Goal: Task Accomplishment & Management: Manage account settings

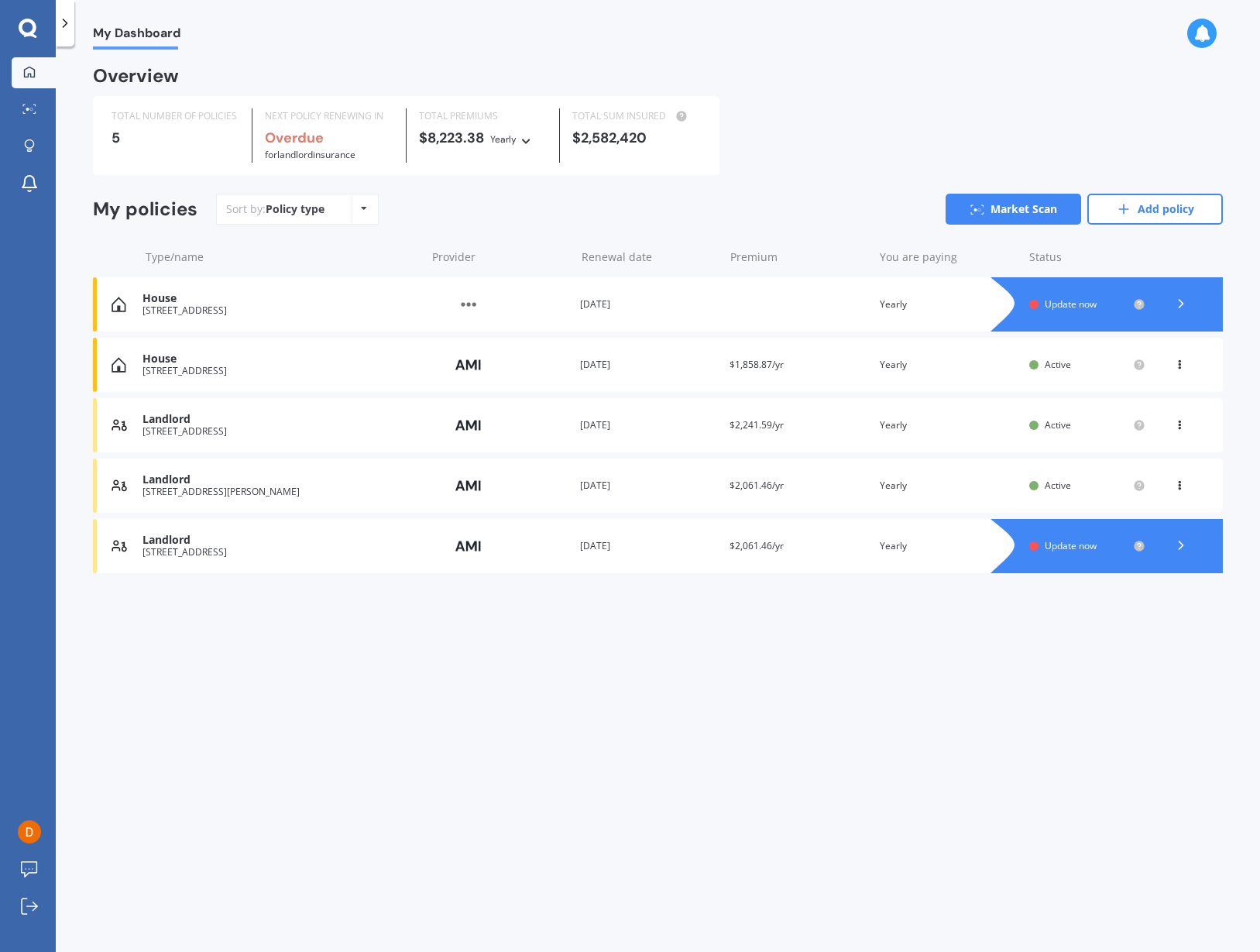
click at [1207, 10] on div "My Dashboard" at bounding box center [658, 25] width 1205 height 50
click at [1199, 38] on icon at bounding box center [1202, 33] width 17 height 17
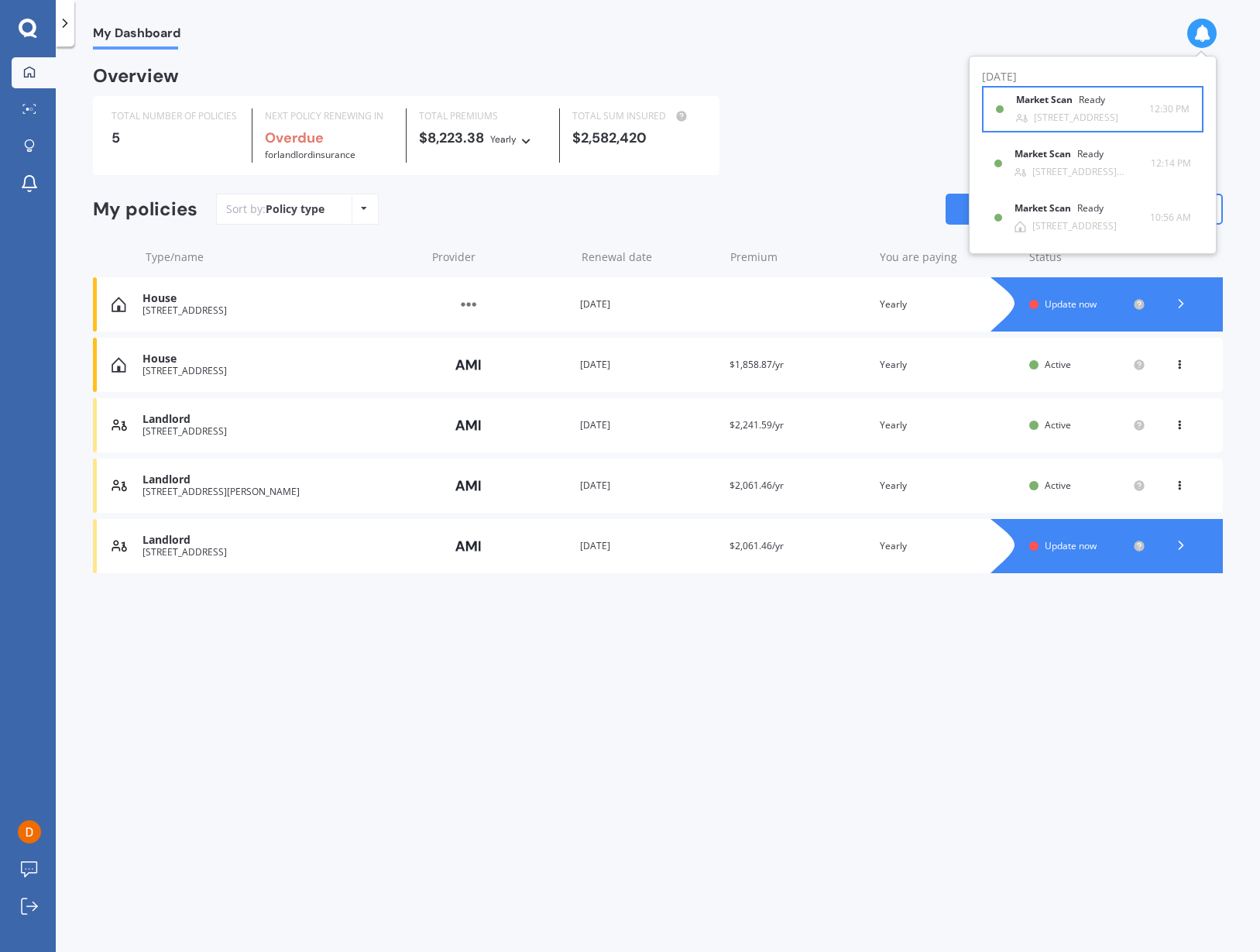
click at [1060, 98] on b "Market Scan" at bounding box center [1047, 100] width 63 height 11
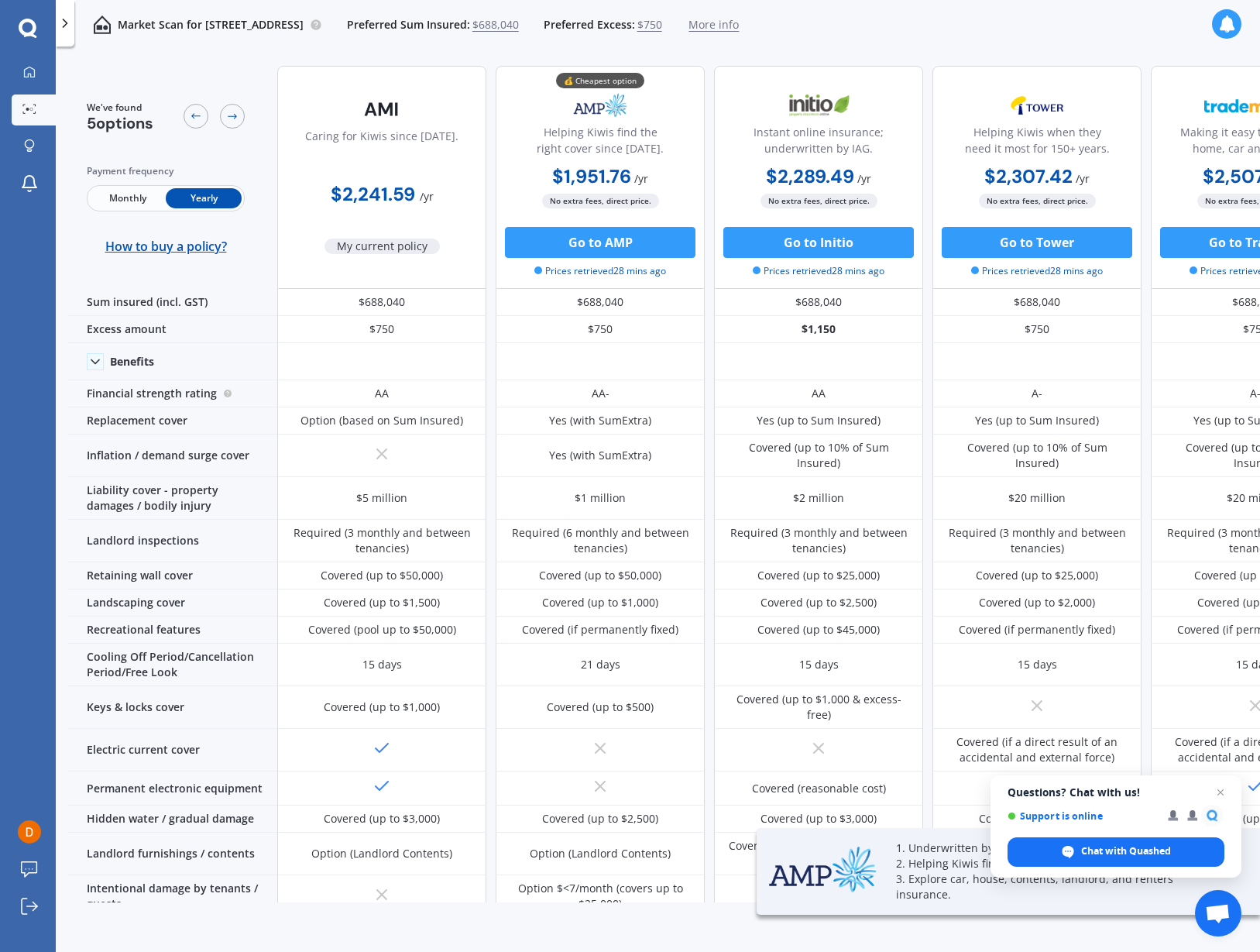
click at [1214, 36] on div at bounding box center [1227, 25] width 29 height 50
click at [1216, 30] on div at bounding box center [1227, 24] width 29 height 29
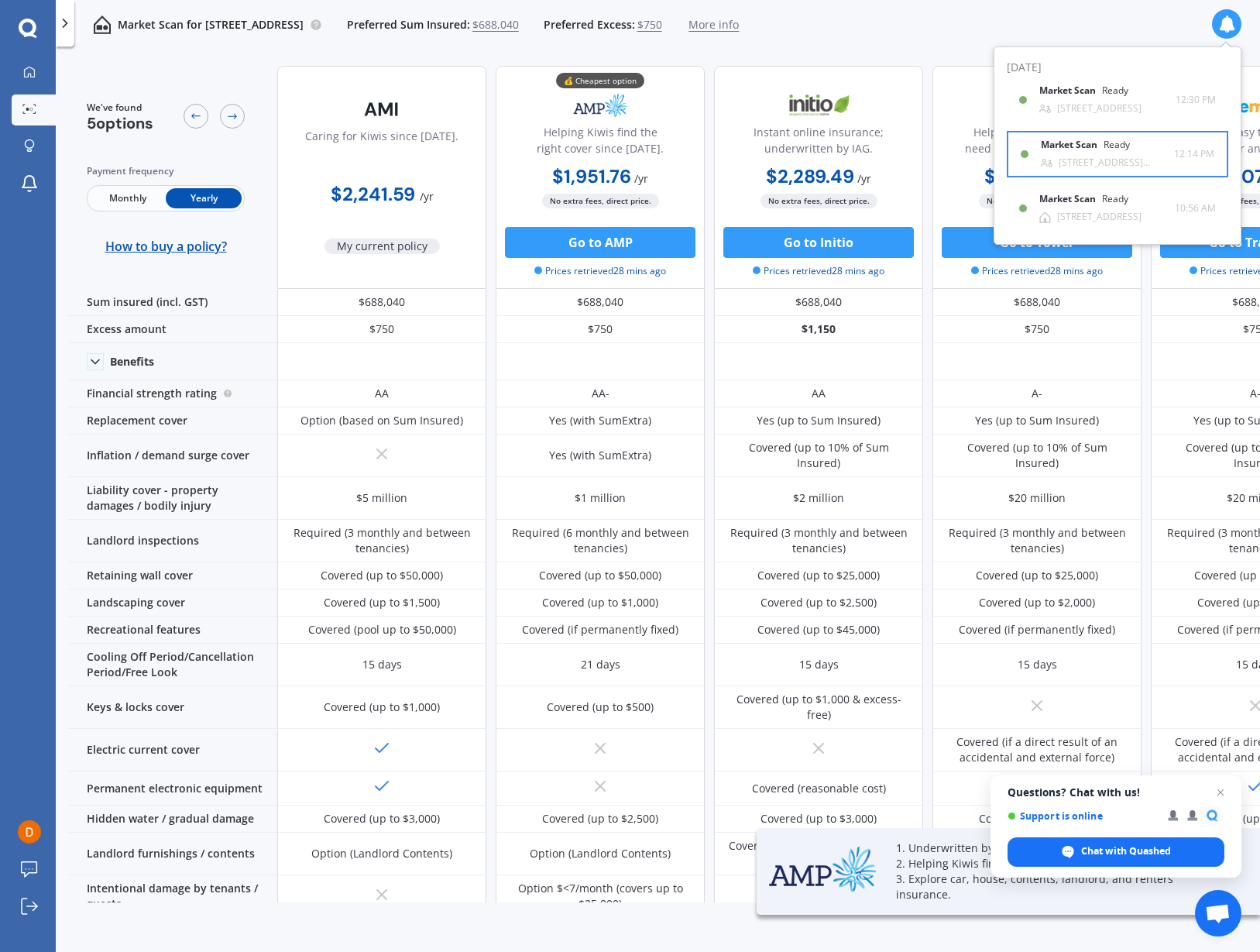
click at [1125, 142] on div "Ready" at bounding box center [1116, 145] width 26 height 11
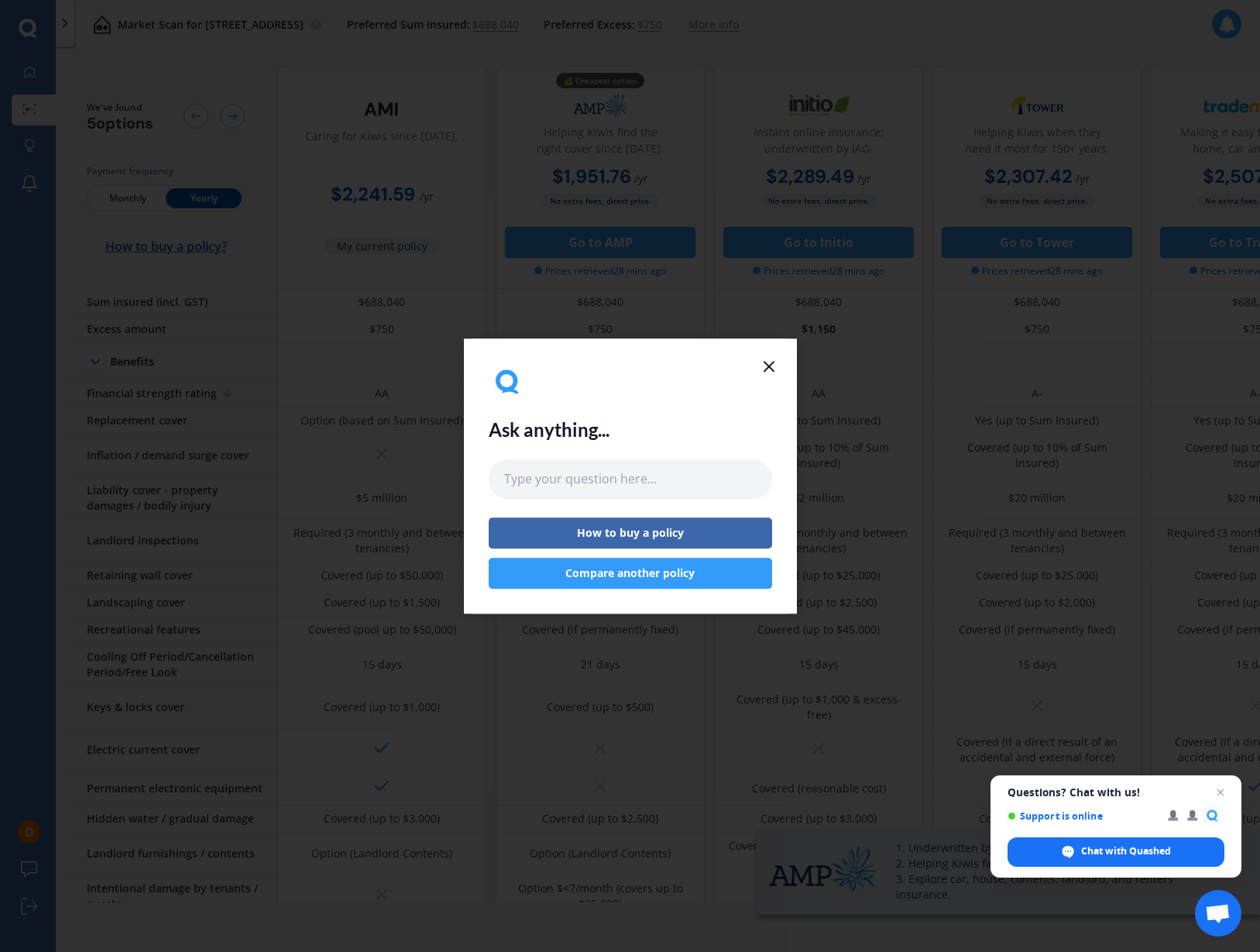
click at [770, 371] on icon at bounding box center [769, 366] width 18 height 18
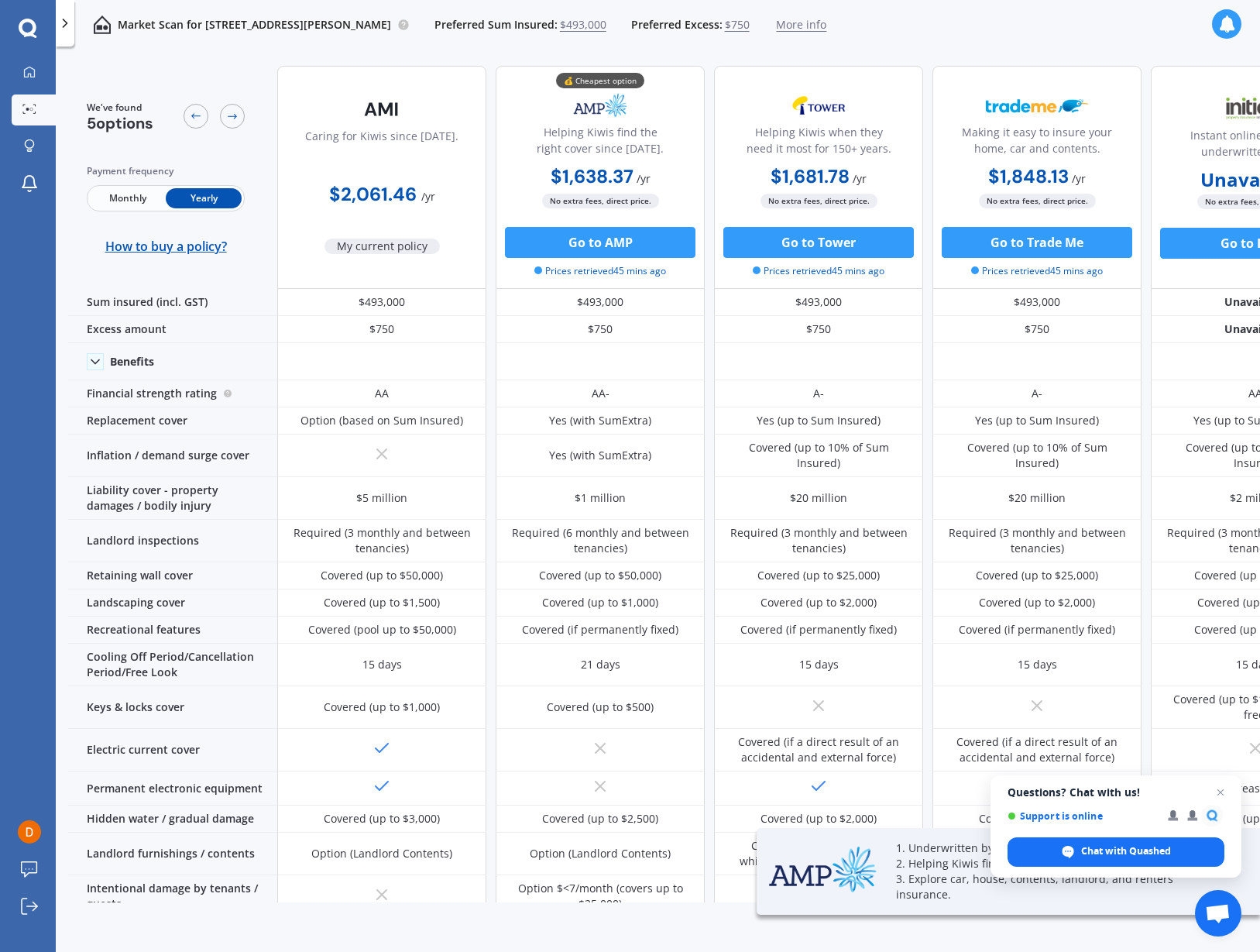
click at [1227, 14] on div at bounding box center [1227, 24] width 29 height 29
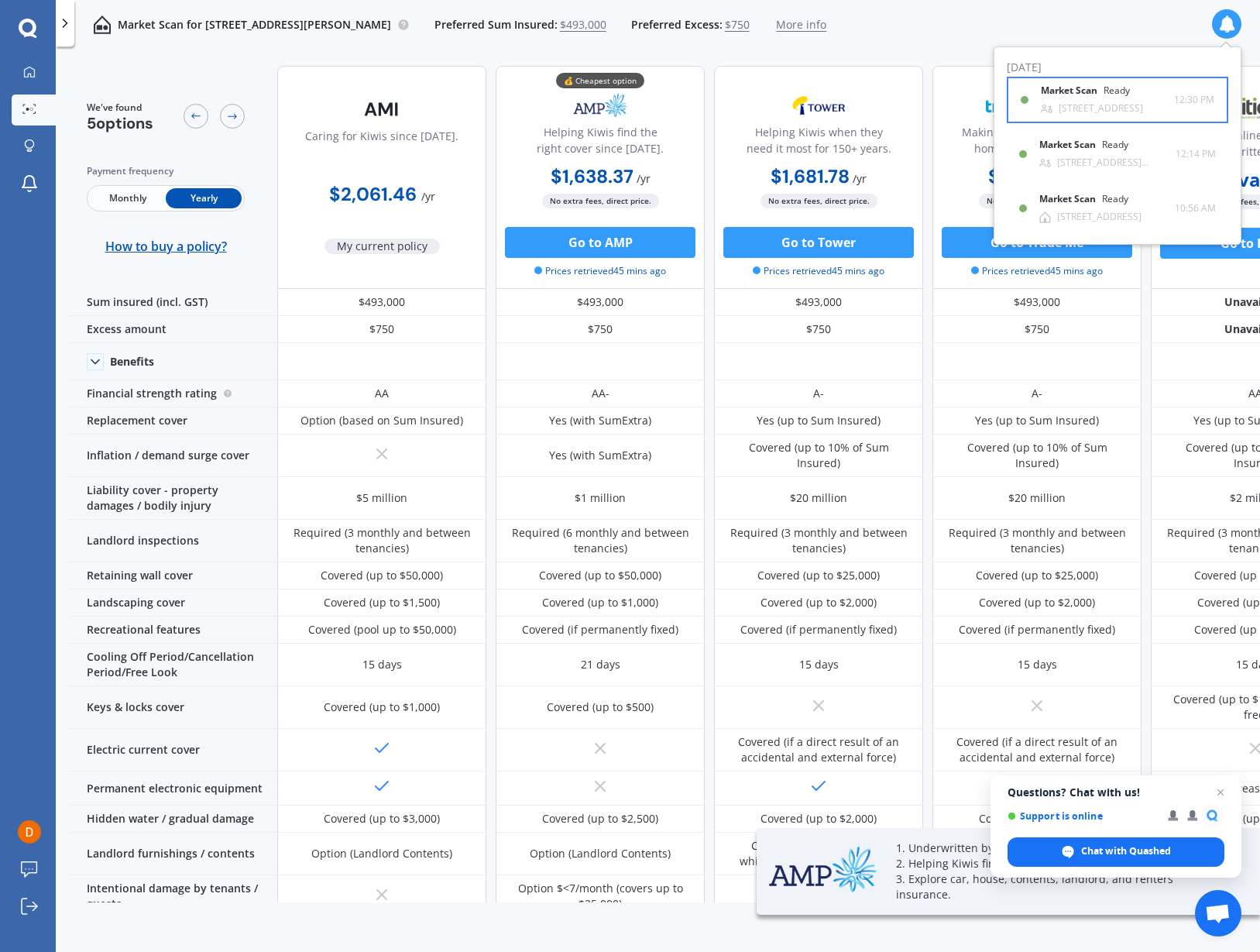
click at [1079, 103] on div "[STREET_ADDRESS]" at bounding box center [1101, 108] width 85 height 11
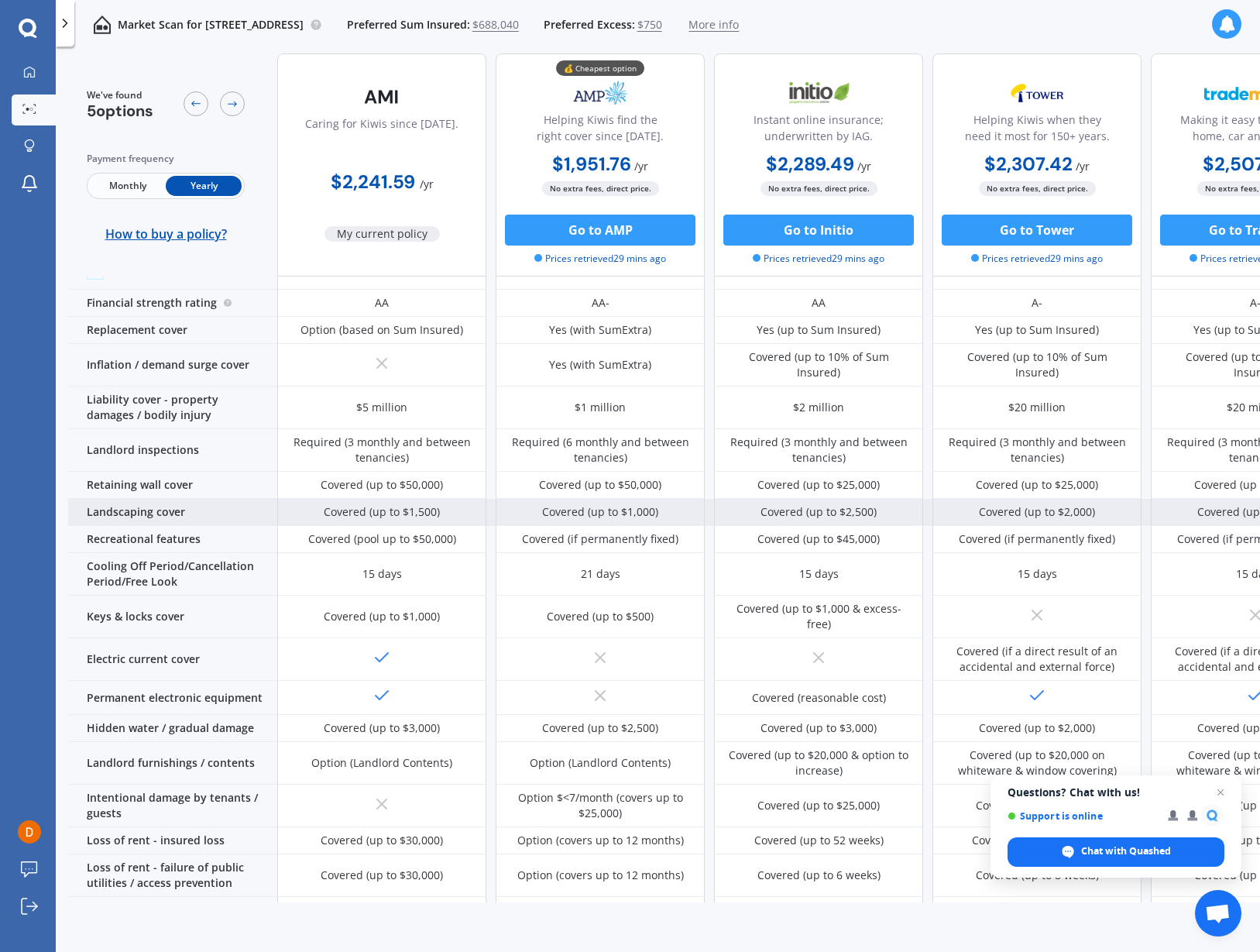
scroll to position [290, 0]
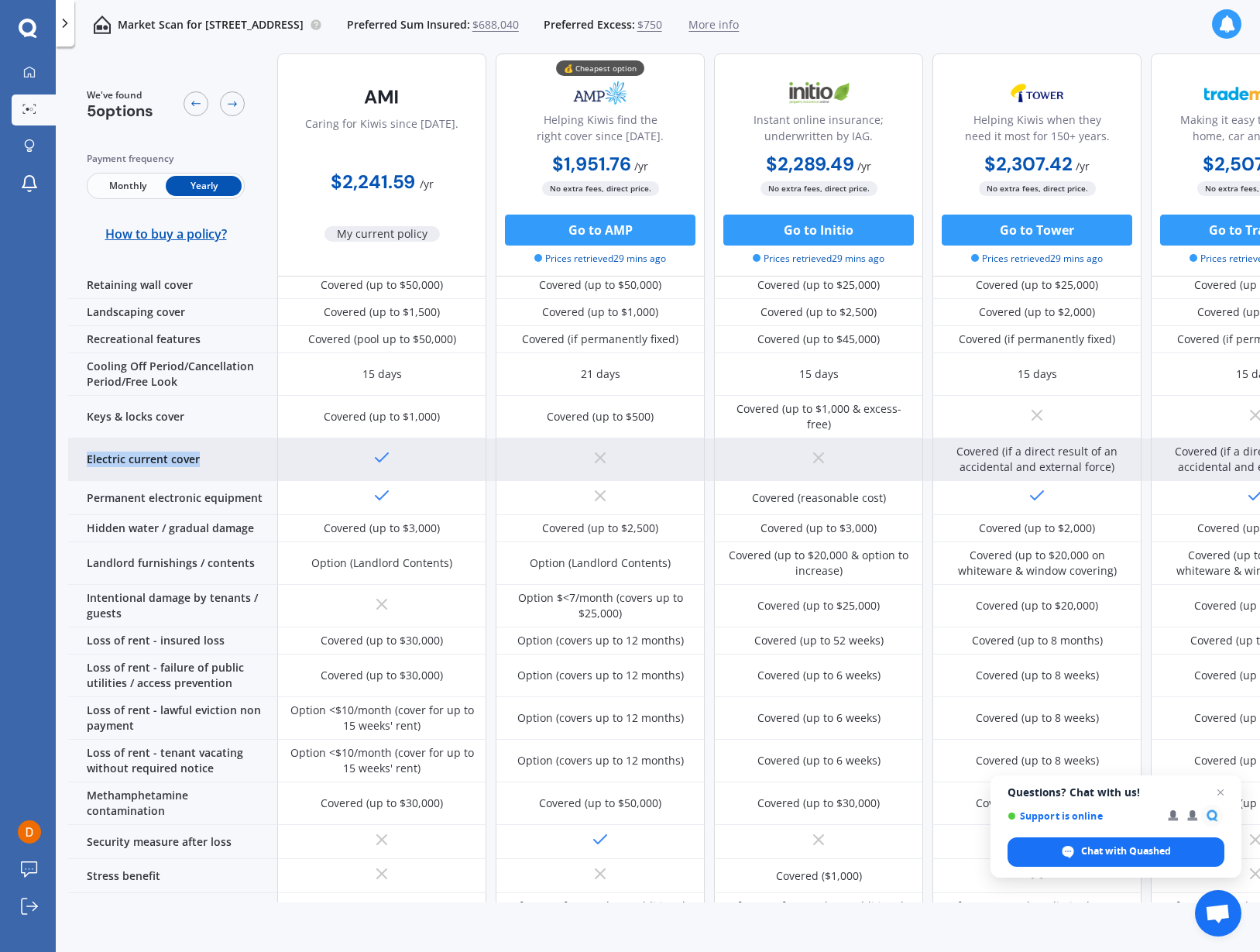
drag, startPoint x: 213, startPoint y: 429, endPoint x: 77, endPoint y: 427, distance: 136.0
click at [77, 438] on div "Electric current cover" at bounding box center [173, 460] width 209 height 43
click at [382, 449] on icon at bounding box center [381, 457] width 18 height 18
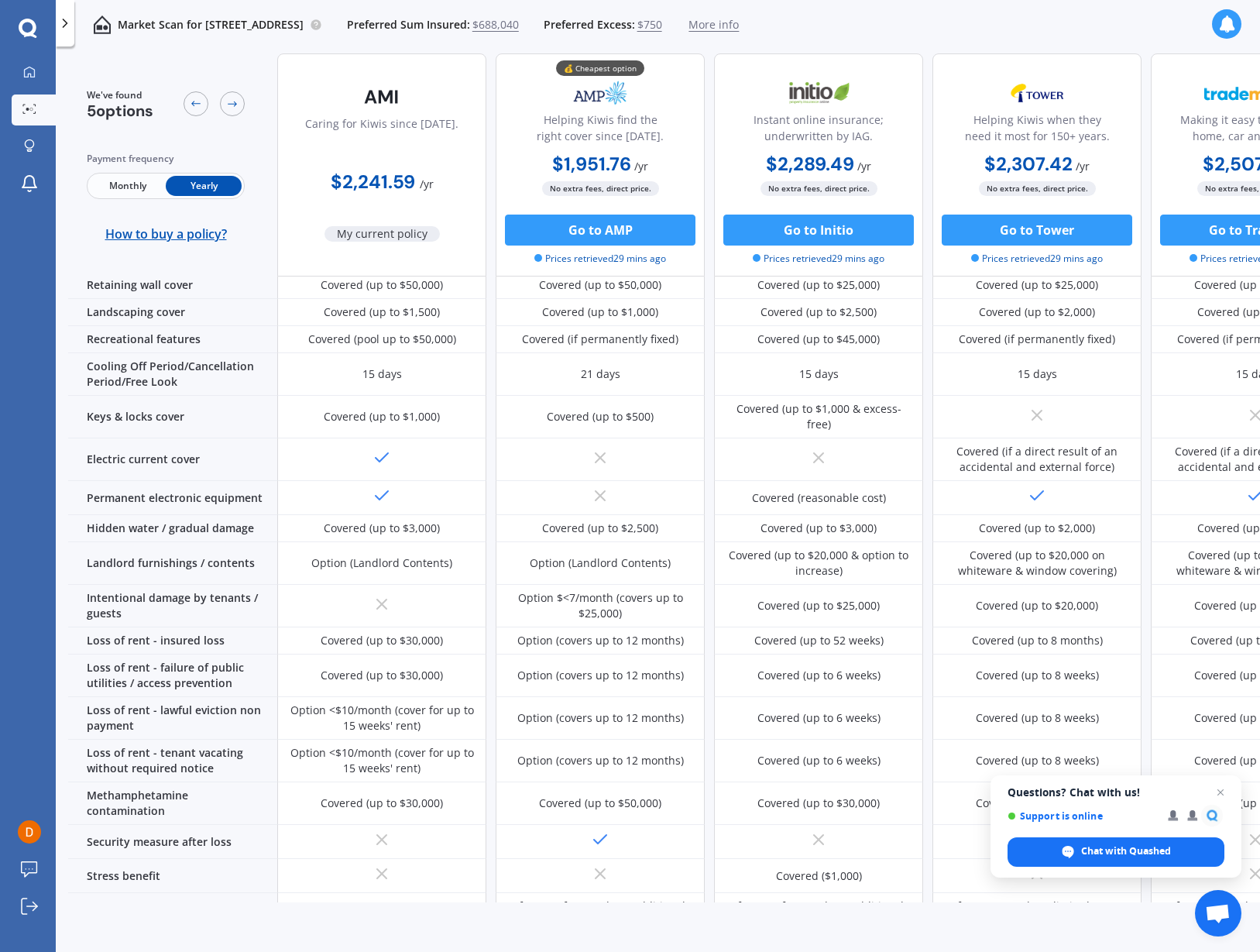
scroll to position [0, 0]
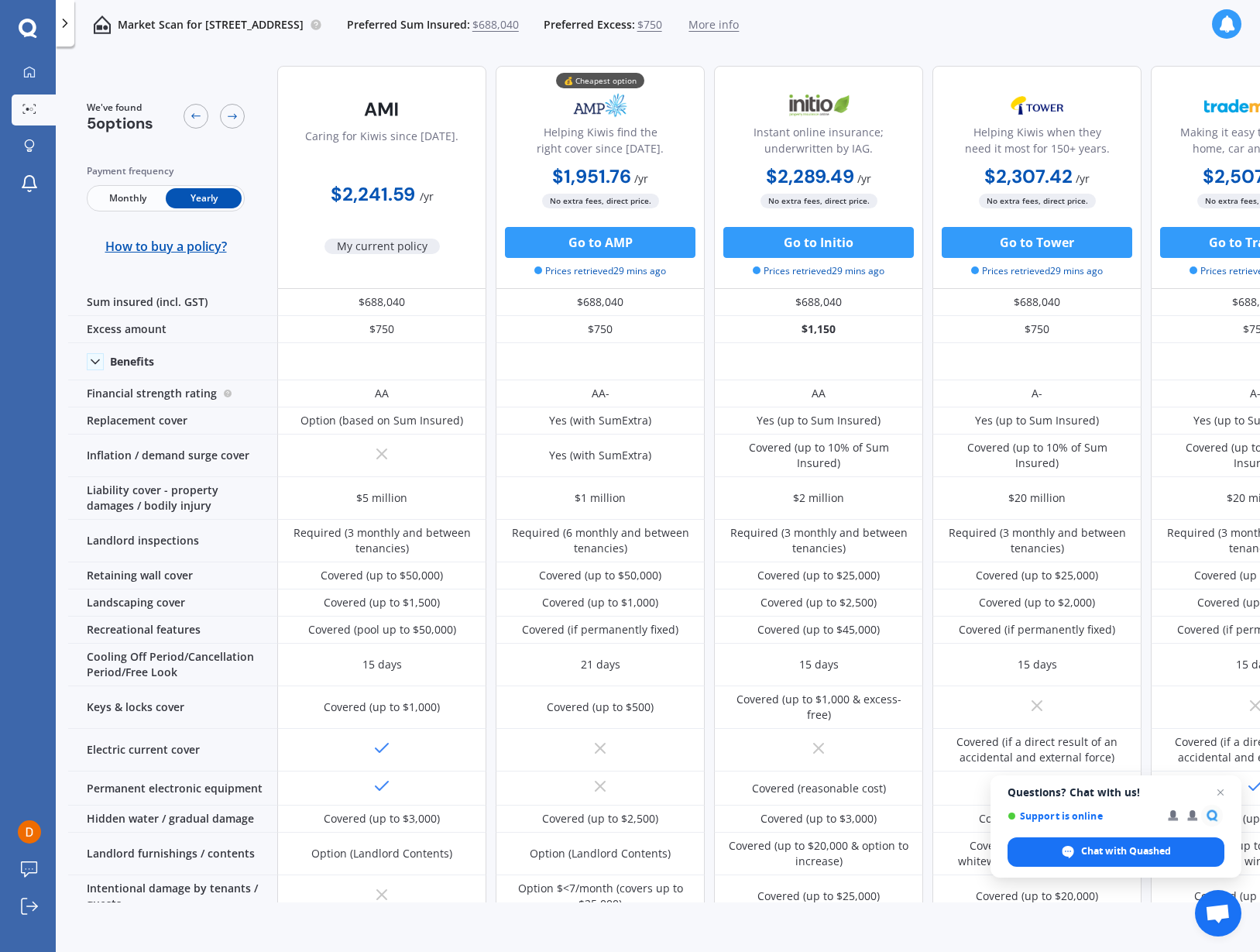
click at [1216, 27] on div at bounding box center [1227, 24] width 29 height 29
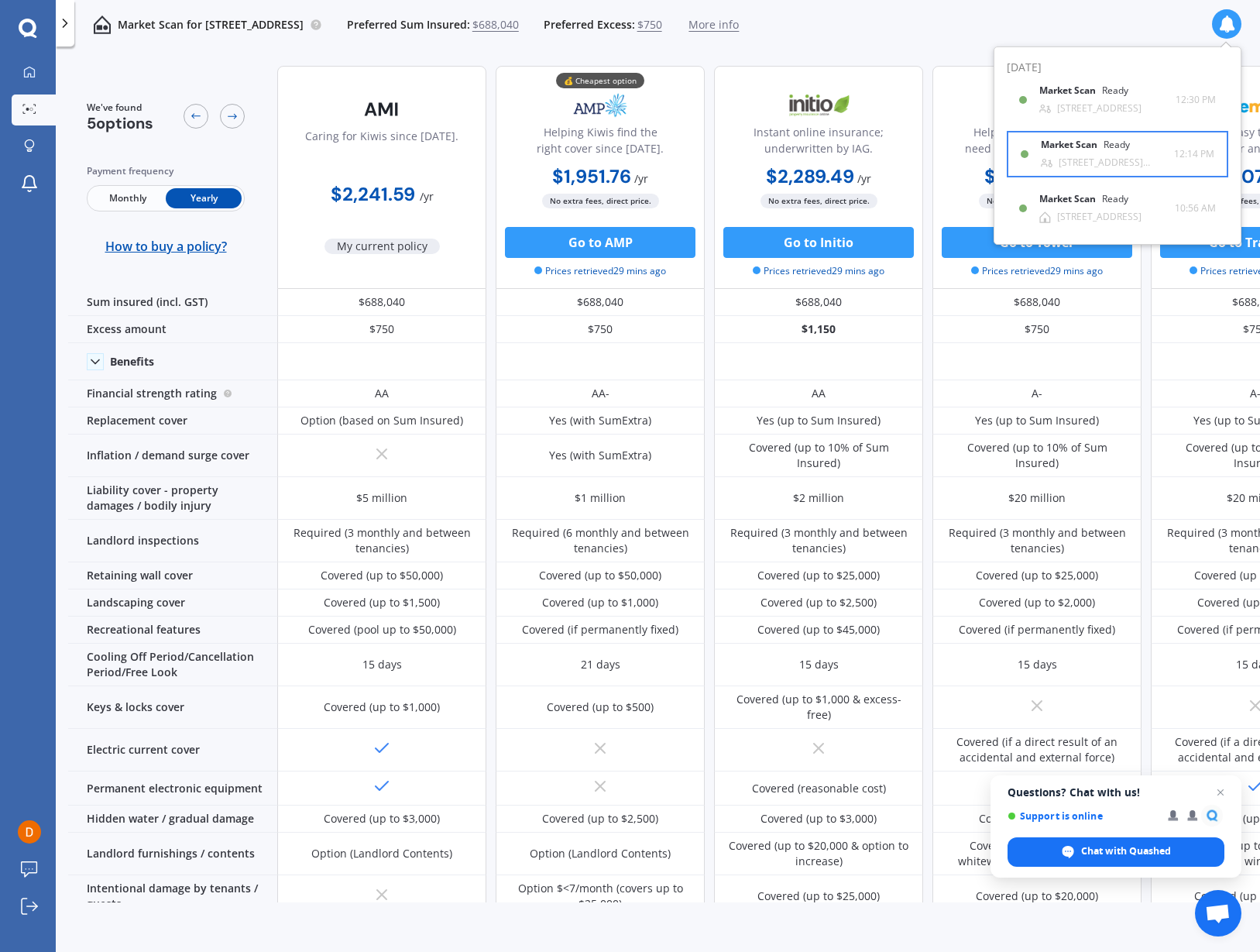
click at [1100, 142] on b "Market Scan" at bounding box center [1072, 145] width 63 height 11
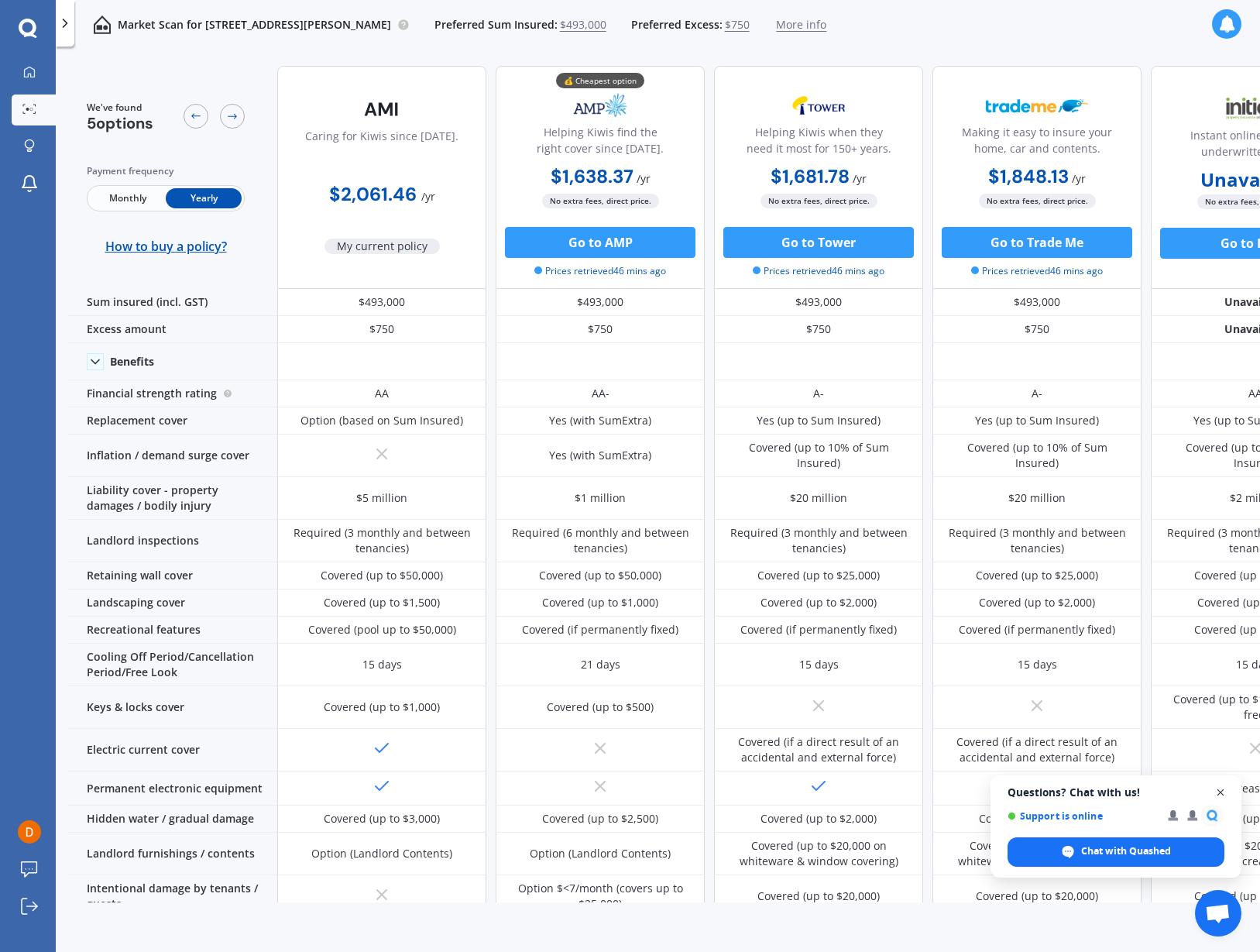
click at [1222, 795] on span "Close chat" at bounding box center [1221, 792] width 19 height 19
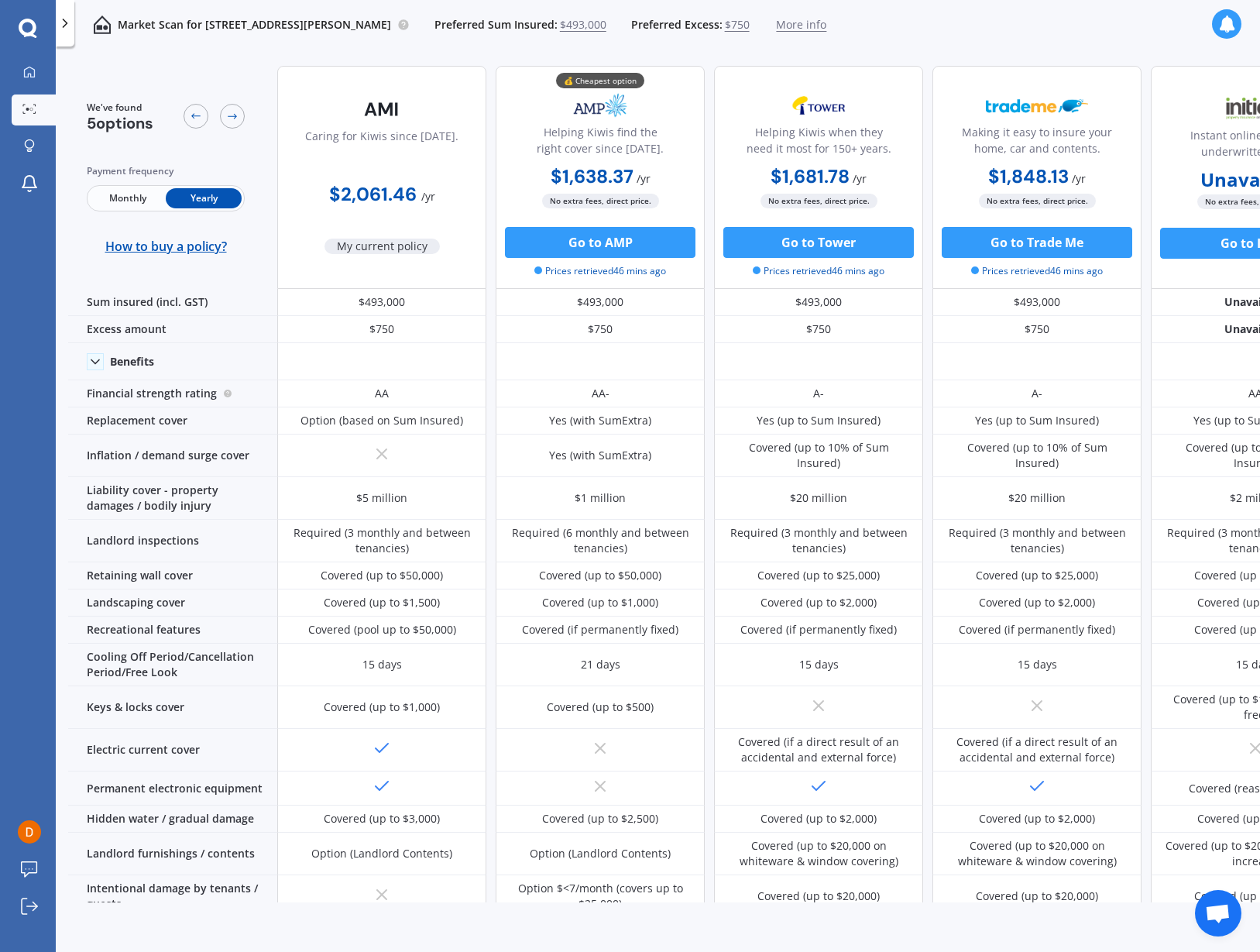
click at [1225, 15] on div at bounding box center [1227, 24] width 29 height 29
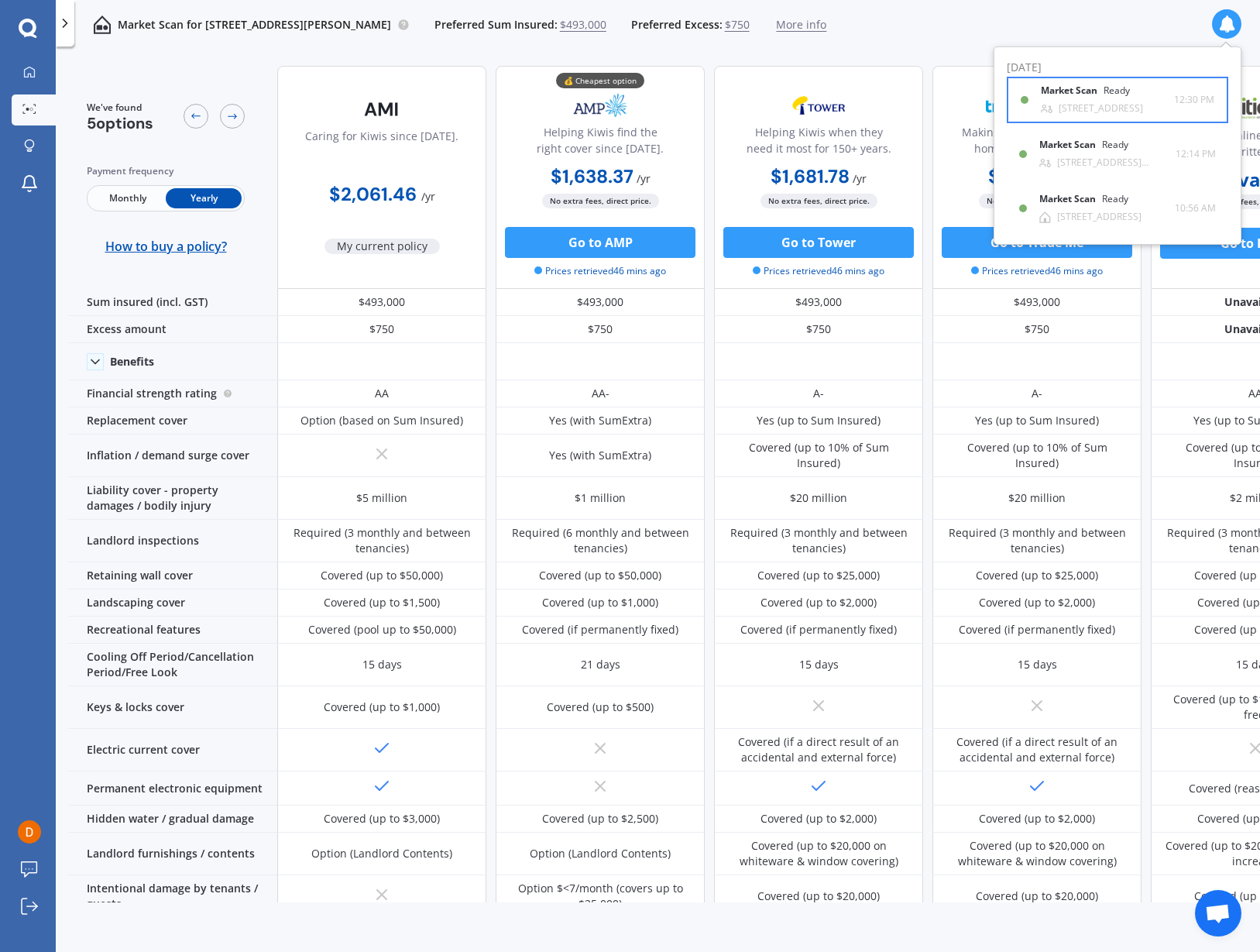
click at [1072, 93] on b "Market Scan" at bounding box center [1072, 91] width 63 height 11
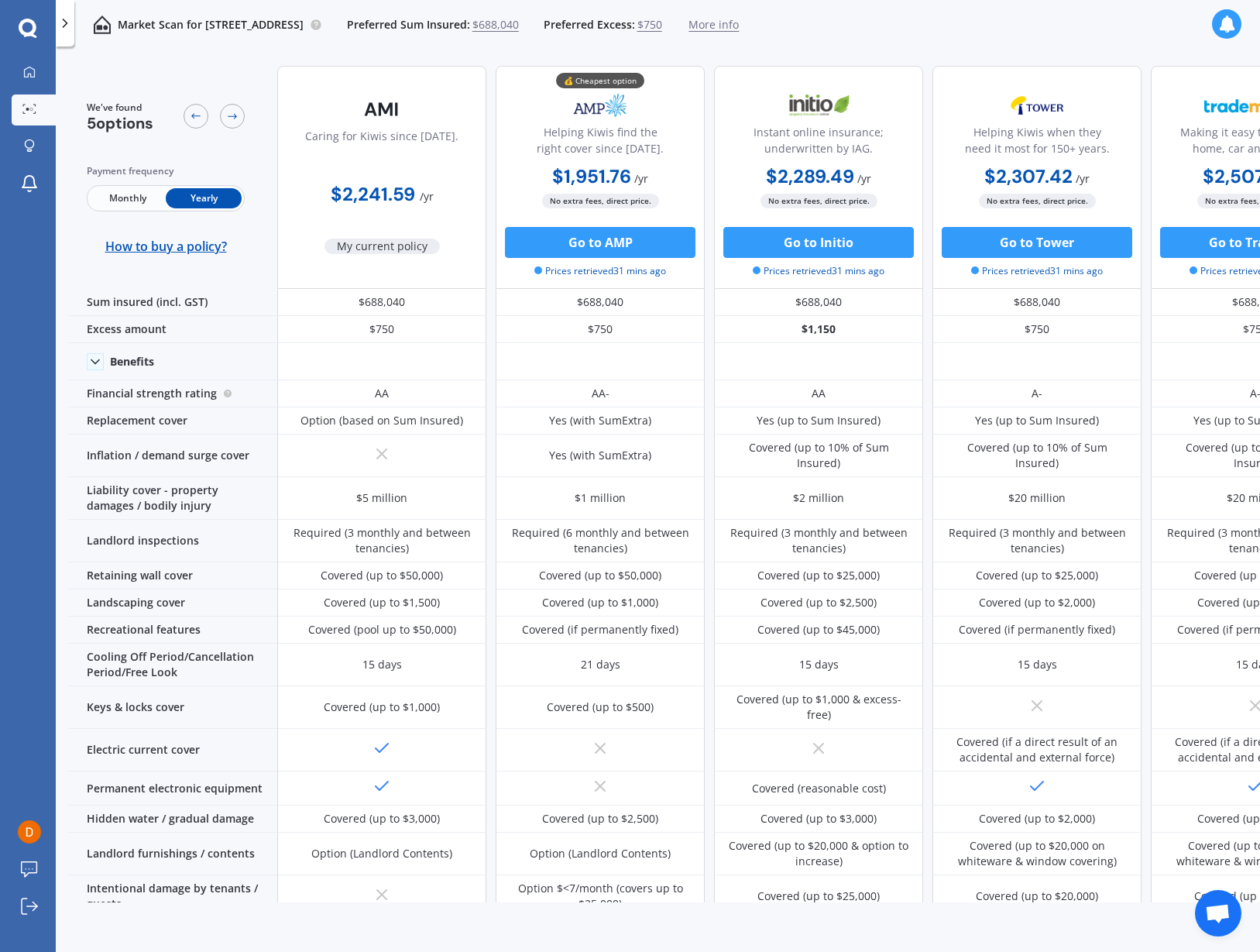
click at [1222, 19] on icon at bounding box center [1227, 25] width 17 height 17
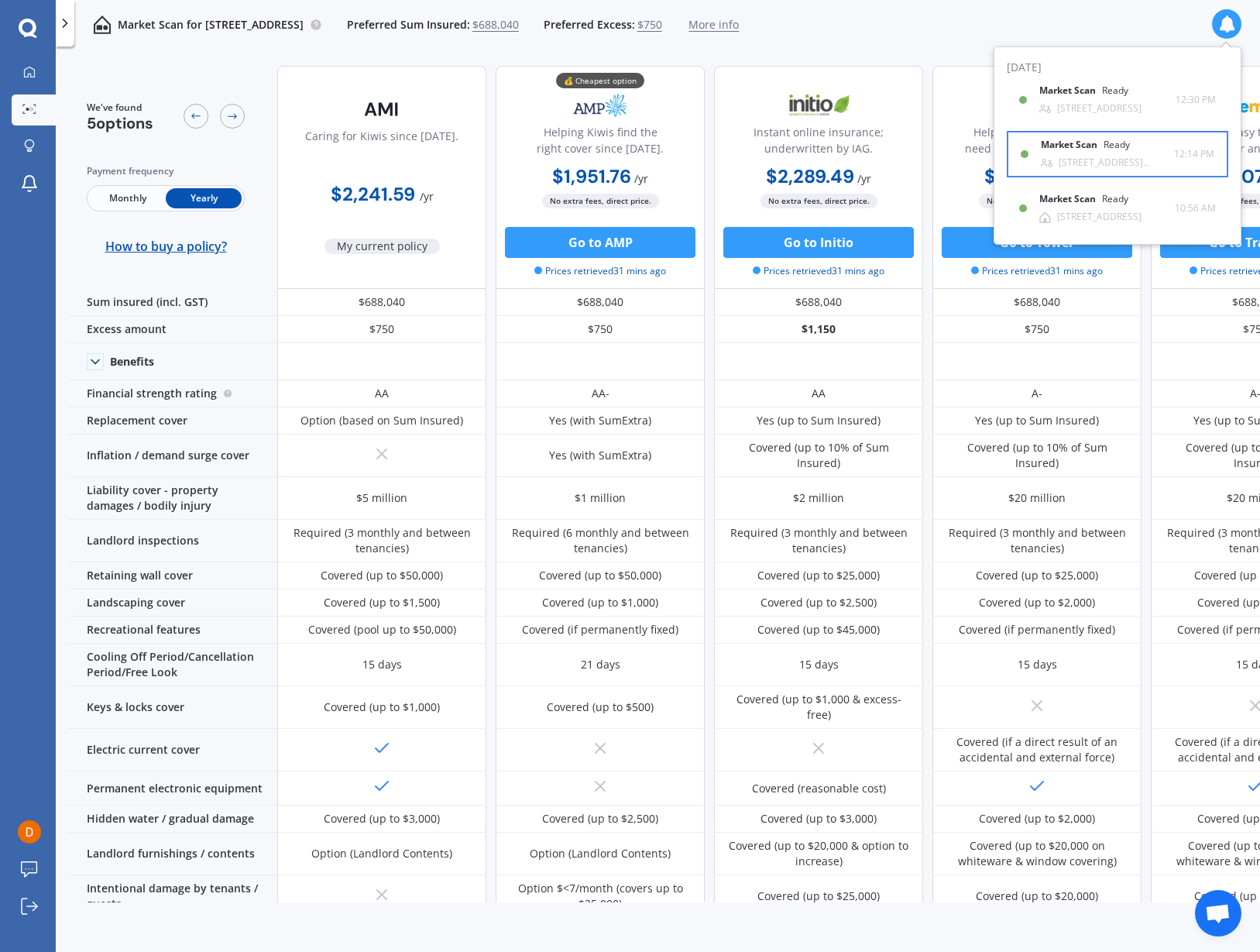
click at [1113, 139] on div "Ready" at bounding box center [1116, 145] width 26 height 11
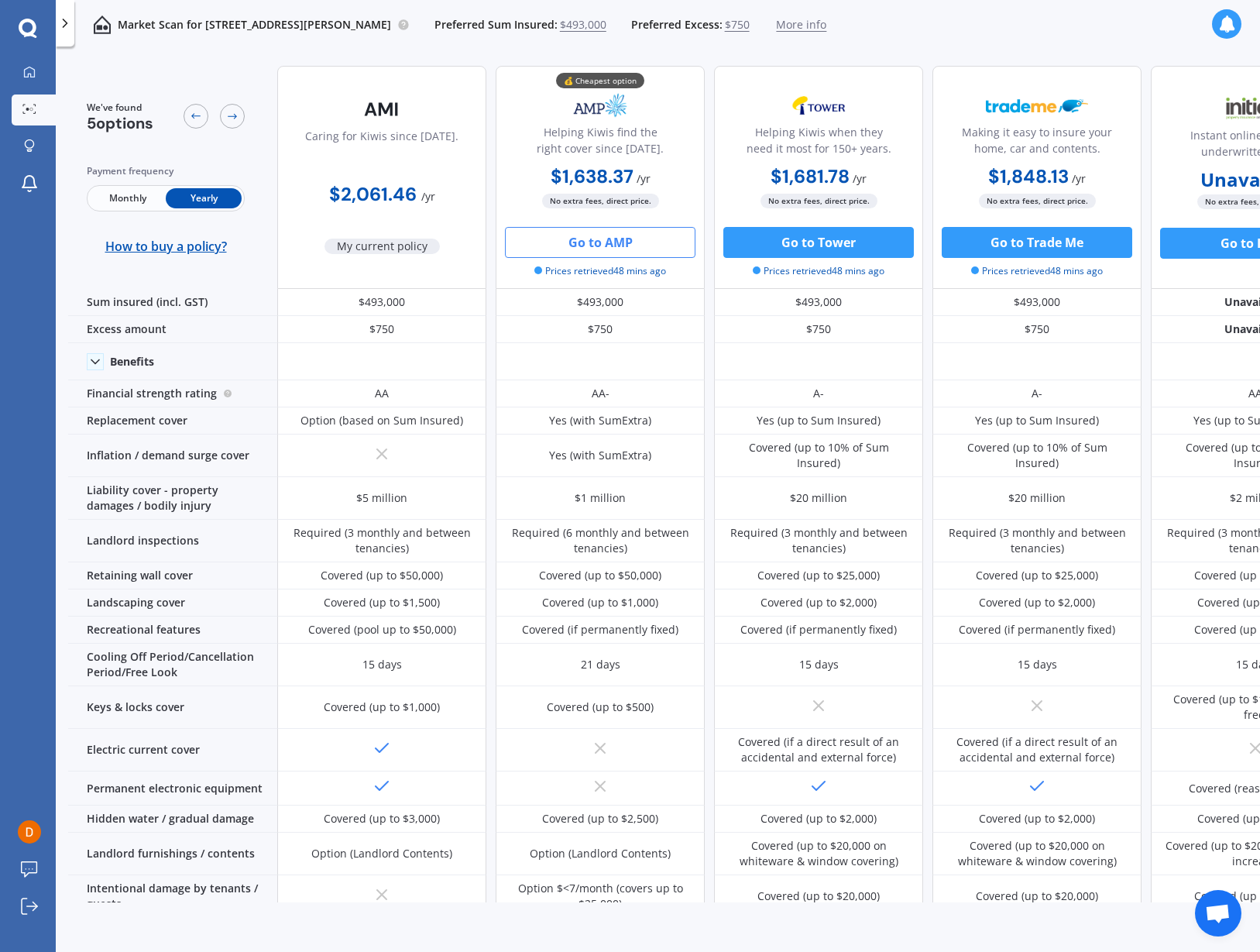
click at [627, 246] on button "Go to AMP" at bounding box center [600, 242] width 191 height 31
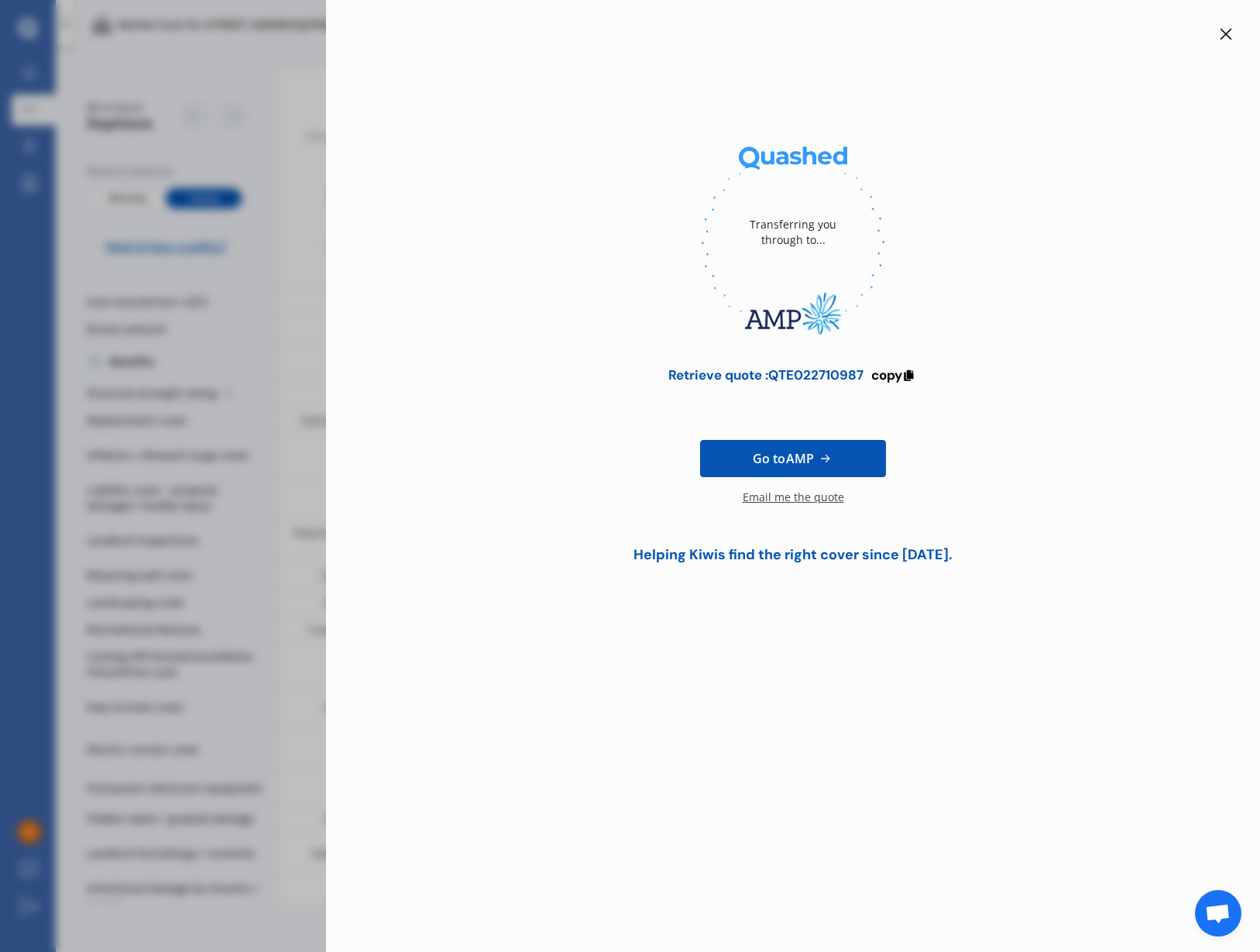
click at [821, 459] on icon at bounding box center [825, 459] width 17 height 16
click at [818, 367] on div "Retrieve quote : QTE022710987" at bounding box center [766, 375] width 195 height 16
copy div "QTE022710987"
click at [808, 461] on span "Go to AMP" at bounding box center [783, 458] width 61 height 18
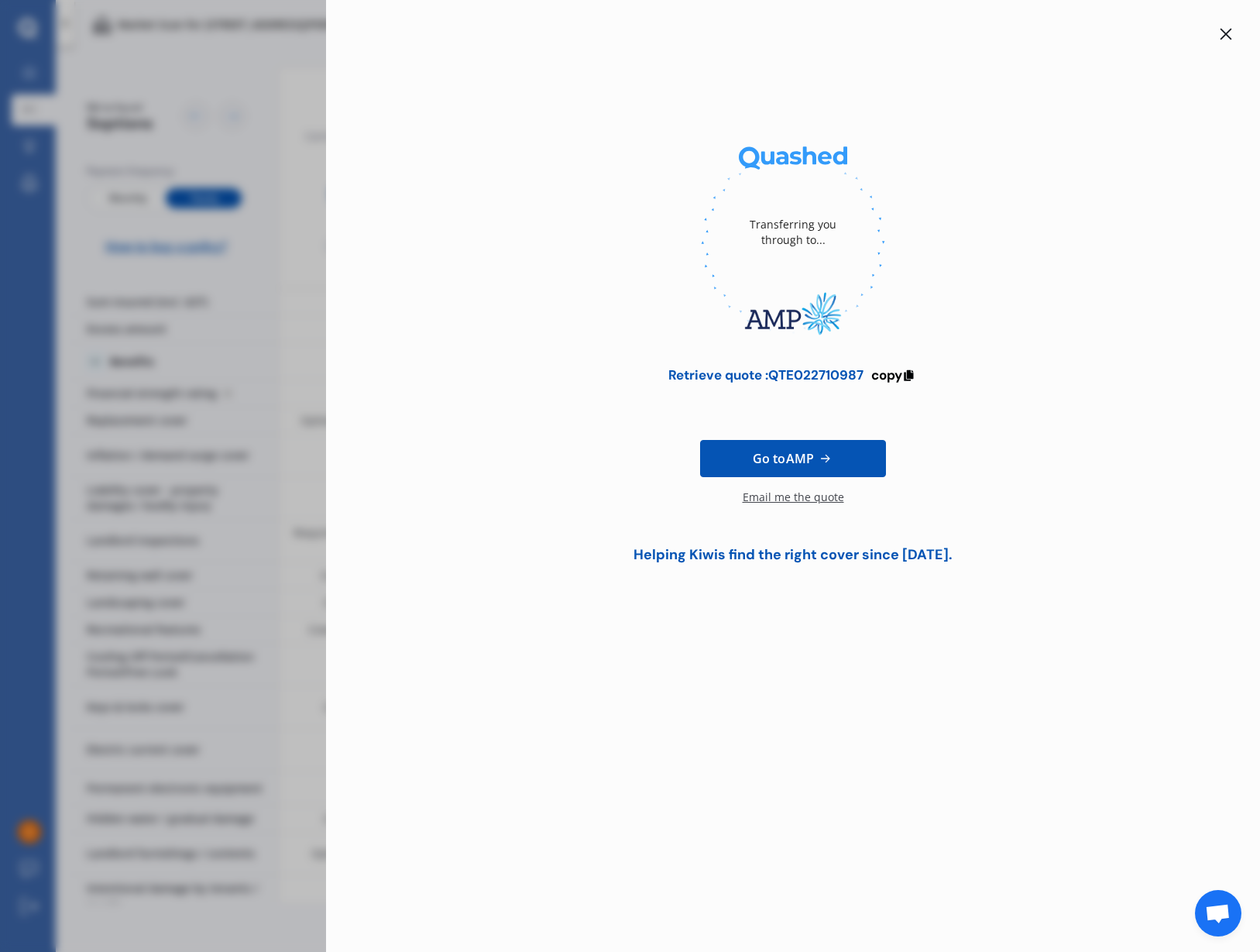
drag, startPoint x: 780, startPoint y: 661, endPoint x: 904, endPoint y: 486, distance: 214.5
click at [781, 660] on div "Transferring you through to... Retrieve quote : QTE022710987 copy Go to AMP Ema…" at bounding box center [793, 476] width 934 height 952
click at [1220, 36] on div at bounding box center [1225, 33] width 18 height 18
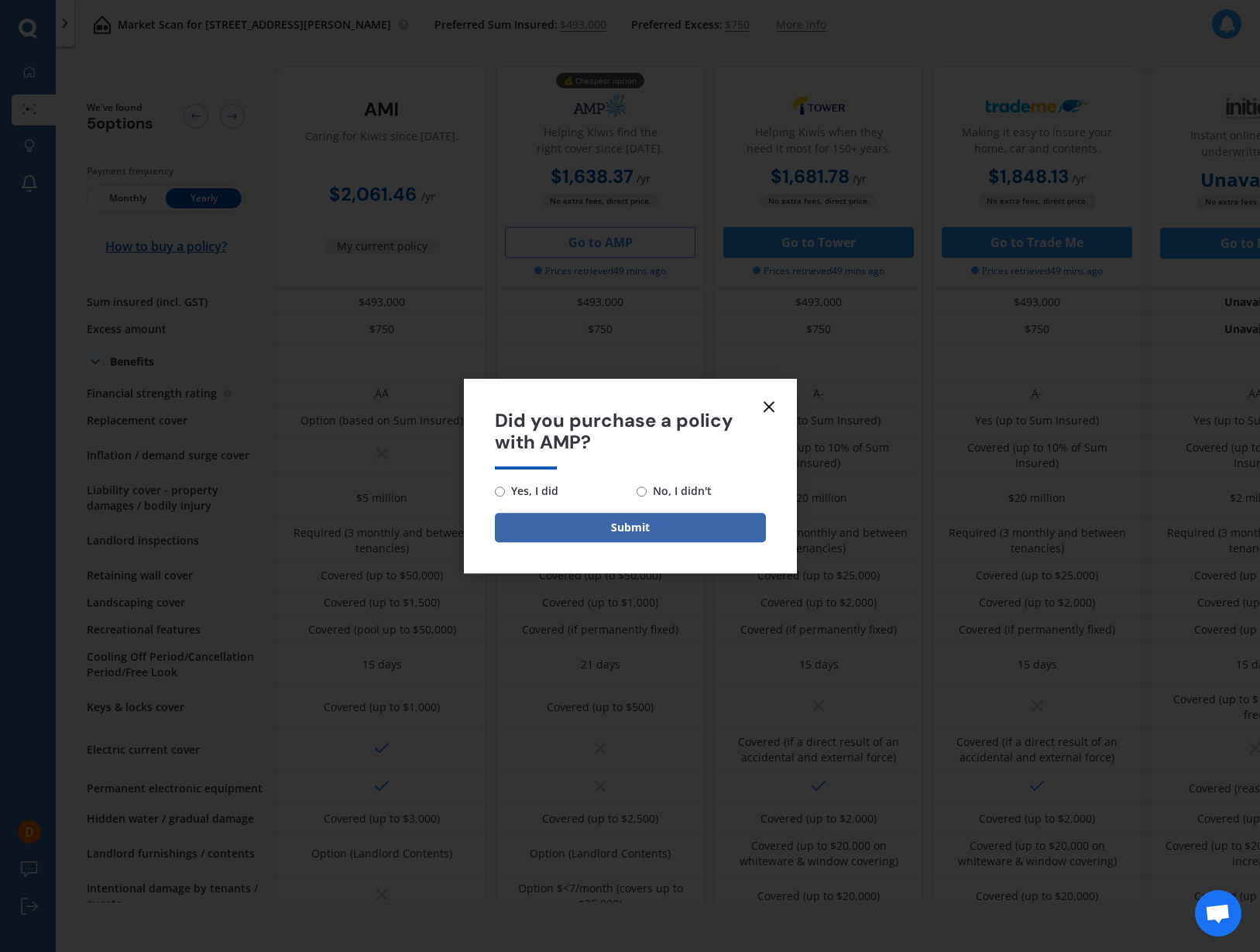
click at [775, 412] on icon at bounding box center [769, 406] width 18 height 18
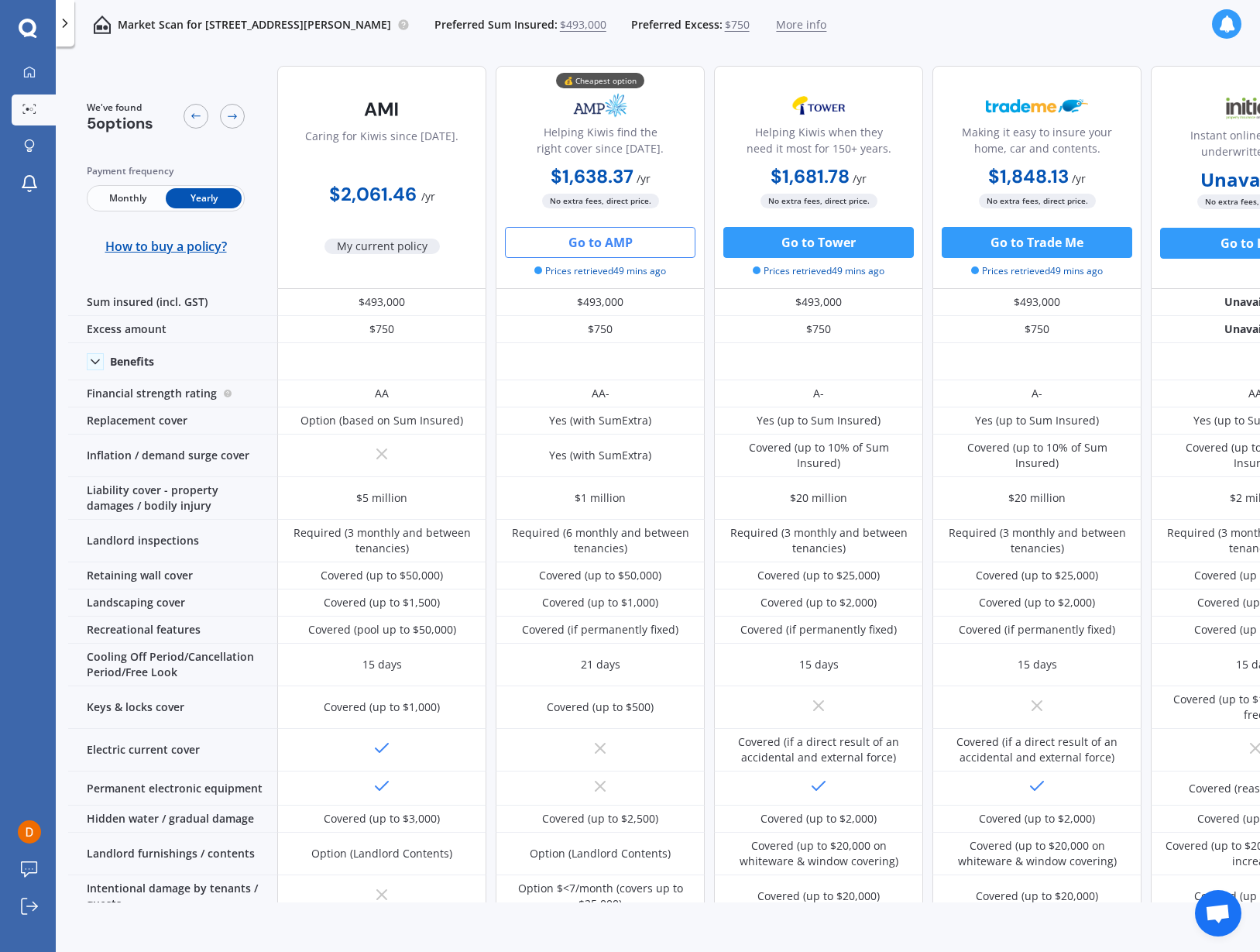
click at [609, 138] on div "Helping Kiwis find the right cover since [DATE]." at bounding box center [600, 143] width 183 height 39
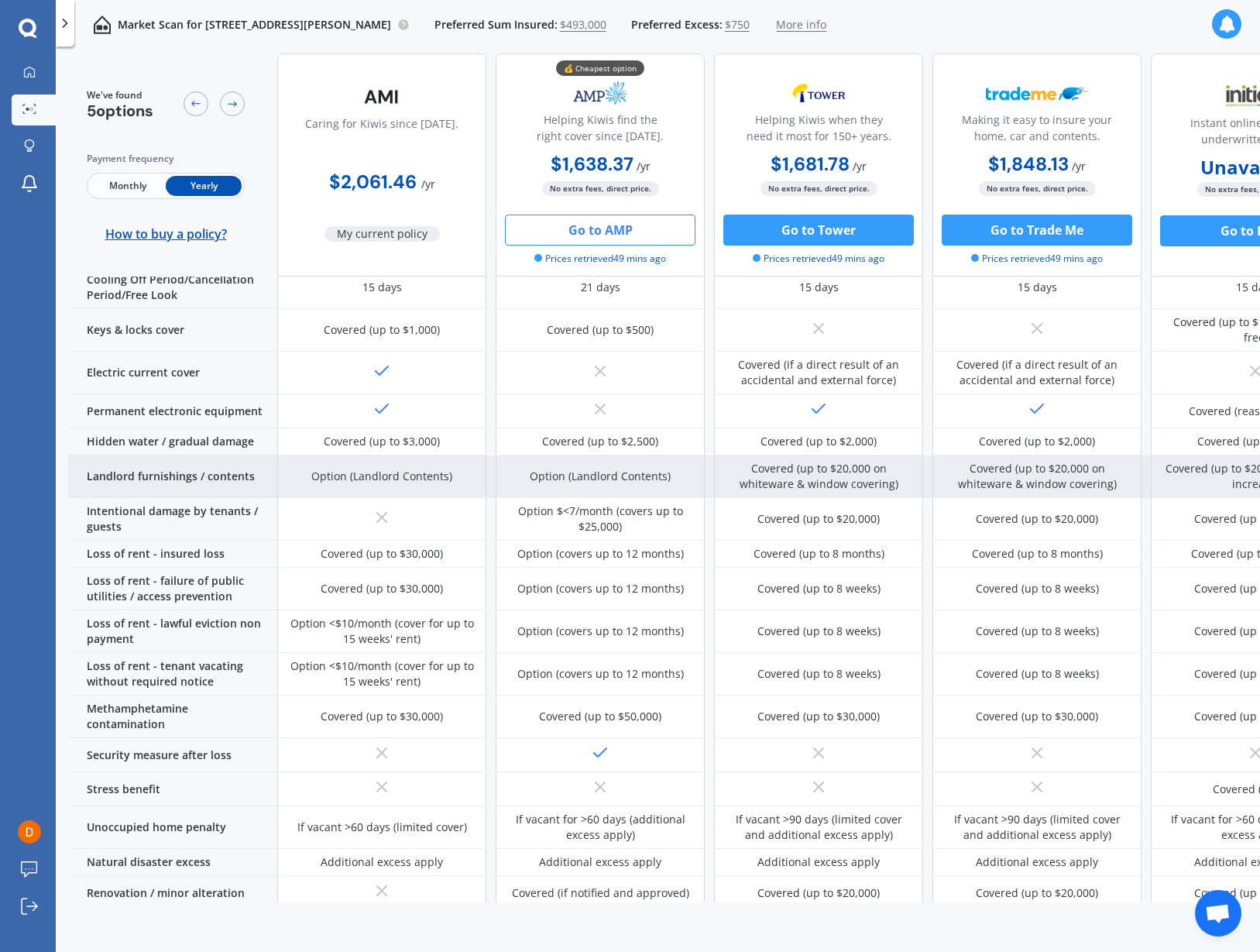
scroll to position [446, 0]
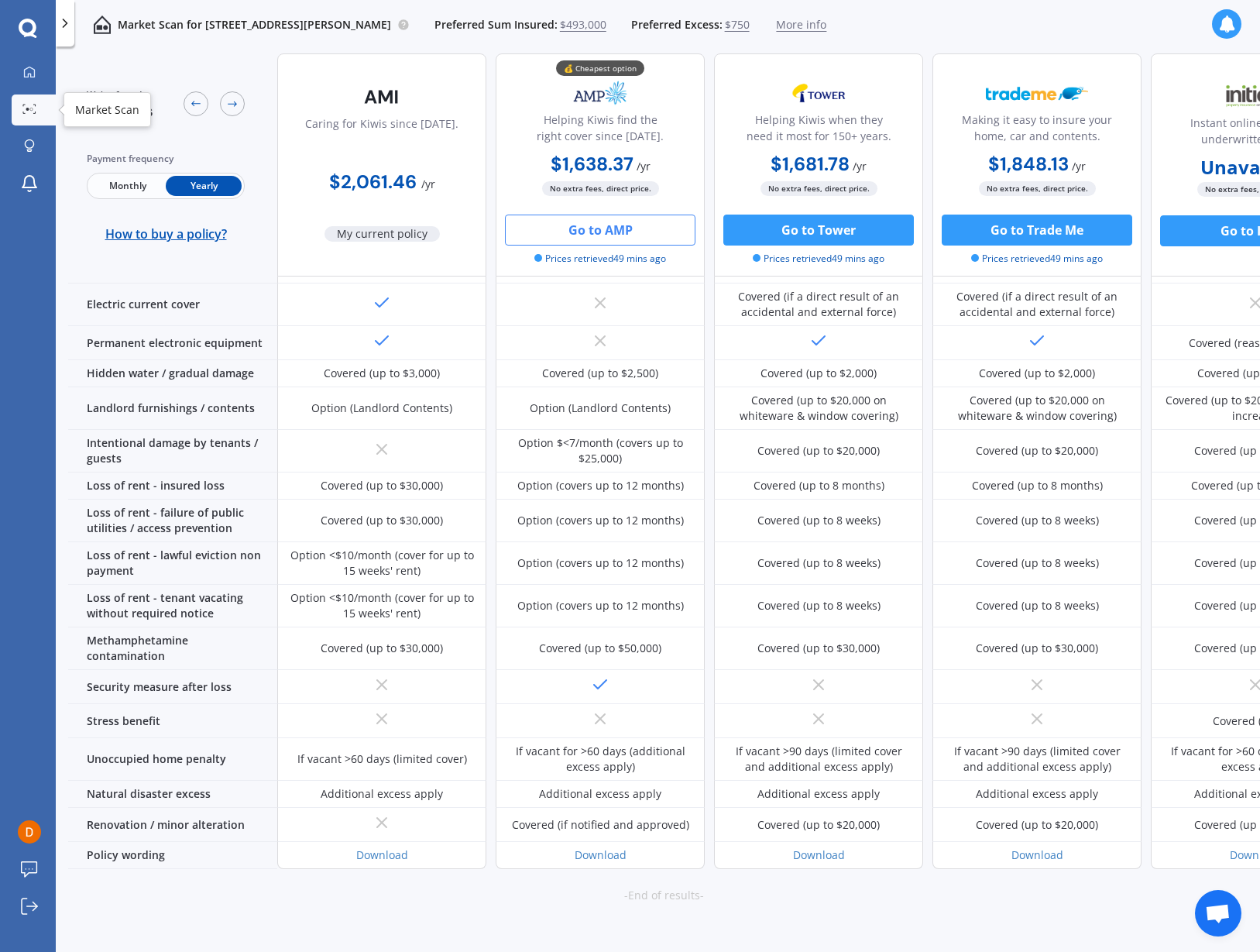
click at [27, 110] on circle at bounding box center [28, 109] width 3 height 3
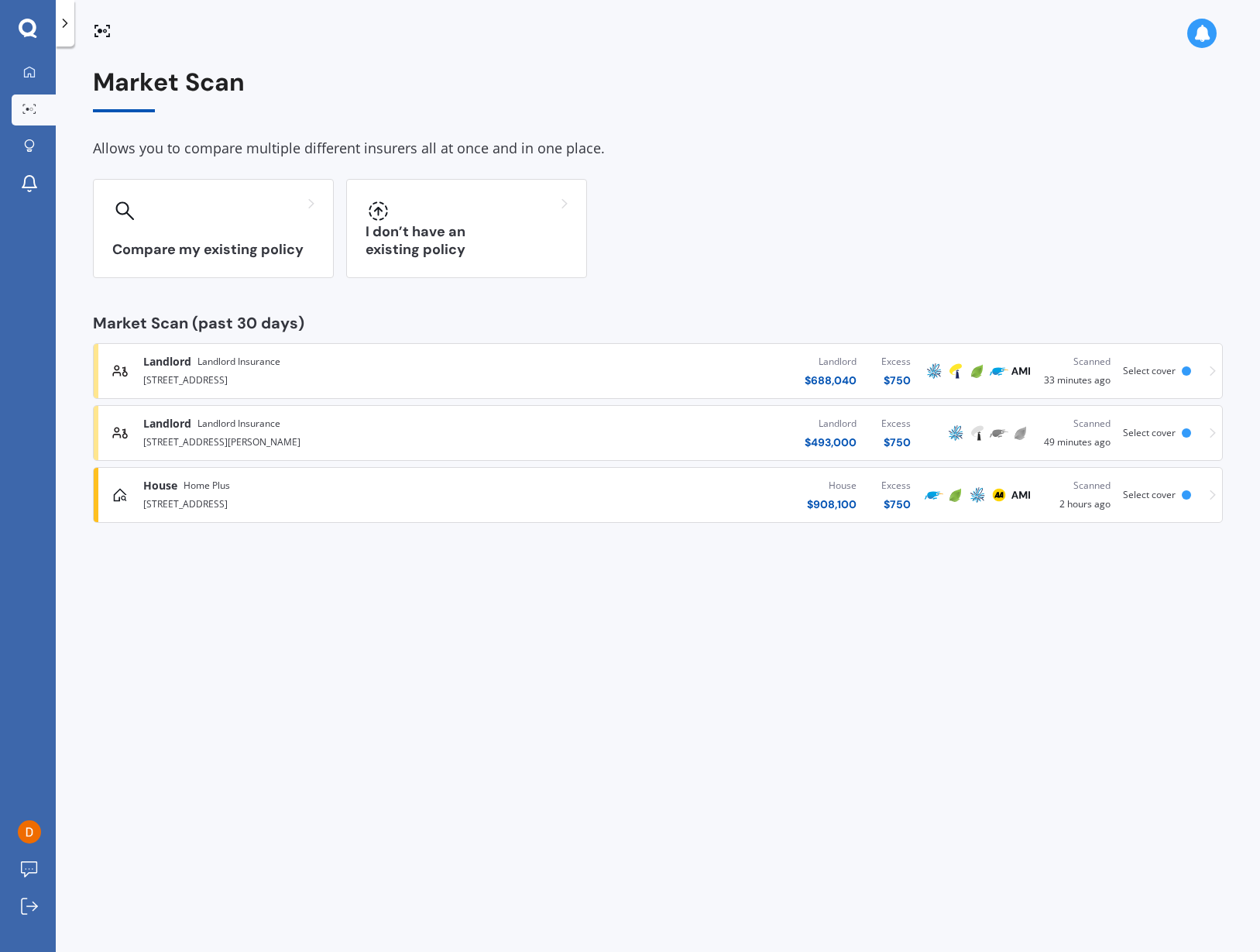
click at [289, 440] on div "[STREET_ADDRESS][PERSON_NAME]" at bounding box center [331, 440] width 375 height 18
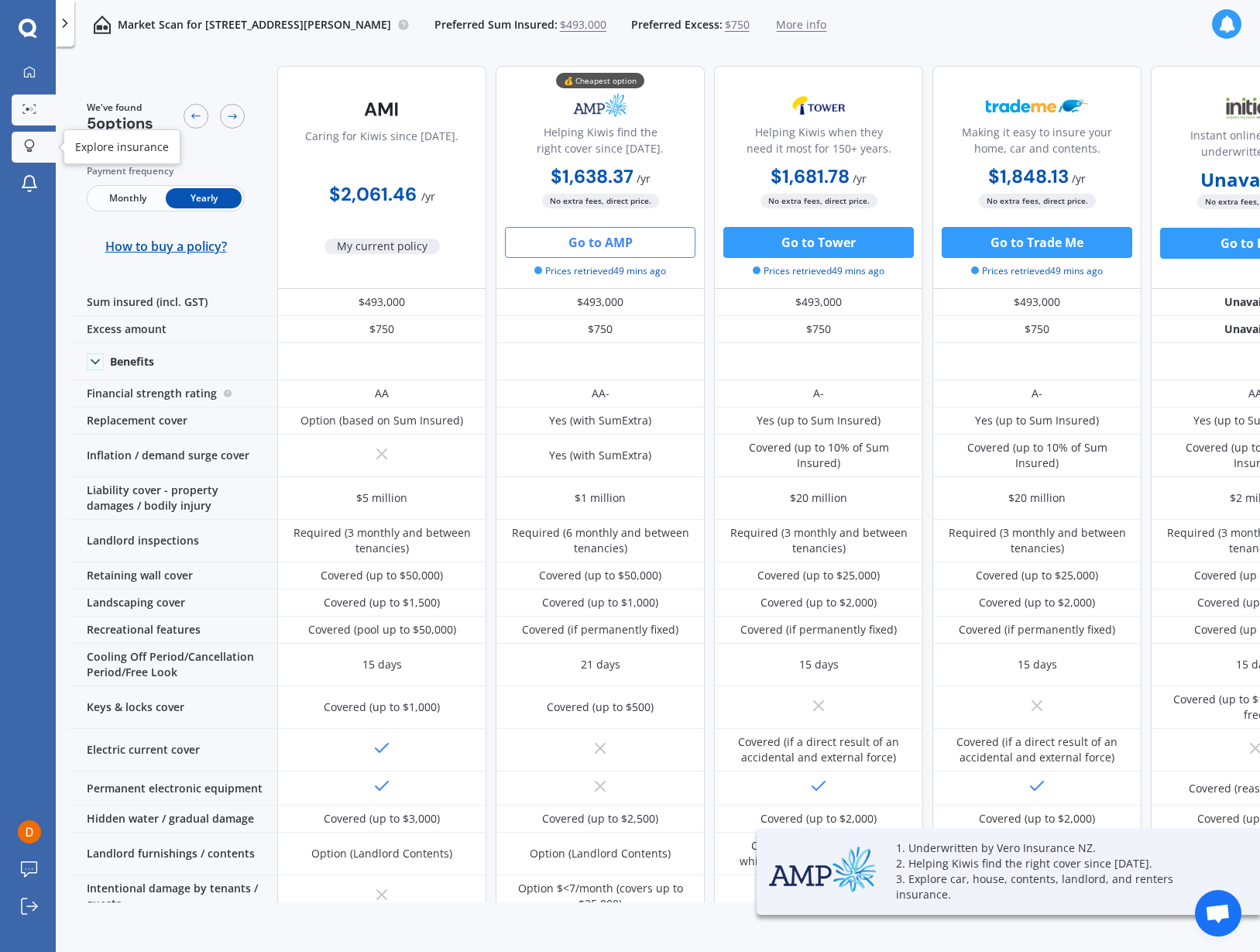
click at [30, 142] on icon at bounding box center [29, 146] width 11 height 13
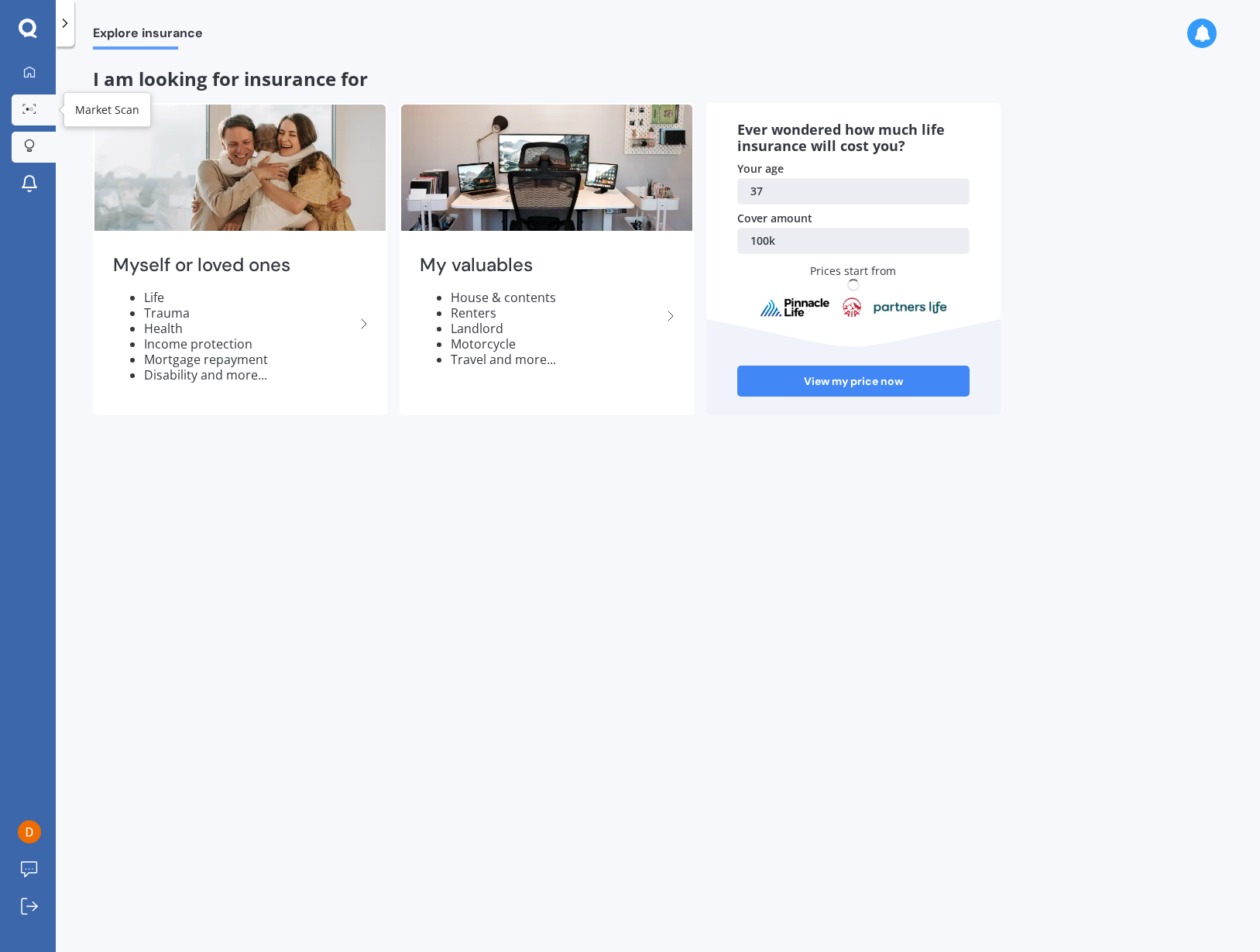
click at [27, 108] on icon at bounding box center [29, 108] width 14 height 10
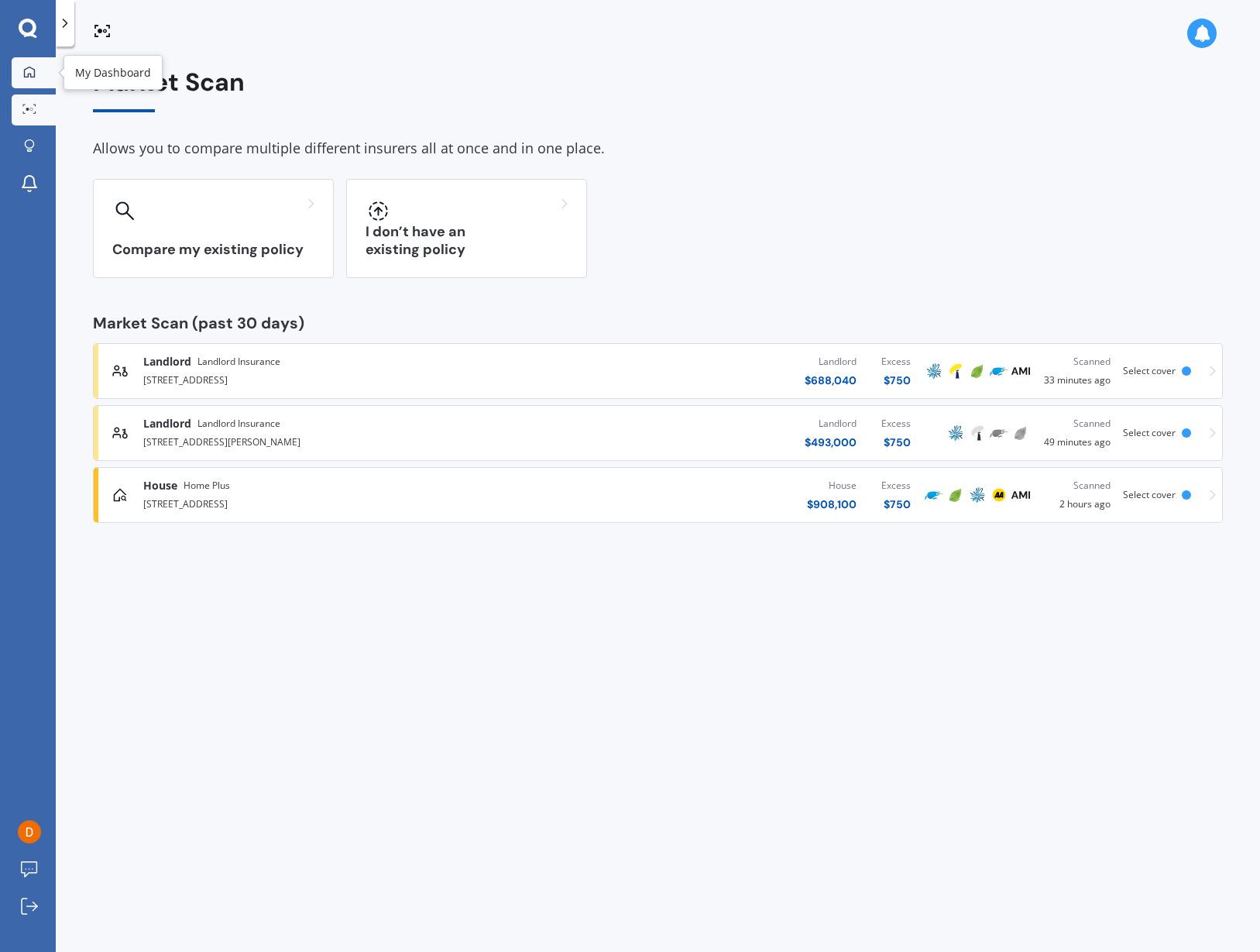
click at [25, 67] on icon at bounding box center [29, 72] width 13 height 13
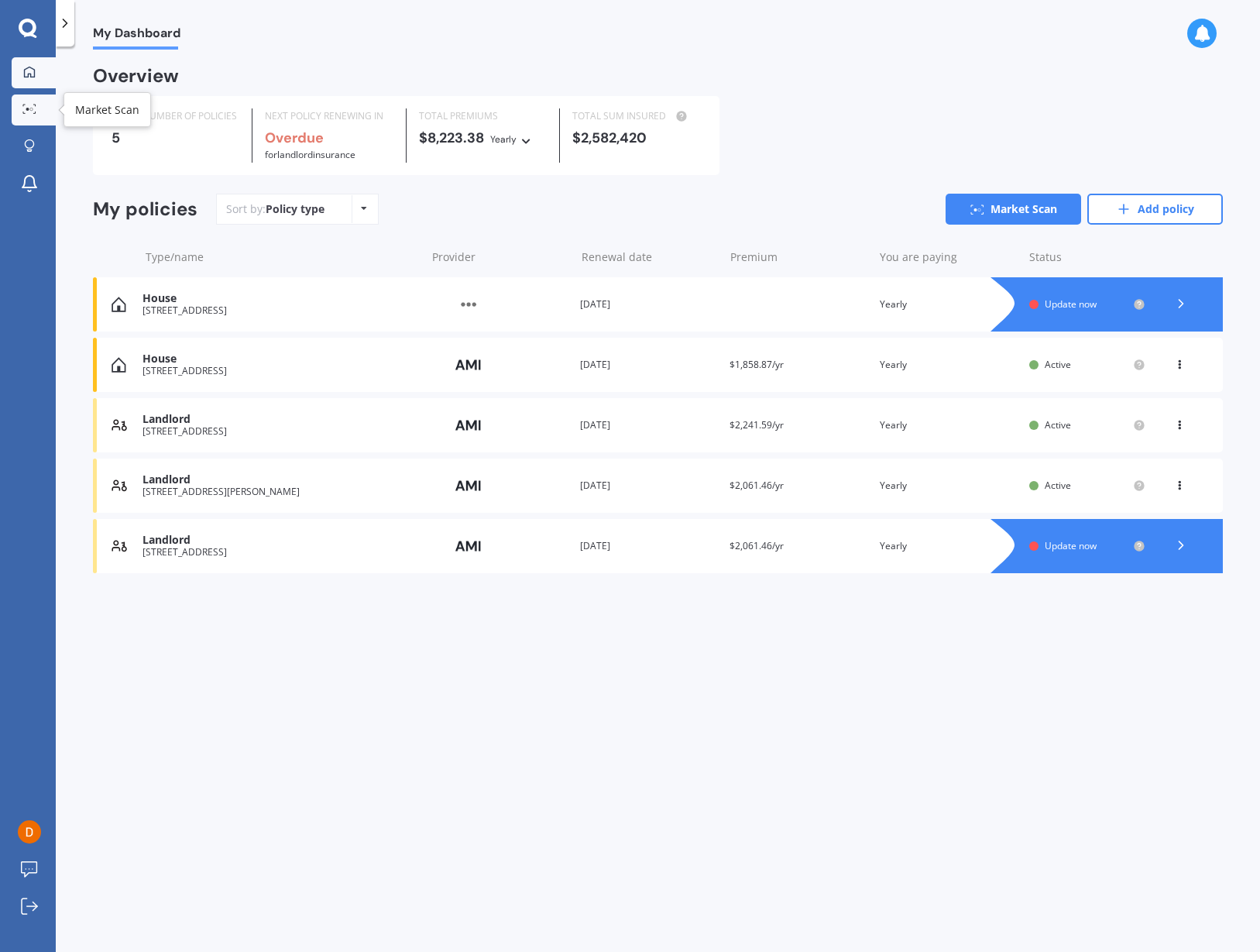
click at [19, 112] on div at bounding box center [29, 109] width 23 height 12
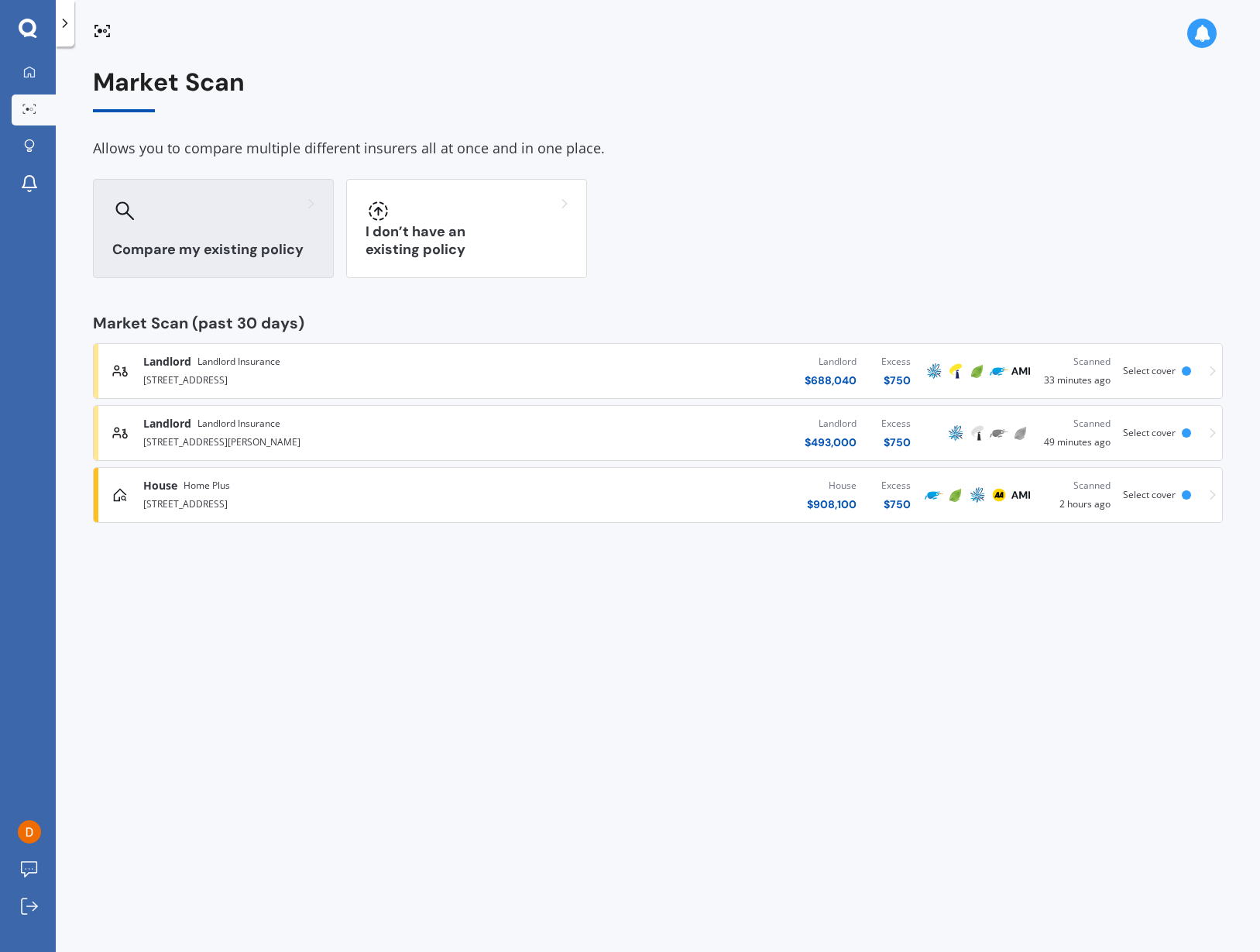
click at [228, 205] on div at bounding box center [213, 211] width 202 height 25
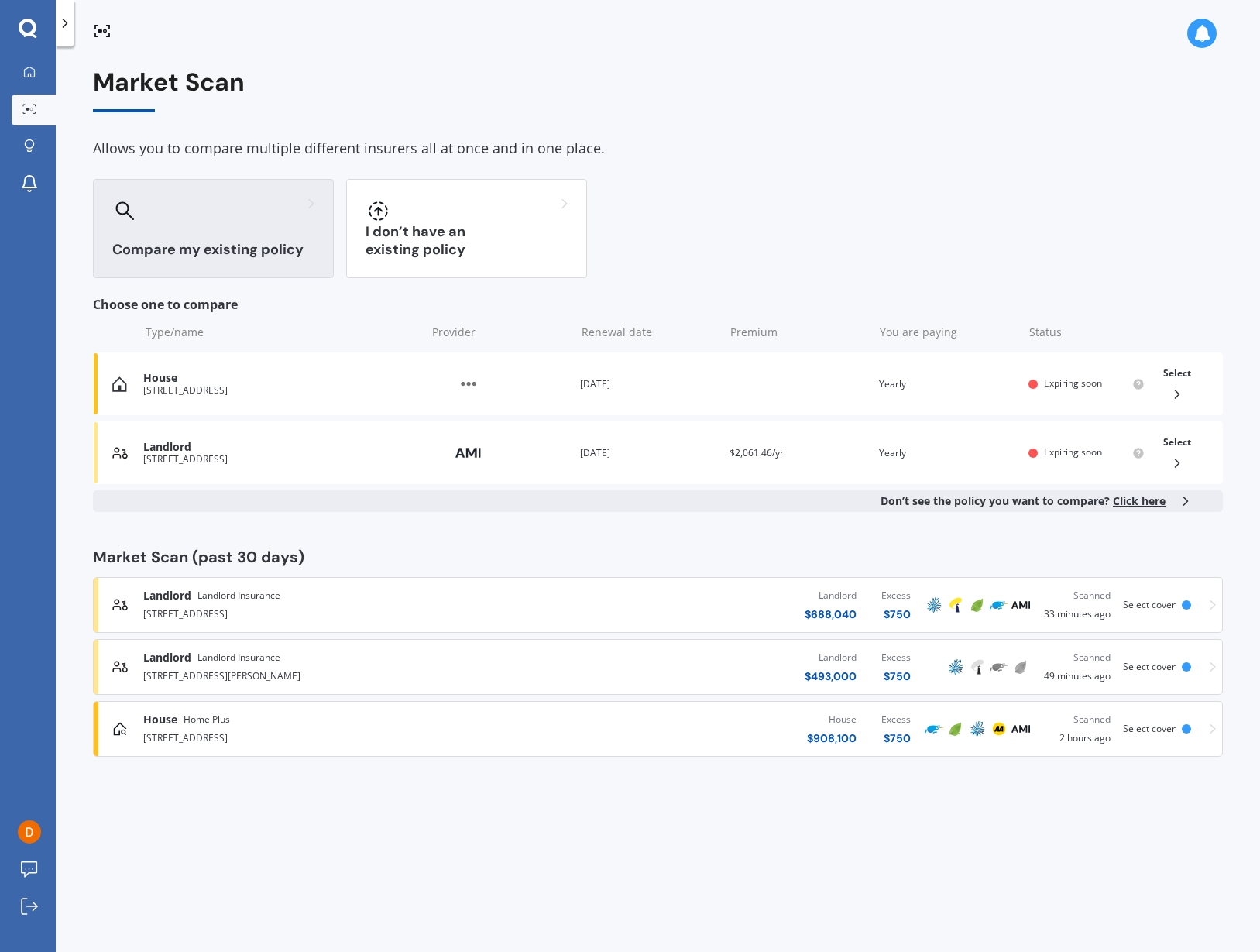
click at [271, 673] on div "[STREET_ADDRESS][PERSON_NAME]" at bounding box center [331, 674] width 375 height 18
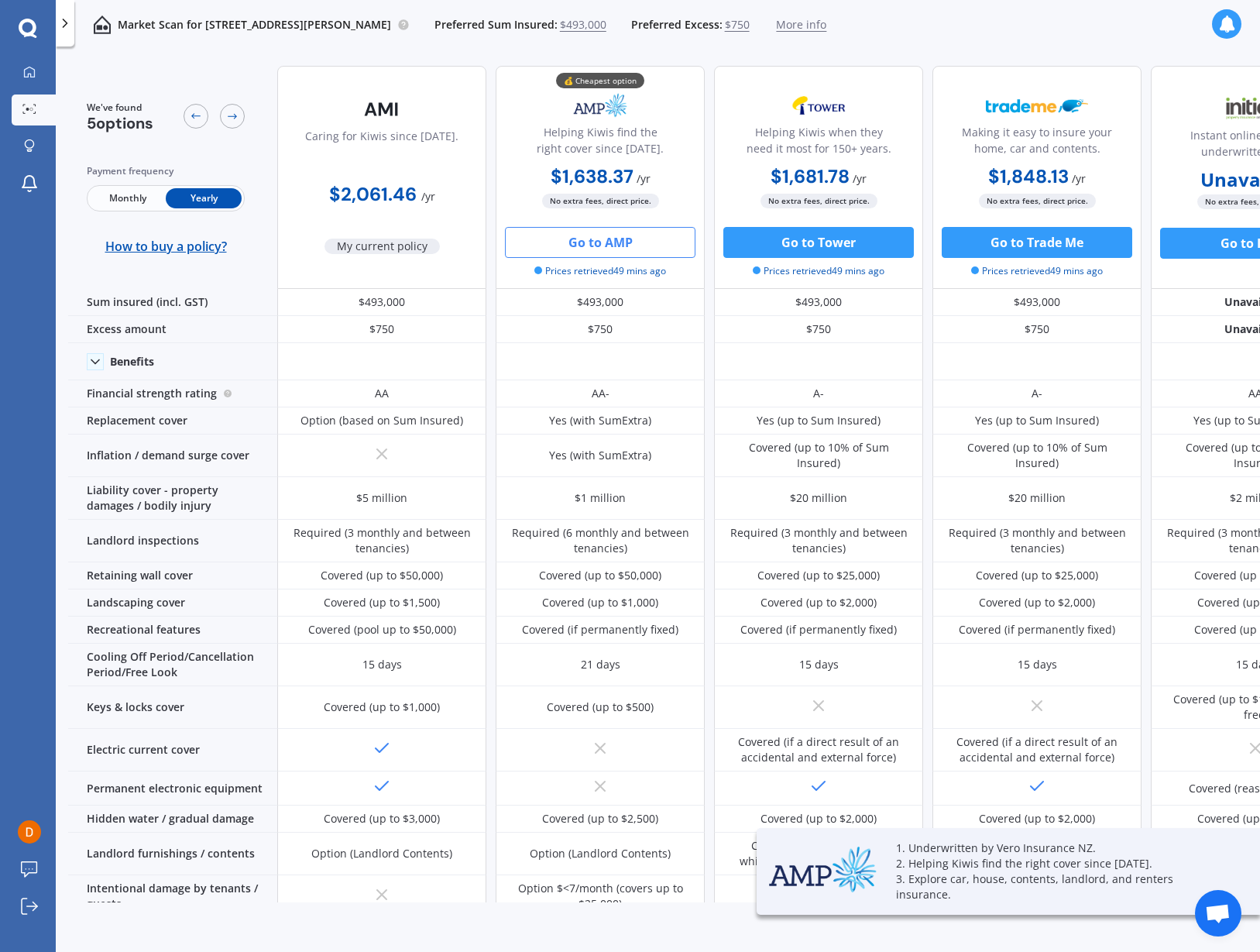
click at [826, 21] on span "More info" at bounding box center [802, 25] width 51 height 16
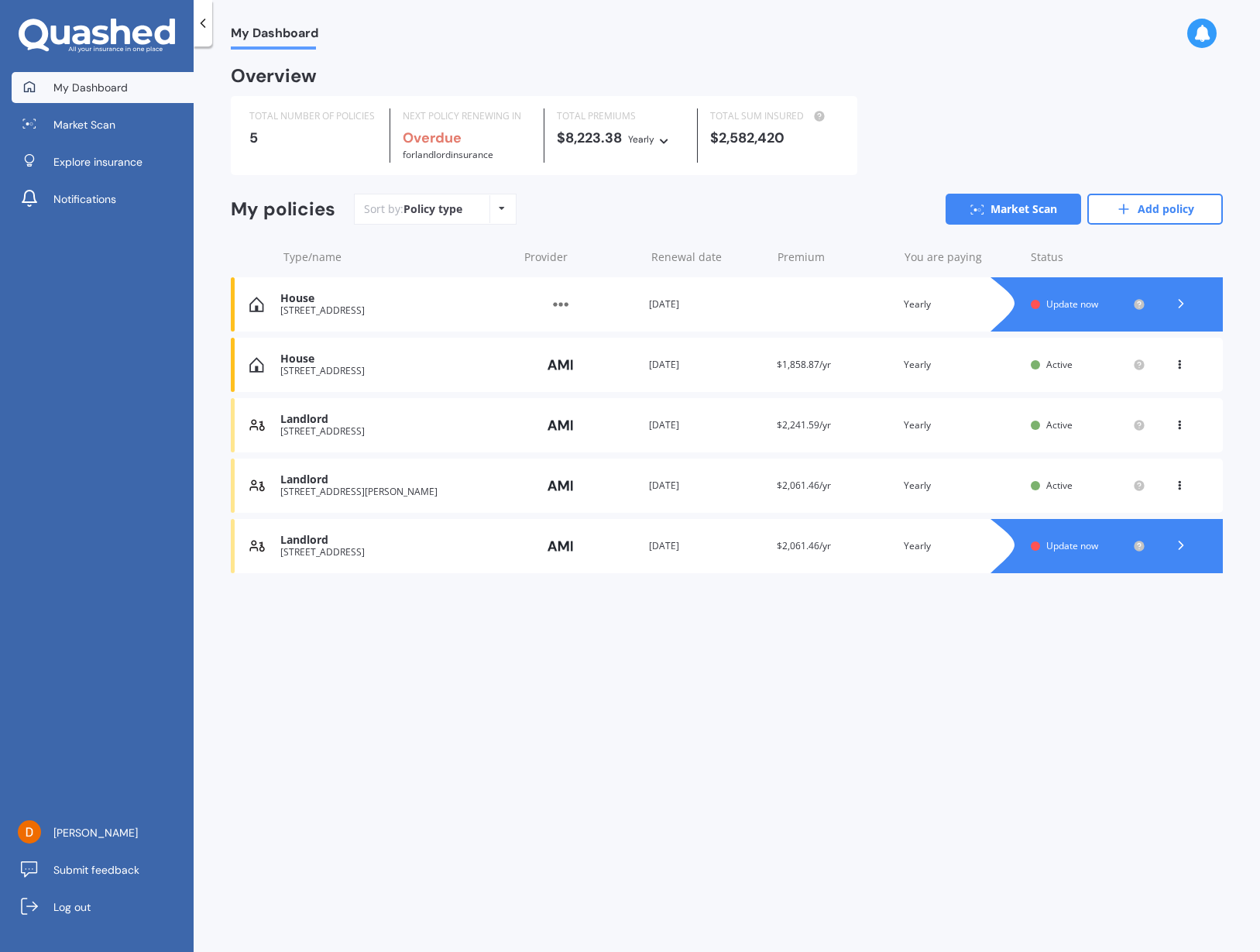
click at [1190, 17] on div "My Dashboard" at bounding box center [727, 25] width 1067 height 50
click at [1196, 21] on div at bounding box center [1201, 32] width 29 height 29
click at [71, 278] on div "My Dashboard Market Scan Explore insurance Notifications Dan Li Submit feedback…" at bounding box center [97, 512] width 194 height 880
click at [69, 835] on span "[PERSON_NAME]" at bounding box center [96, 833] width 85 height 16
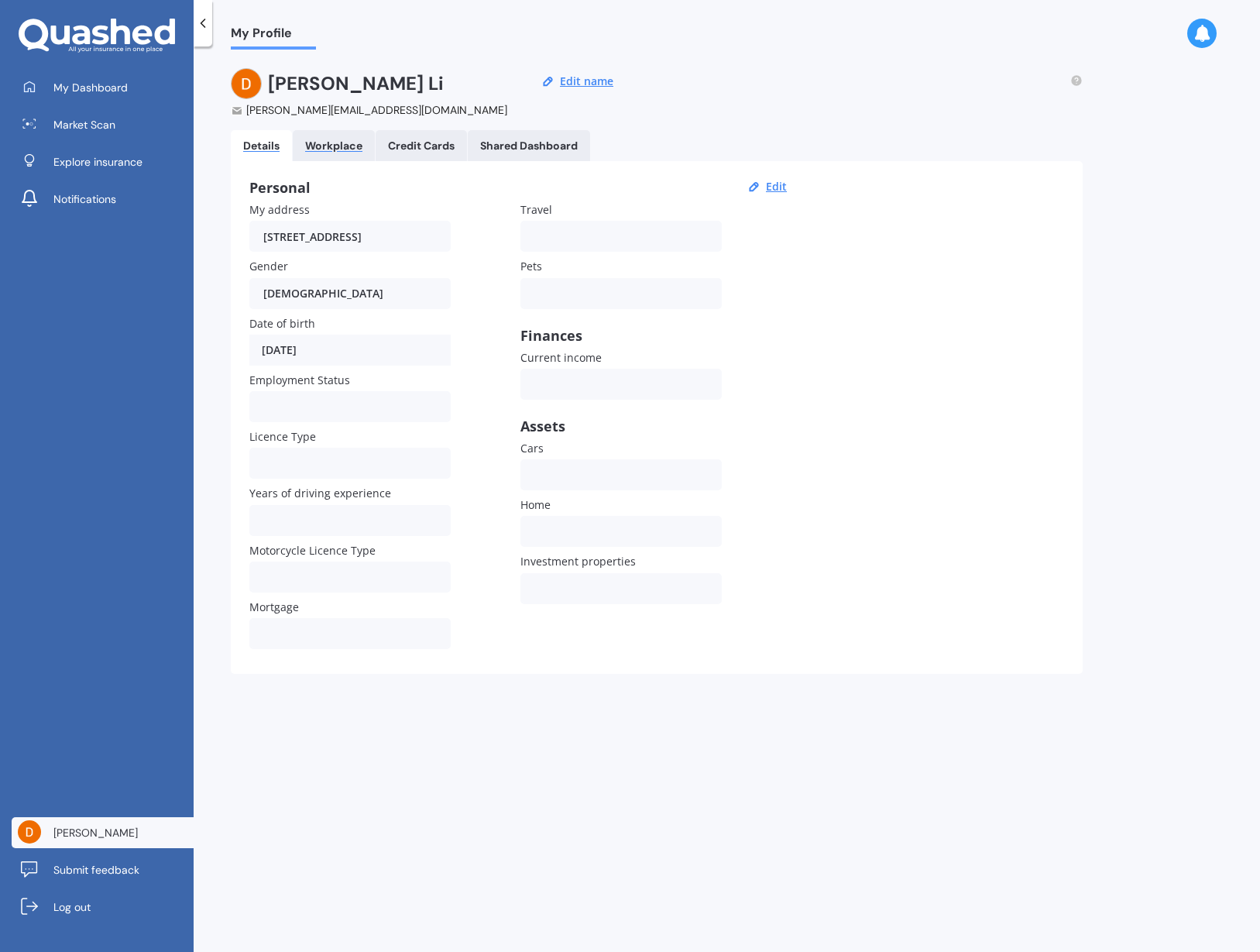
click at [334, 146] on div "Workplace" at bounding box center [334, 146] width 57 height 13
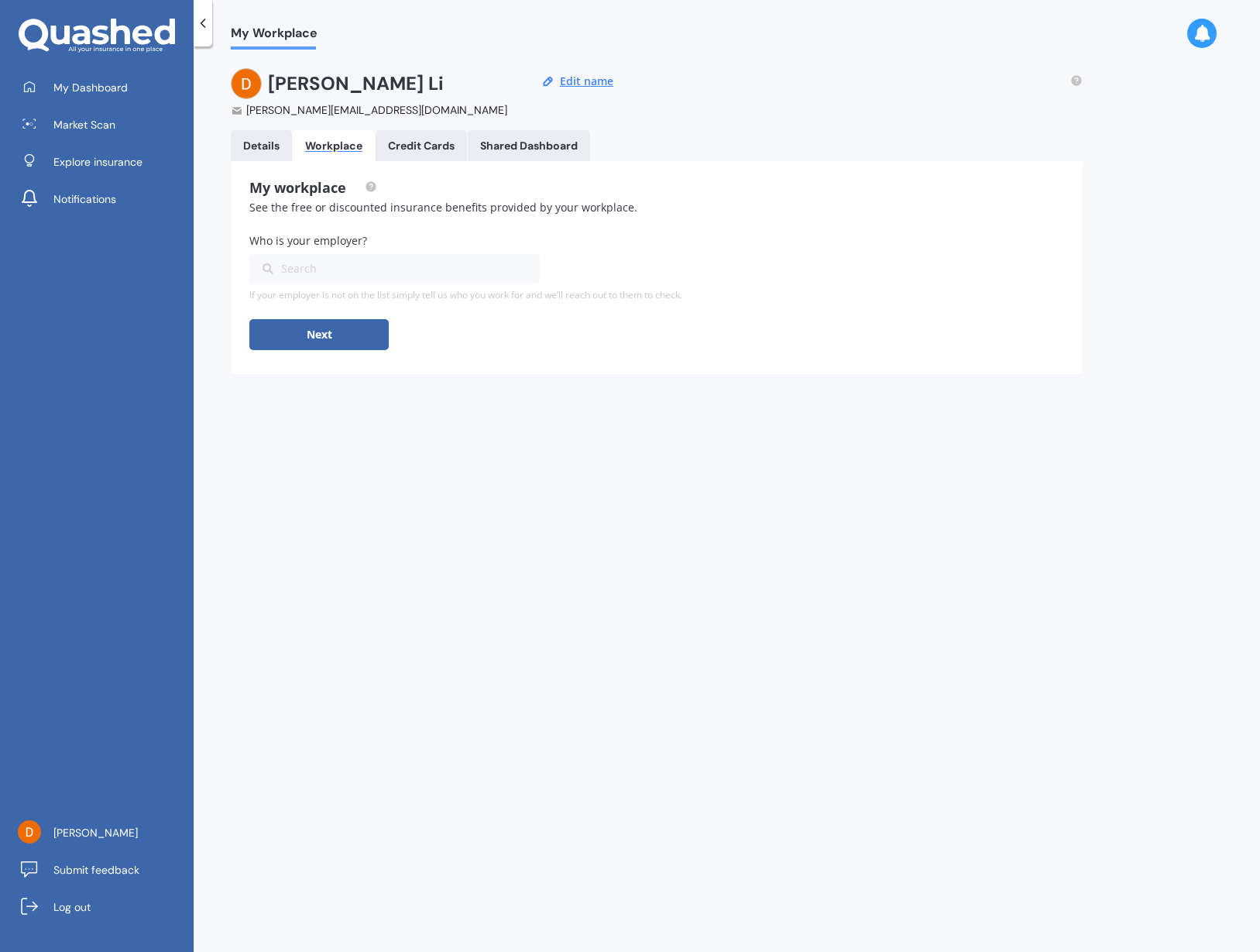
click at [415, 249] on div "Who is your employer? Search 2degrees AIA NZ ASB BNZ Countdown Fonterra Meridia…" at bounding box center [656, 261] width 814 height 55
click at [424, 263] on div "Search" at bounding box center [385, 269] width 245 height 17
type input "asb"
click at [405, 296] on div "ASB" at bounding box center [394, 298] width 290 height 28
click at [332, 341] on button "Next" at bounding box center [319, 334] width 139 height 31
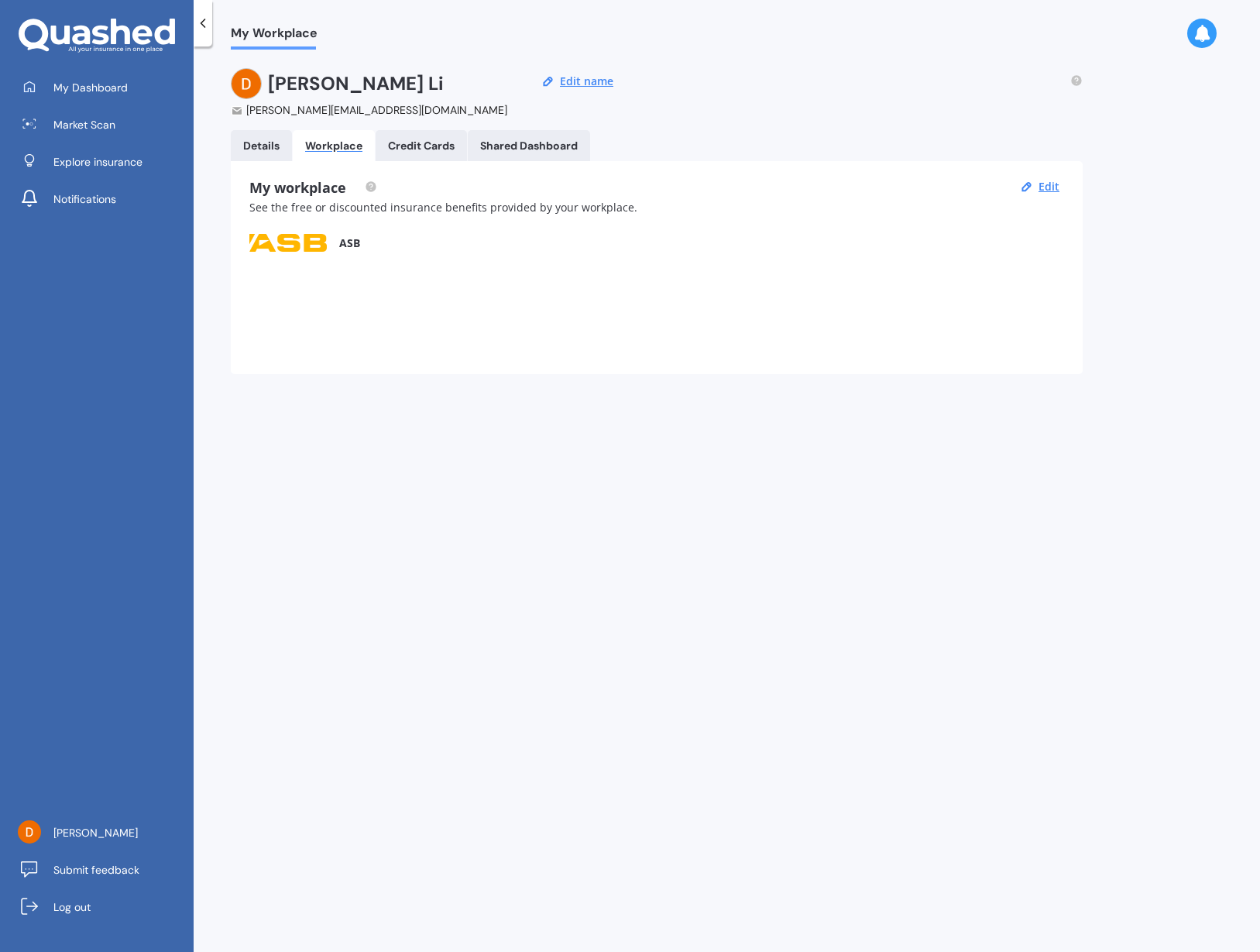
click at [416, 135] on Cards "Credit Cards" at bounding box center [421, 145] width 91 height 31
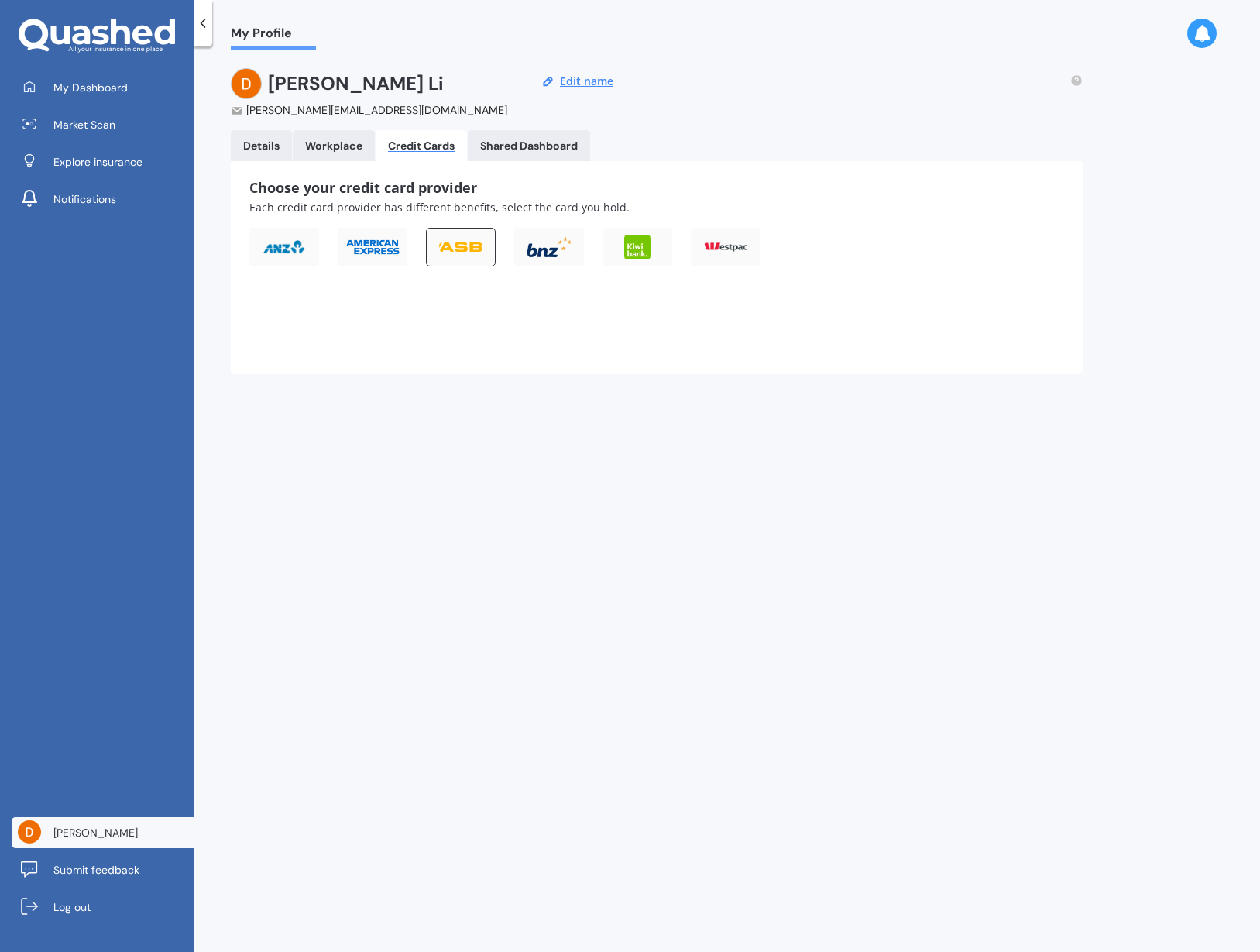
click at [473, 250] on div at bounding box center [461, 247] width 70 height 39
click at [303, 345] on img at bounding box center [307, 355] width 116 height 74
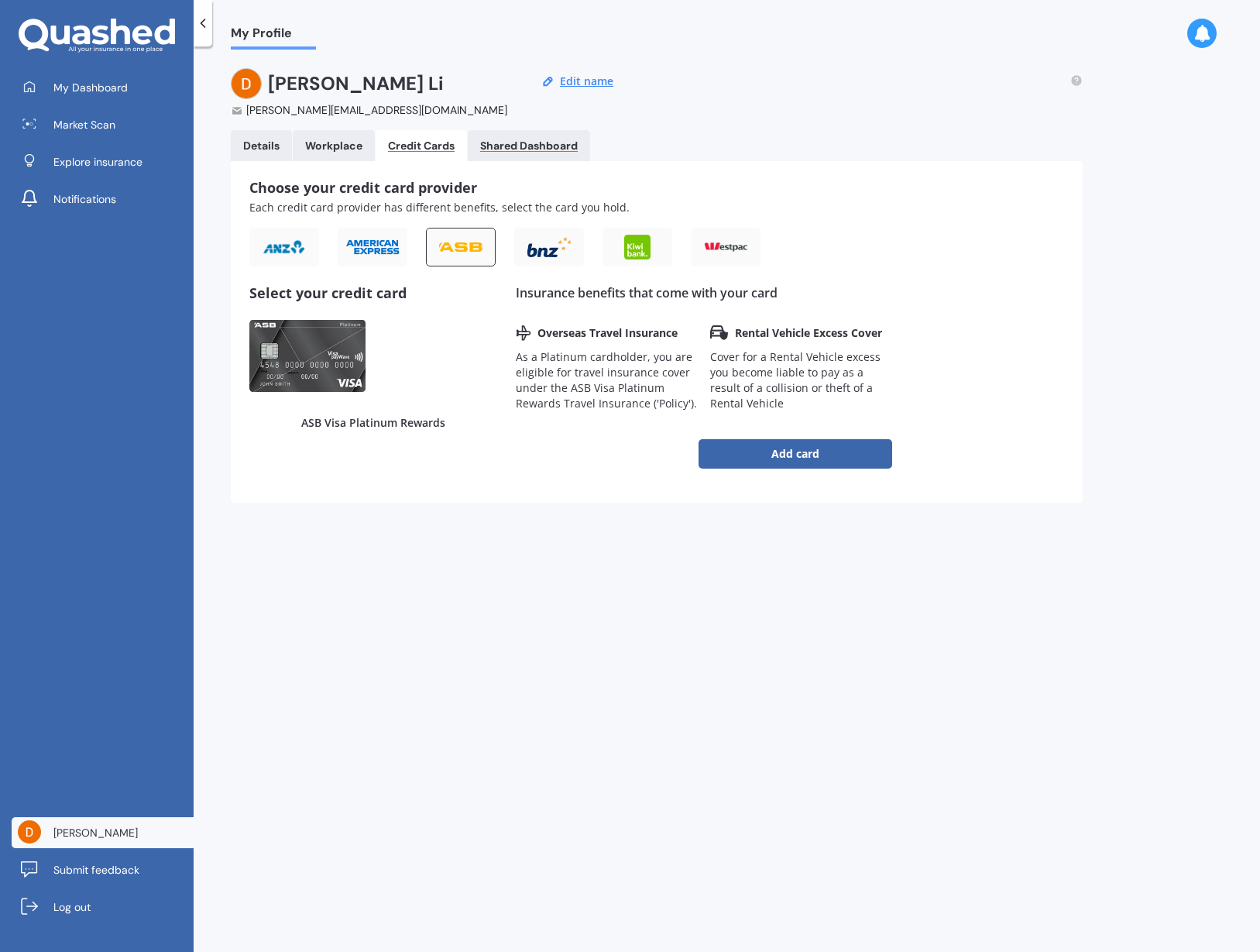
click at [495, 150] on div "Shared Dashboard" at bounding box center [529, 146] width 97 height 13
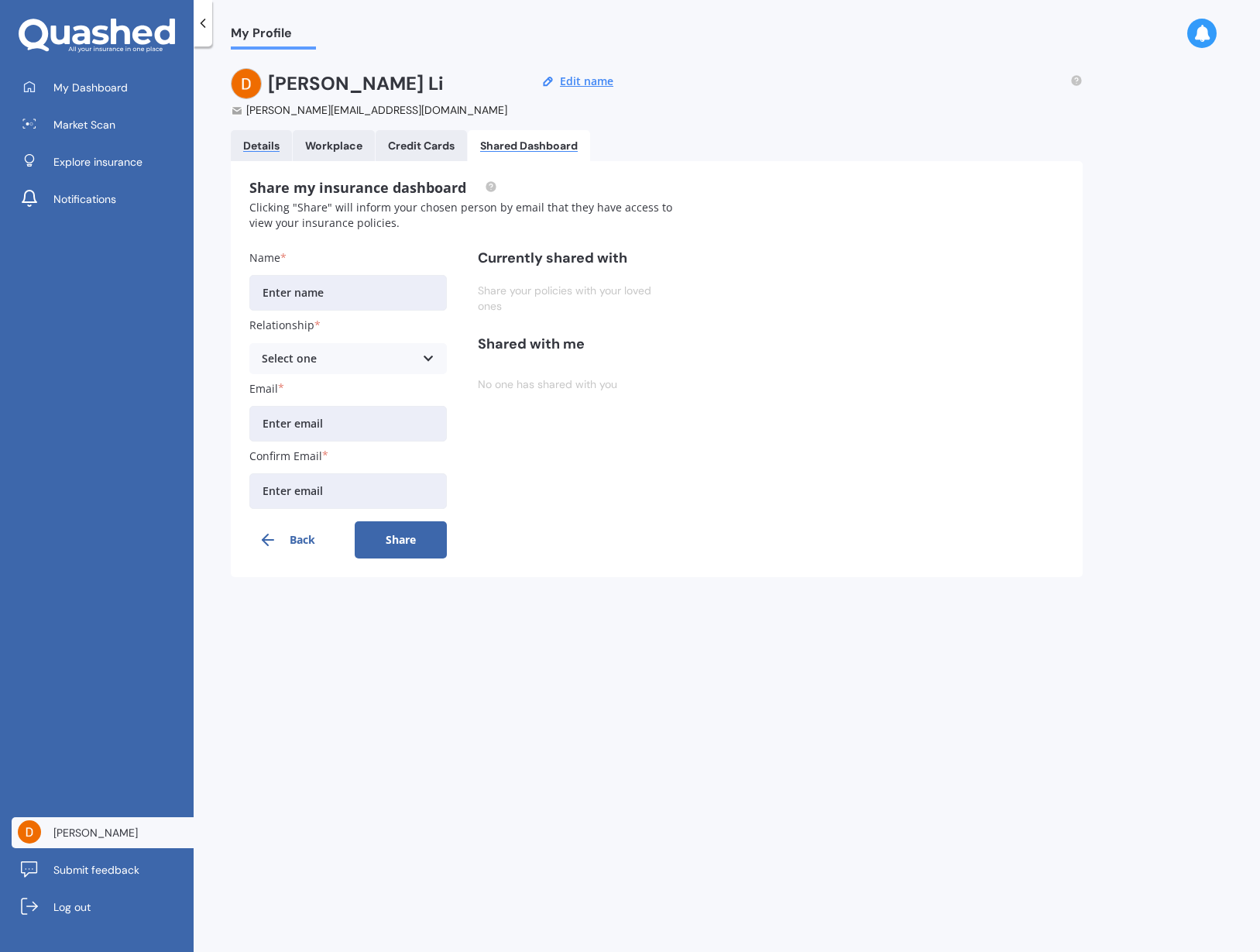
click at [267, 146] on div "Details" at bounding box center [261, 146] width 36 height 13
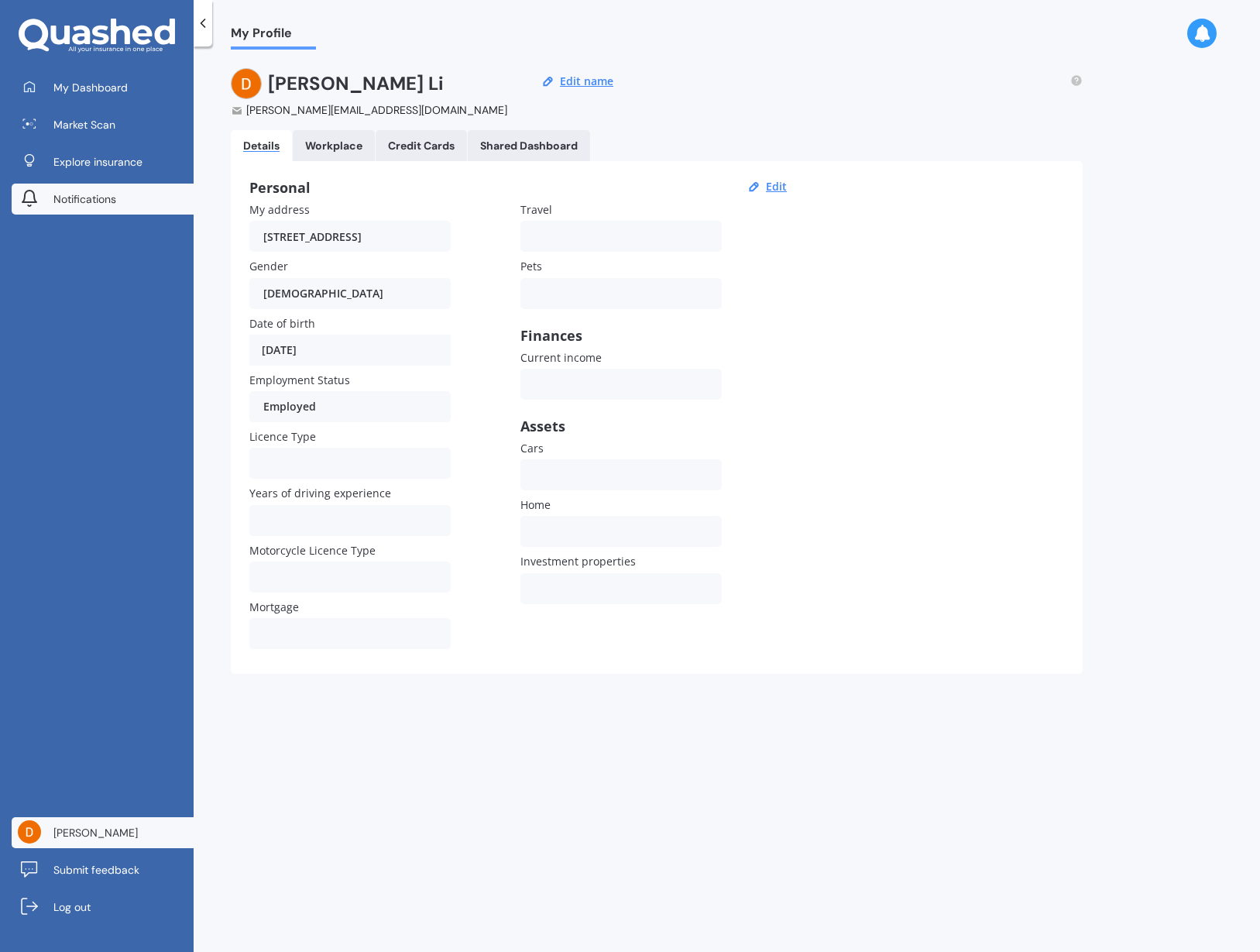
click at [84, 199] on span "Notifications" at bounding box center [85, 199] width 63 height 16
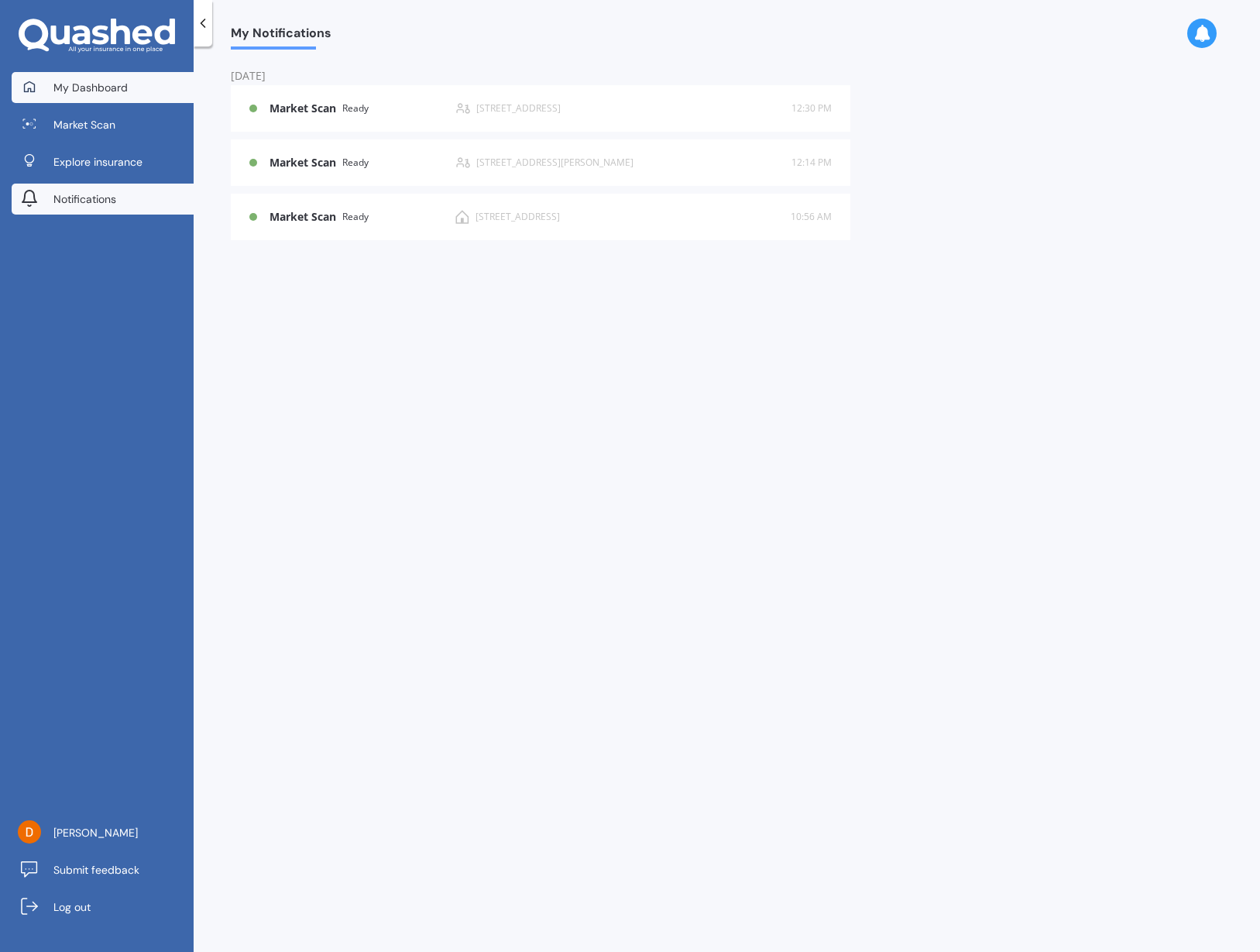
click at [75, 92] on span "My Dashboard" at bounding box center [91, 88] width 74 height 16
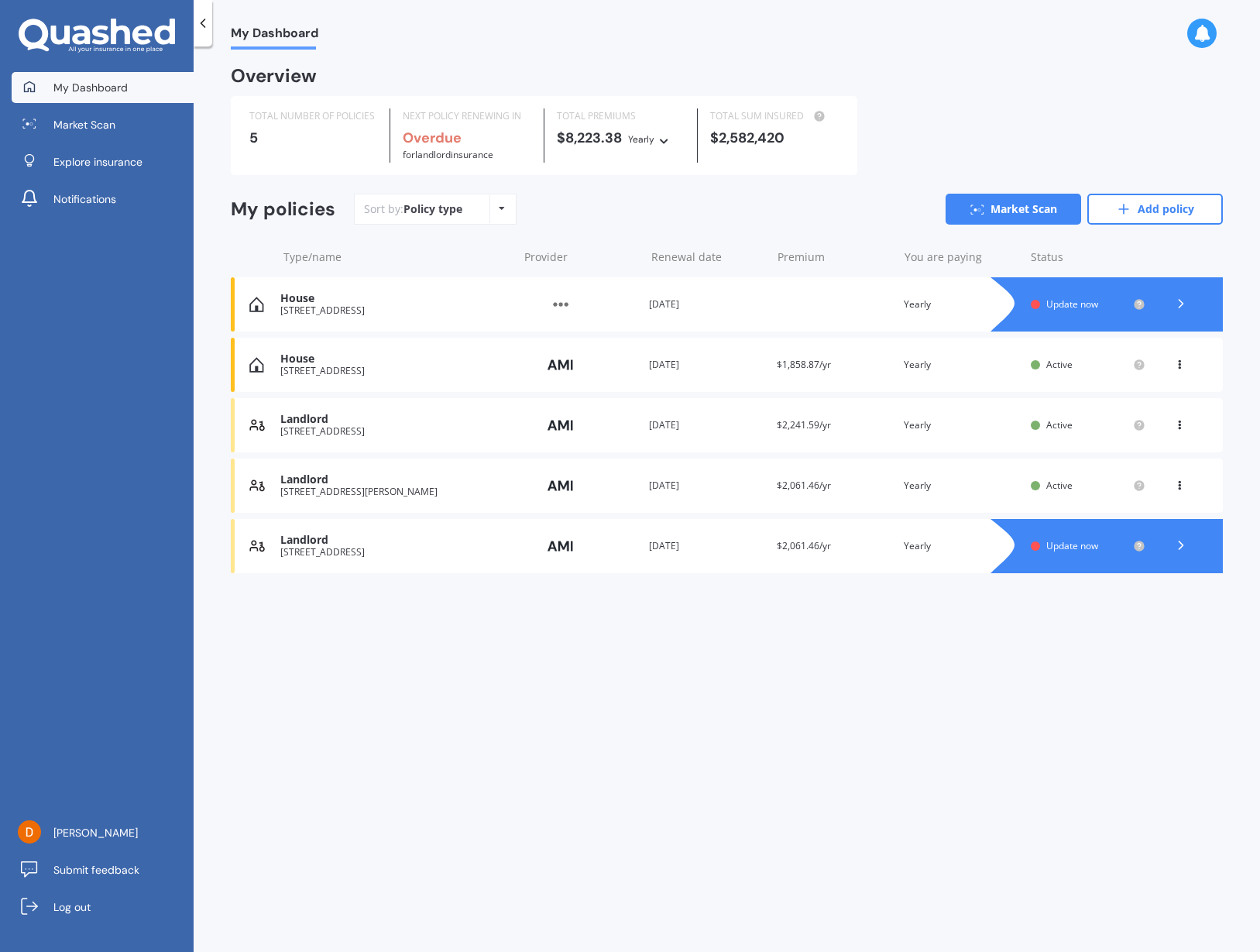
click at [278, 144] on div "TOTAL NUMBER OF POLICIES 5" at bounding box center [313, 135] width 154 height 55
click at [254, 131] on div "5" at bounding box center [313, 138] width 127 height 16
click at [1177, 419] on icon at bounding box center [1180, 422] width 11 height 9
click at [585, 707] on div "My Dashboard Overview TOTAL NUMBER OF POLICIES 5 NEXT POLICY RENEWING IN Overdu…" at bounding box center [727, 503] width 1067 height 905
click at [1185, 296] on icon at bounding box center [1182, 304] width 16 height 16
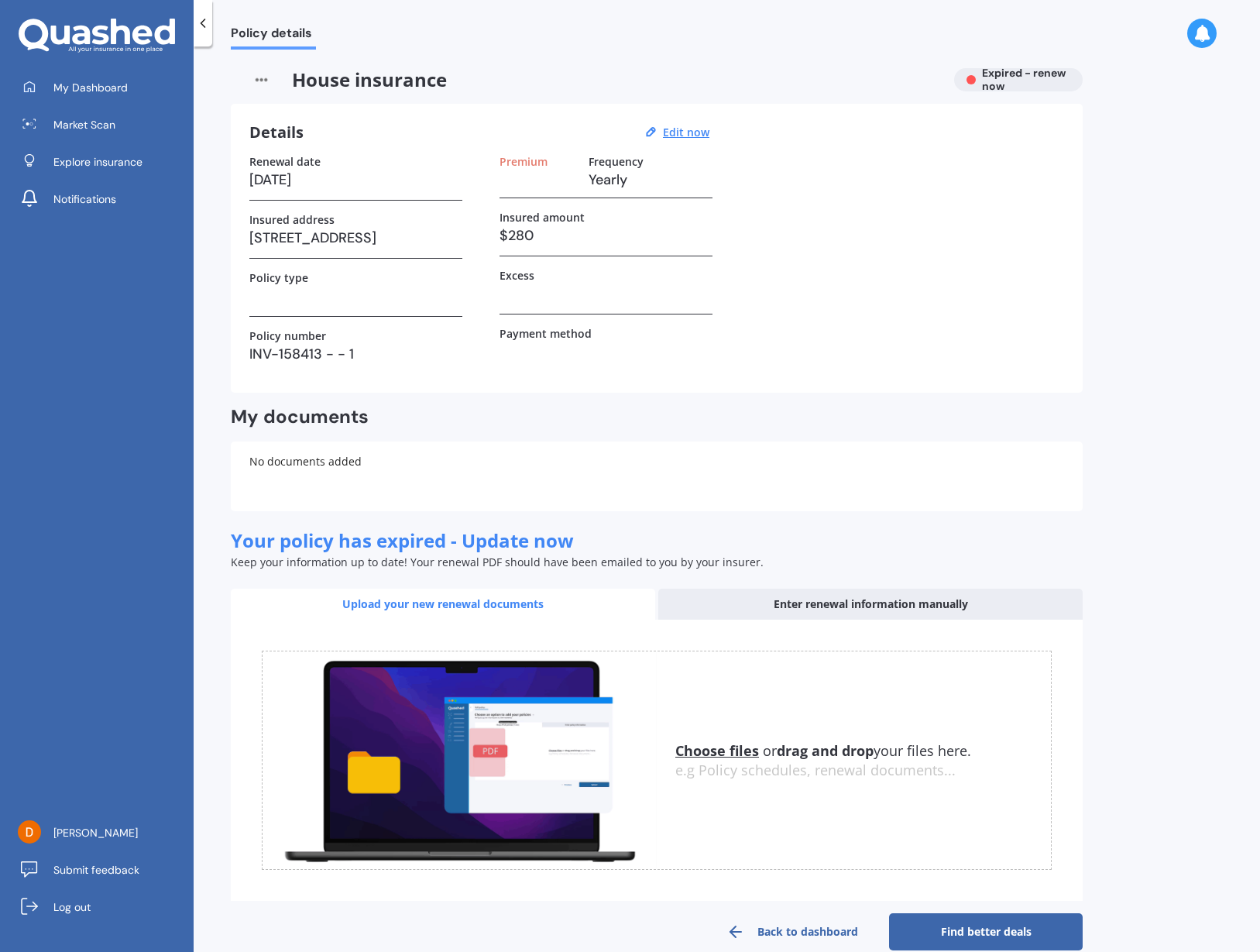
click at [396, 183] on h3 "22/08/2025" at bounding box center [355, 179] width 213 height 23
click at [298, 179] on h3 "22/08/2025" at bounding box center [355, 179] width 213 height 23
click at [298, 178] on h3 "22/08/2025" at bounding box center [355, 179] width 213 height 23
click at [698, 131] on u "Edit now" at bounding box center [686, 132] width 47 height 15
select select "22"
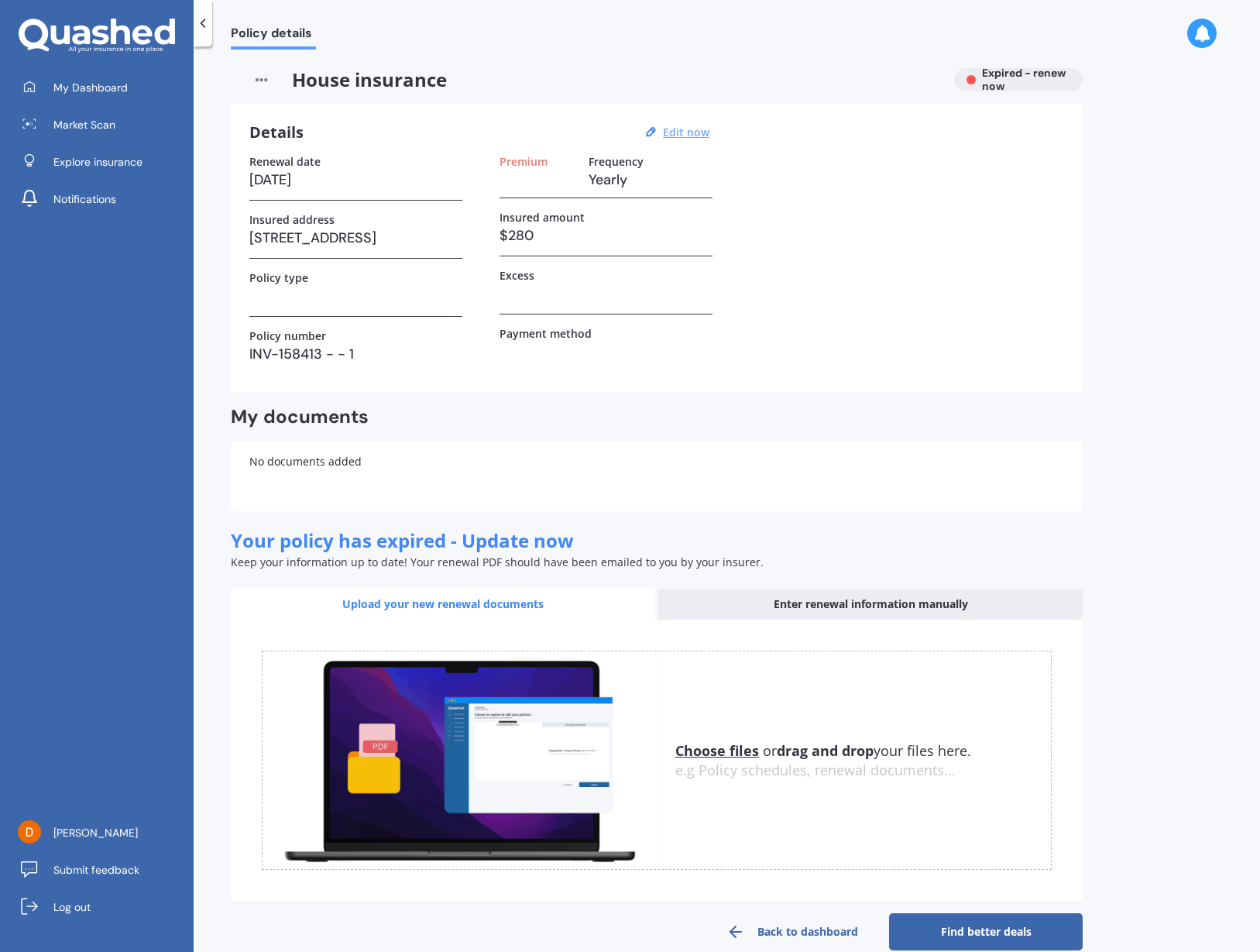
select select "08"
select select "2025"
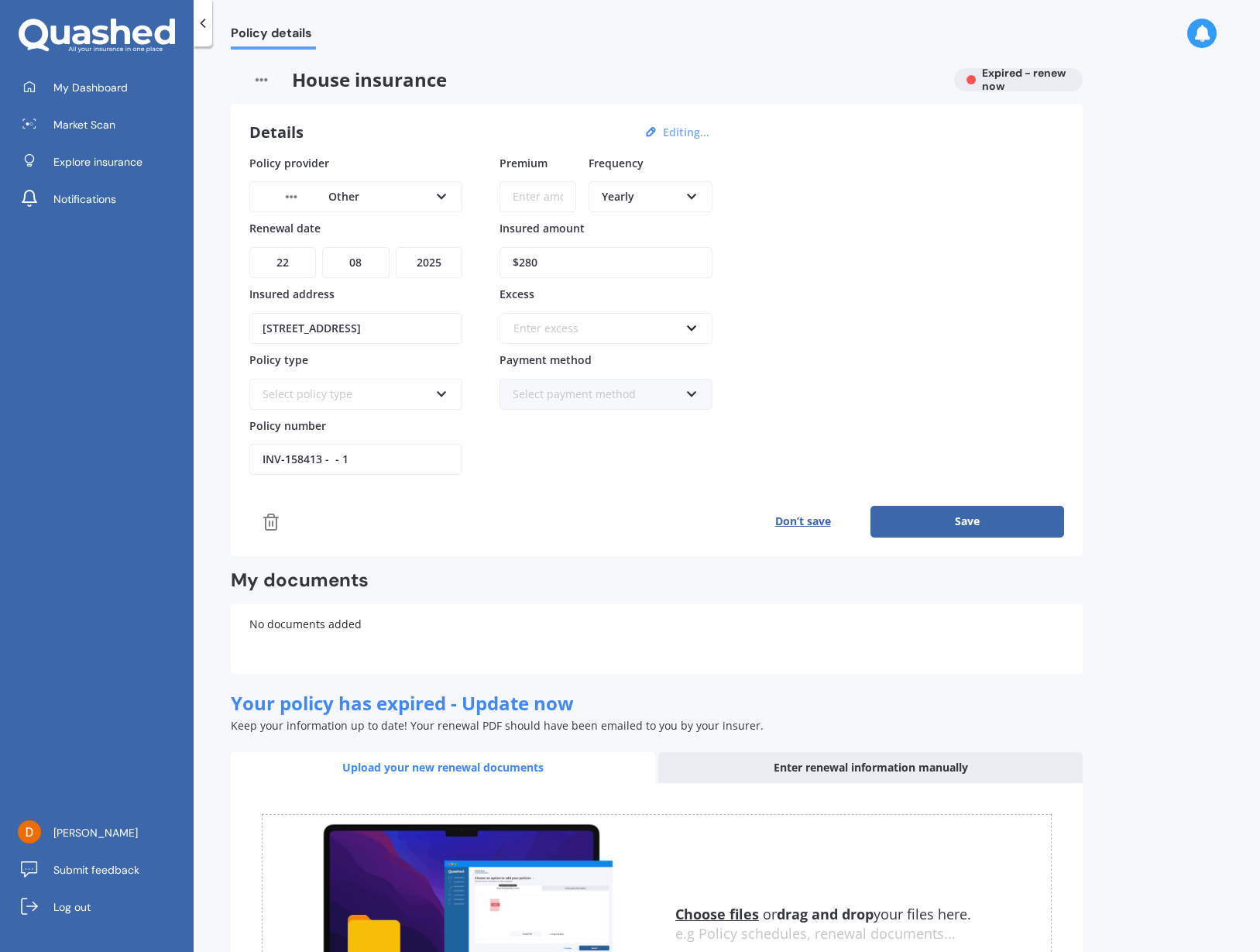
scroll to position [187, 0]
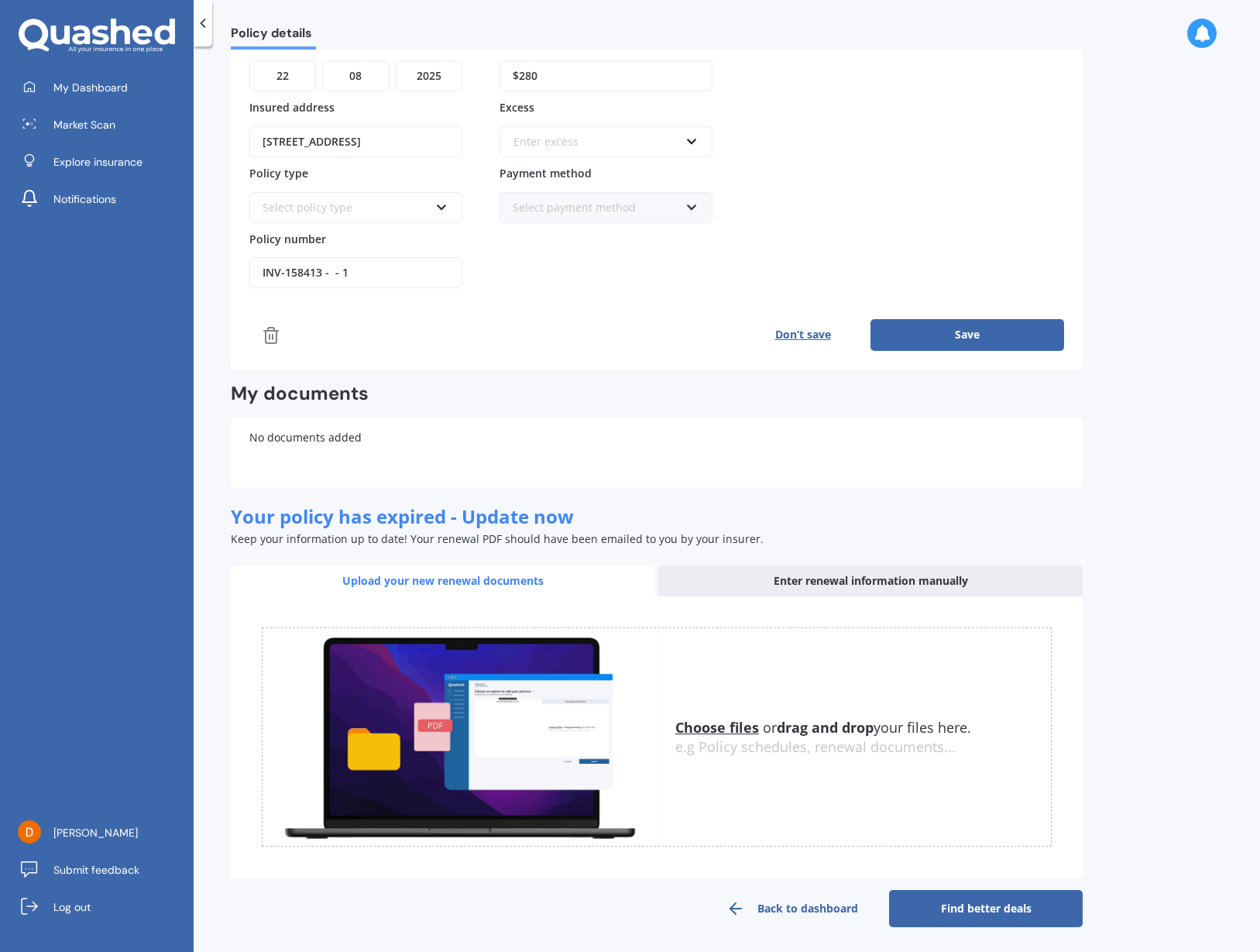
click at [826, 337] on button "Don’t save" at bounding box center [803, 334] width 135 height 31
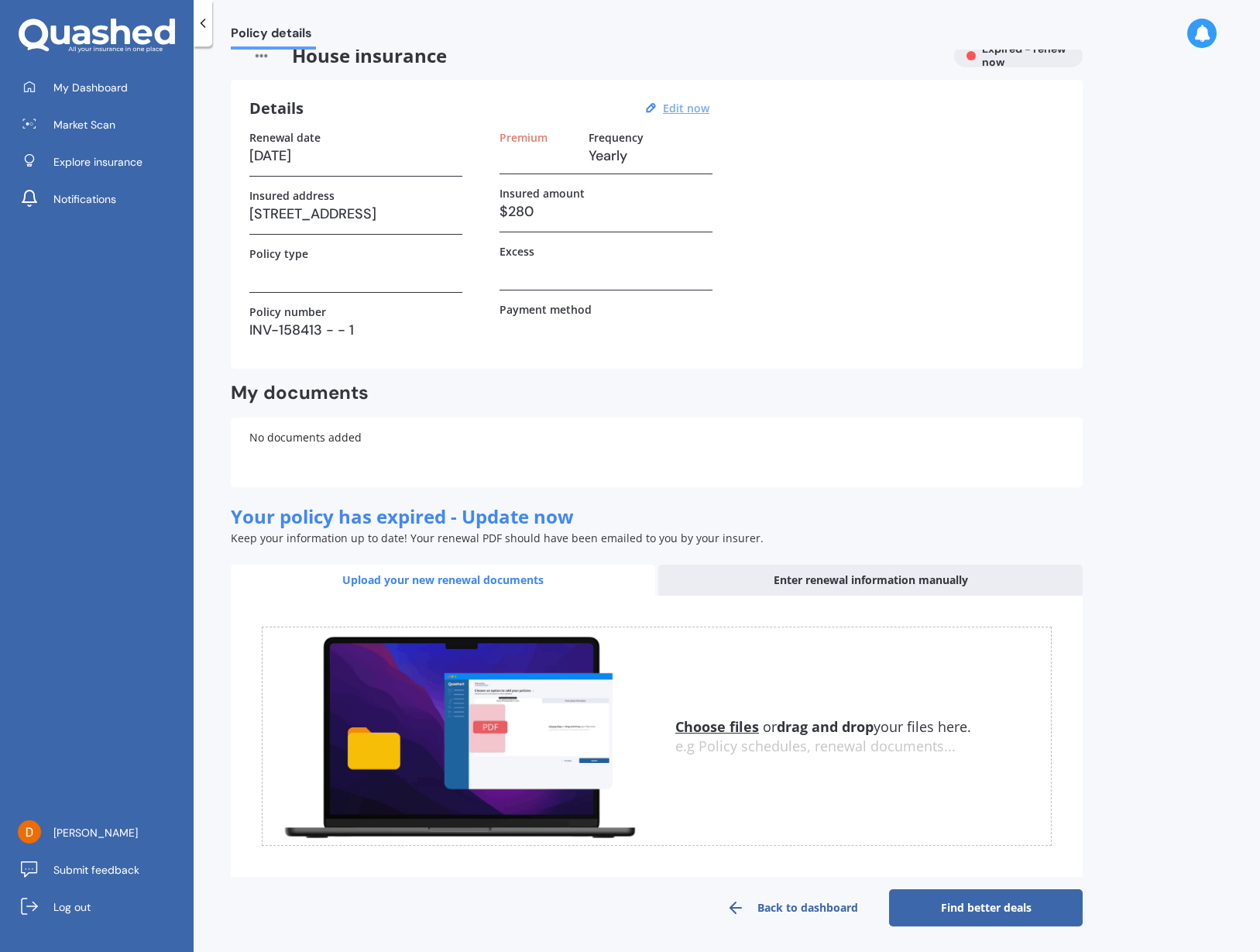
click at [310, 163] on h3 "22/08/2025" at bounding box center [355, 155] width 213 height 23
click at [309, 158] on h3 "22/08/2025" at bounding box center [355, 155] width 213 height 23
click at [698, 106] on u "Edit now" at bounding box center [686, 108] width 47 height 15
select select "22"
select select "08"
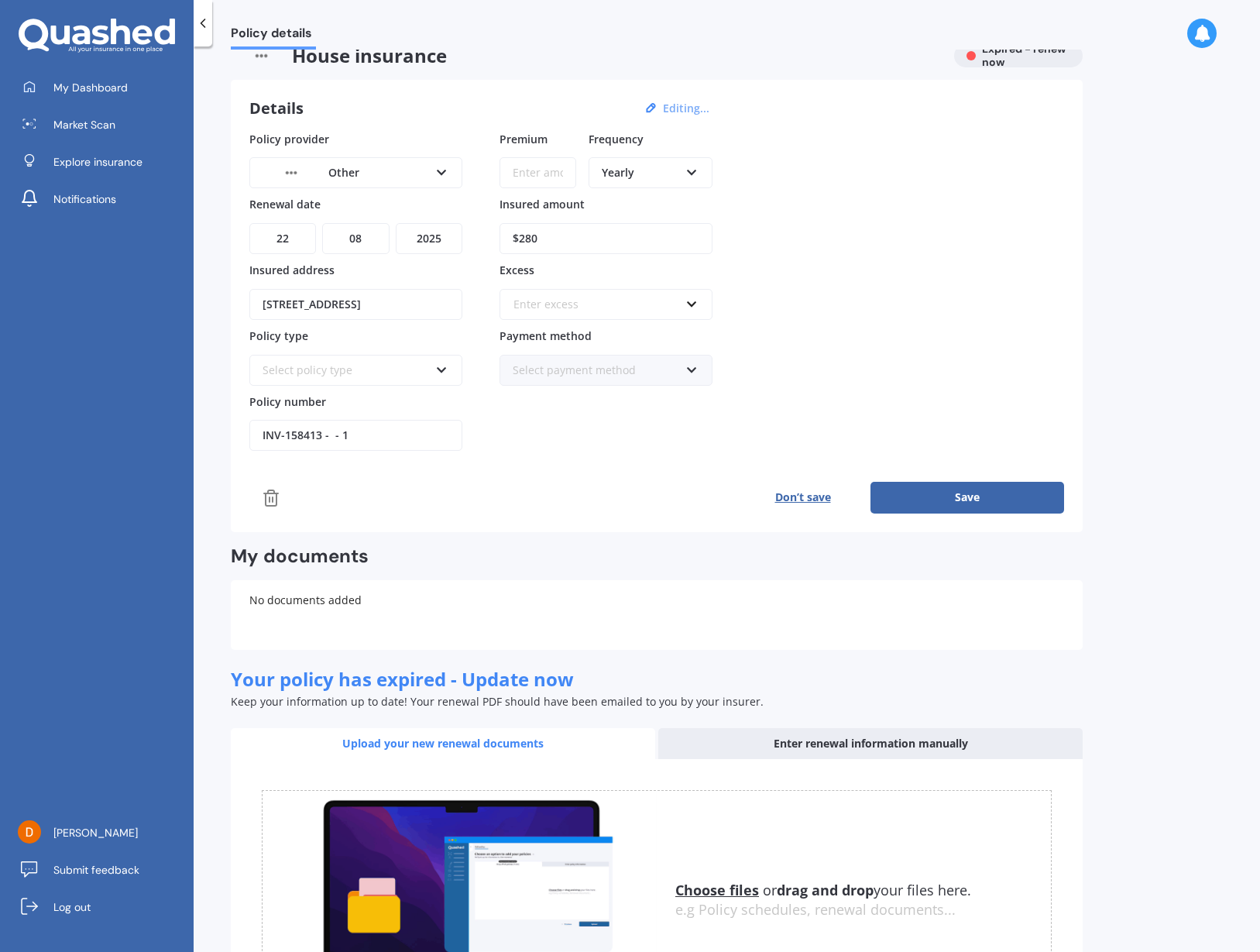
click at [668, 112] on button "Editing..." at bounding box center [686, 108] width 55 height 14
select select "2026"
click at [926, 505] on button "Save" at bounding box center [967, 497] width 194 height 31
click at [944, 495] on button "Save" at bounding box center [967, 497] width 194 height 31
type input "$2,000.00"
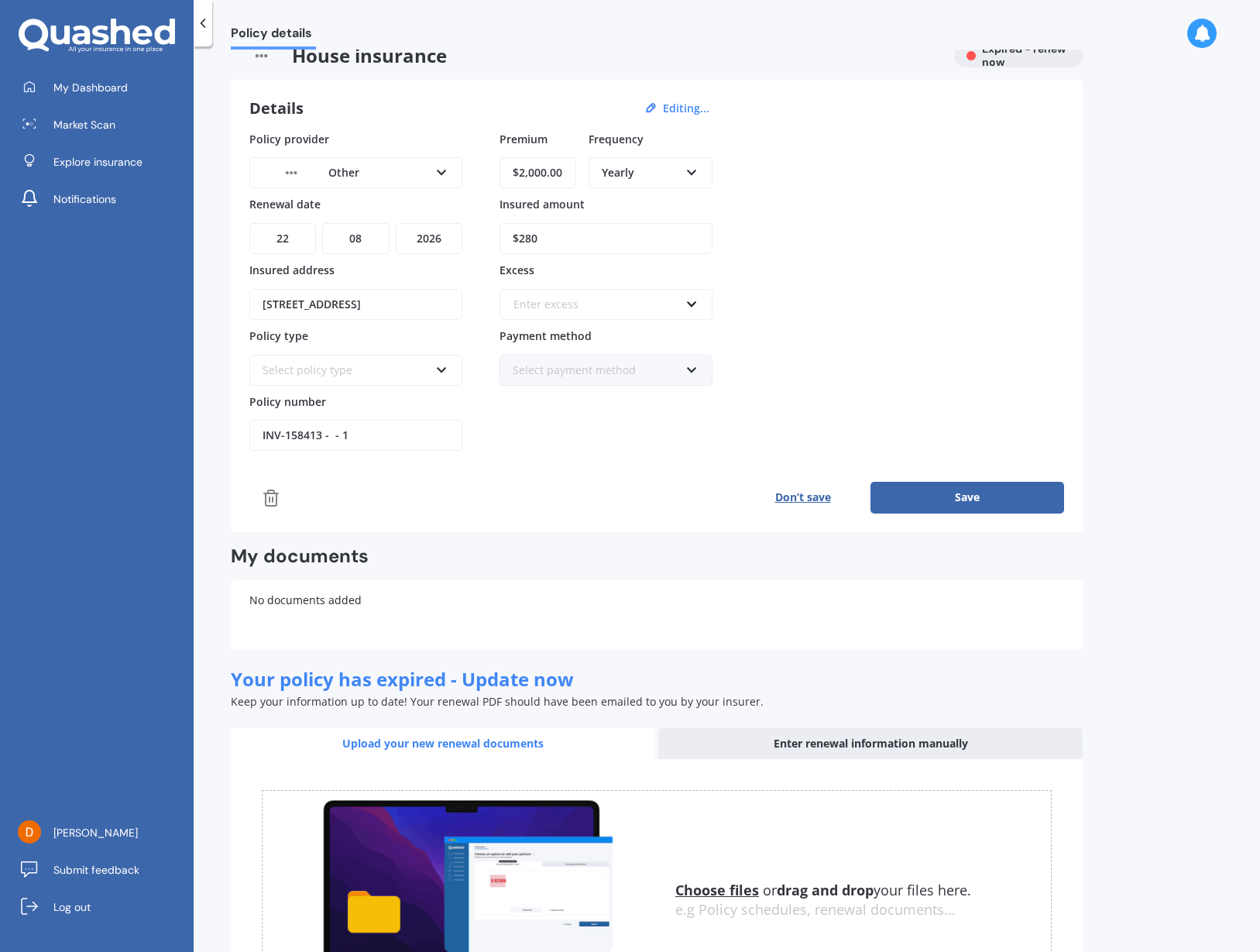
click at [967, 489] on button "Save" at bounding box center [967, 497] width 194 height 31
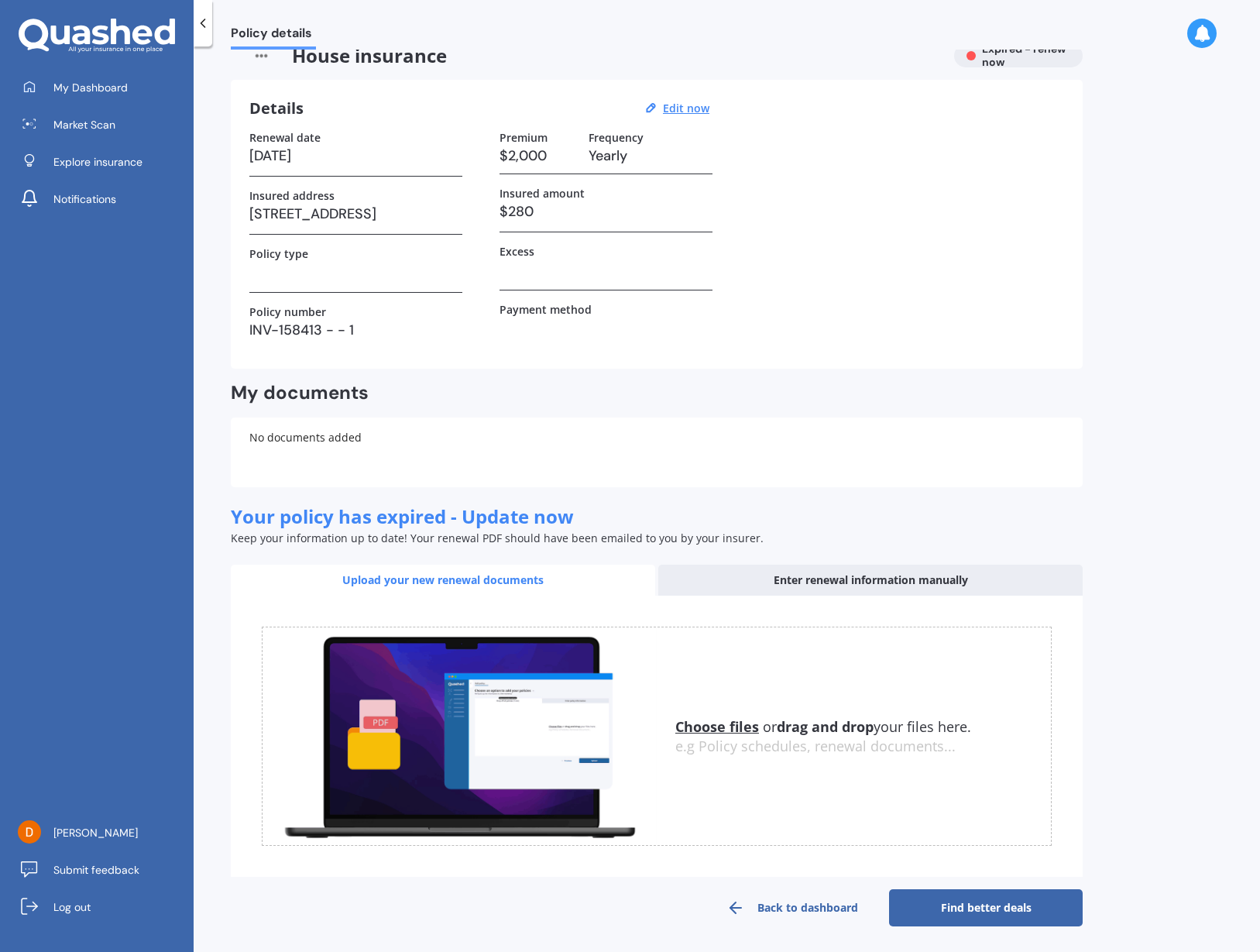
scroll to position [0, 0]
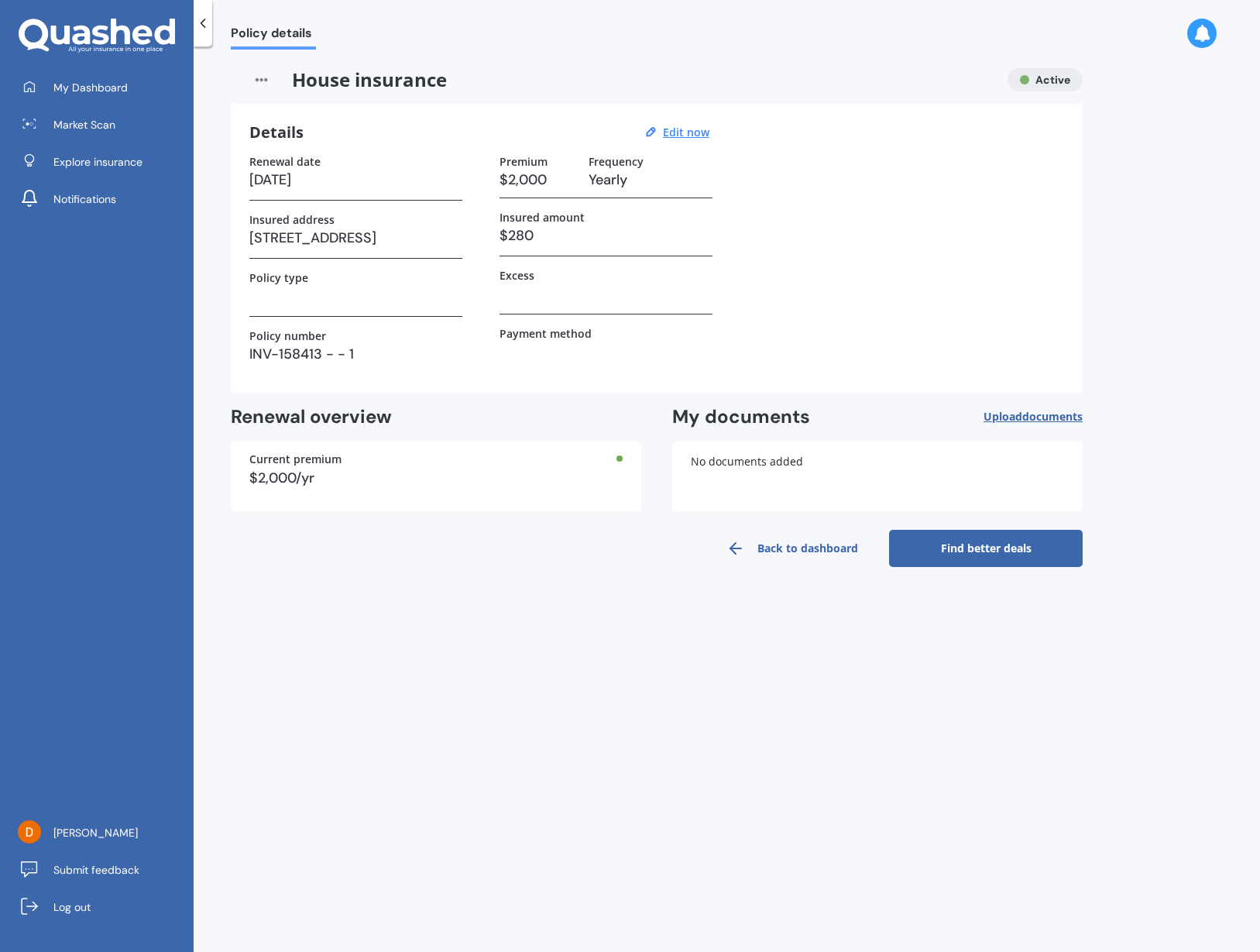
click at [825, 548] on link "Back to dashboard" at bounding box center [792, 548] width 194 height 37
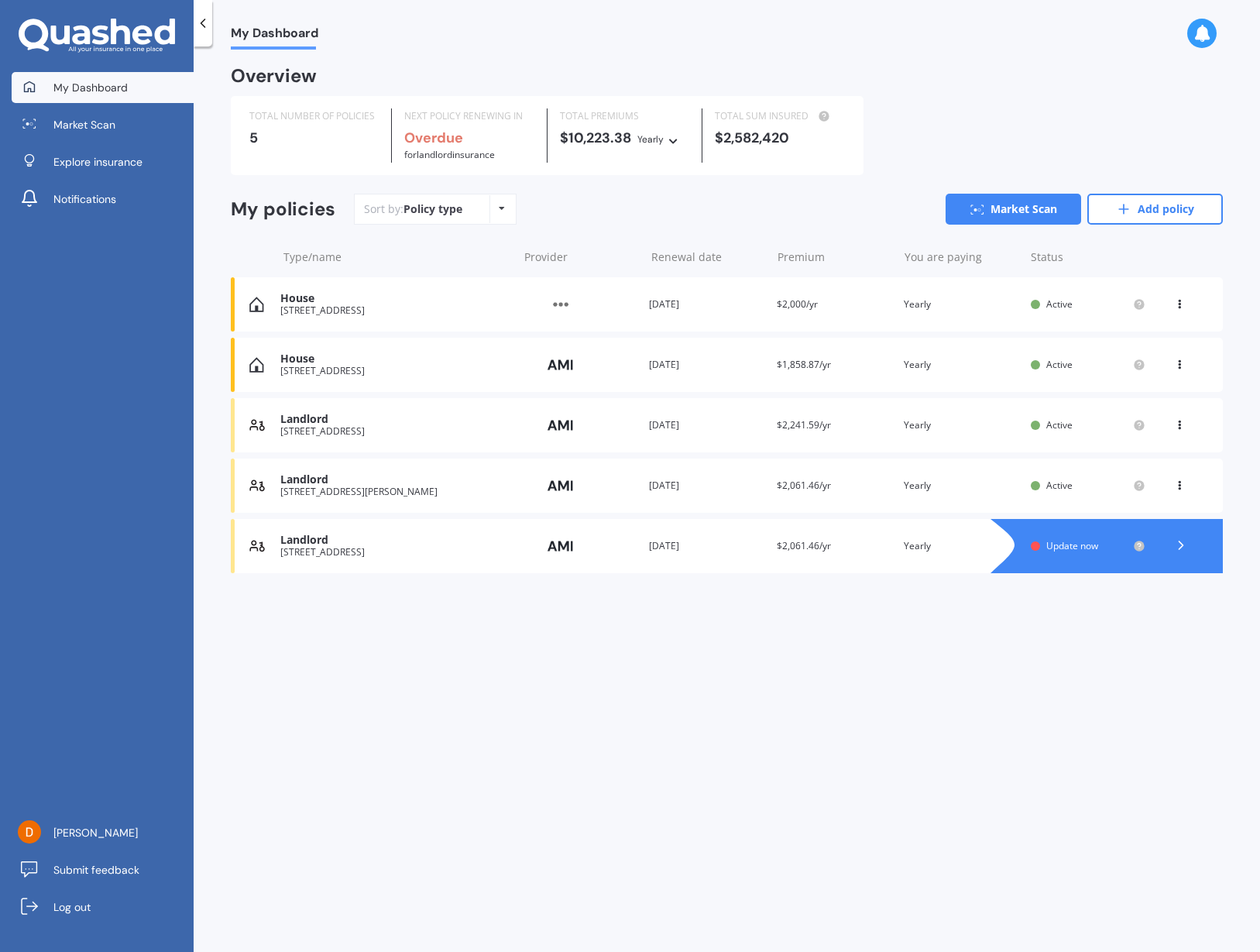
click at [1183, 298] on icon at bounding box center [1180, 302] width 11 height 9
click at [1117, 362] on div "Delete" at bounding box center [1145, 364] width 154 height 31
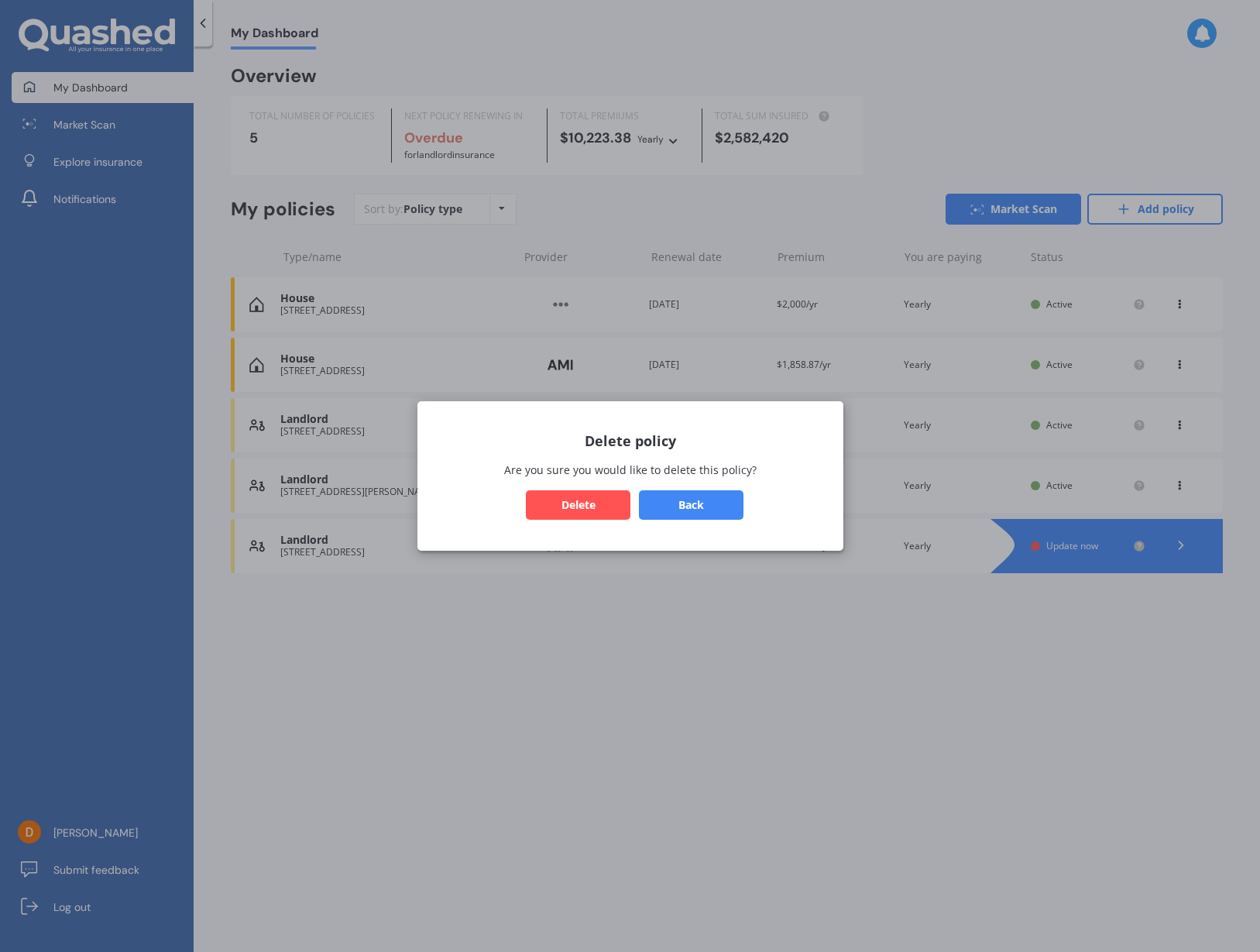
click at [597, 503] on button "Delete" at bounding box center [578, 504] width 104 height 29
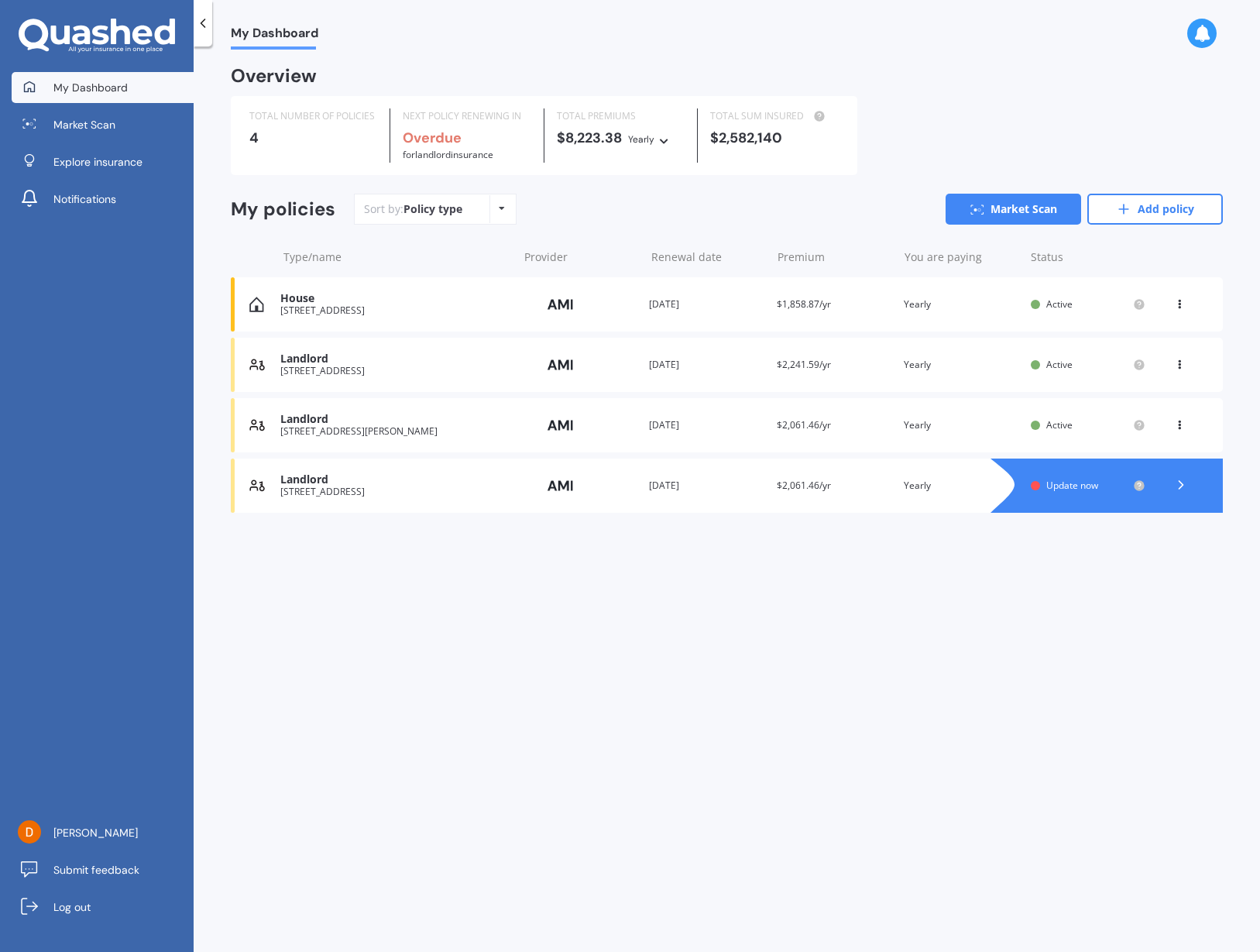
click at [411, 490] on div "[STREET_ADDRESS]" at bounding box center [395, 492] width 230 height 11
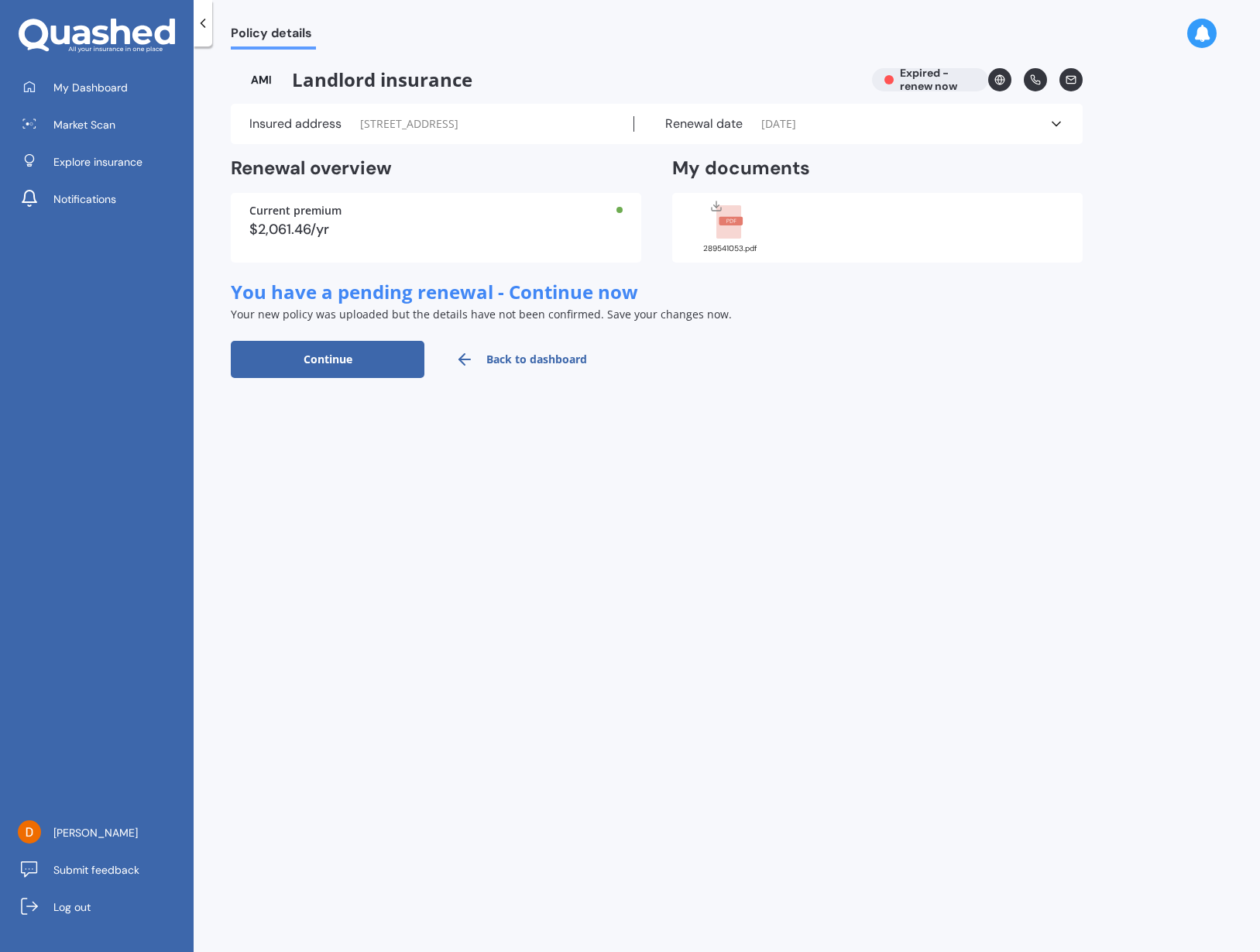
click at [476, 216] on div "Current premium" at bounding box center [436, 211] width 374 height 11
click at [546, 281] on div "Landlord insurance Expired - renew now Insured address 398A SANDRINGHAM ROAD SA…" at bounding box center [657, 222] width 852 height 309
click at [552, 297] on span "You have a pending renewal - Continue now" at bounding box center [435, 291] width 408 height 25
click at [527, 373] on link "Back to dashboard" at bounding box center [521, 359] width 194 height 37
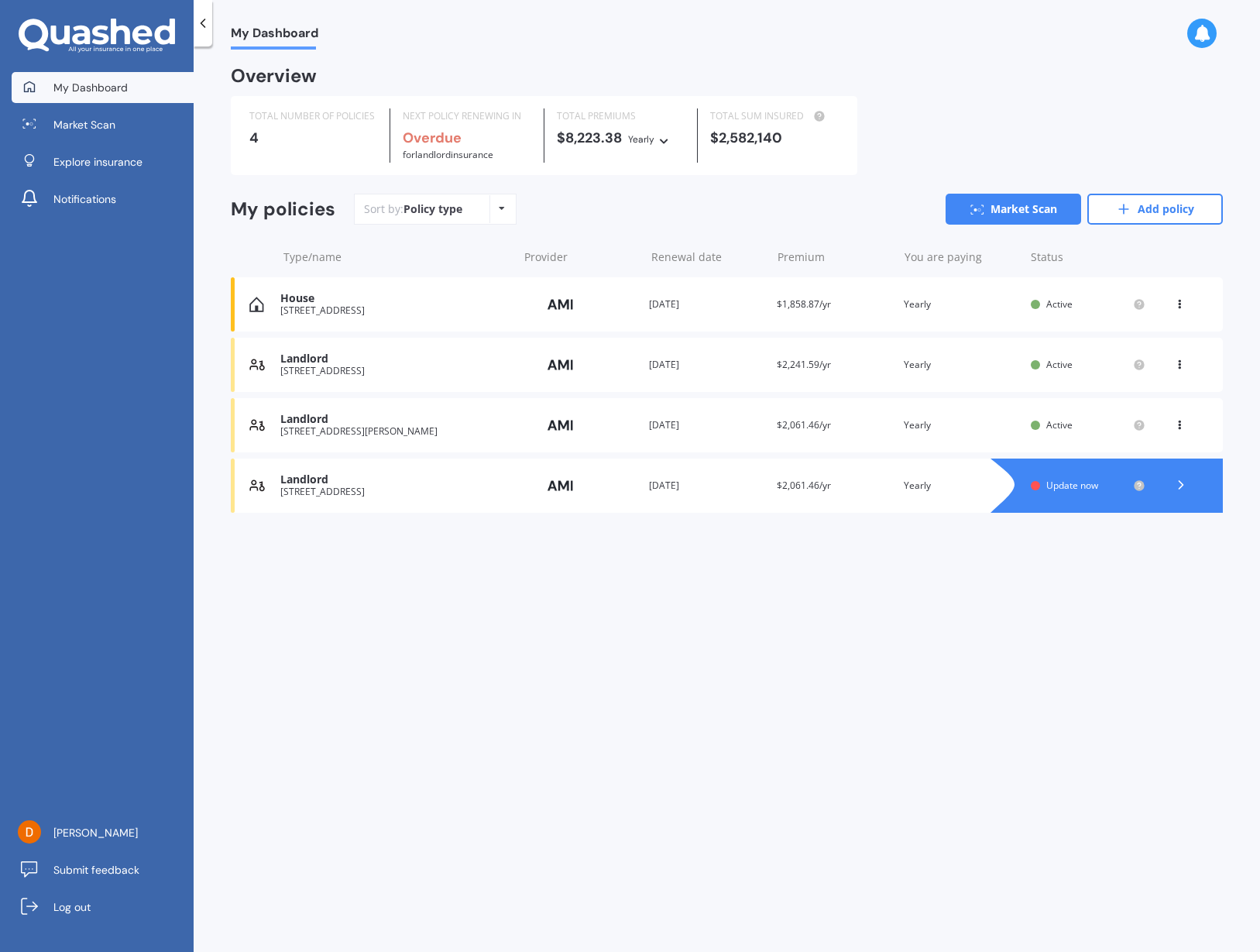
click at [1176, 298] on icon at bounding box center [1180, 302] width 11 height 9
click at [738, 617] on div "My Dashboard Overview TOTAL NUMBER OF POLICIES 4 NEXT POLICY RENEWING IN Overdu…" at bounding box center [727, 503] width 1067 height 905
click at [370, 473] on div "Landlord" at bounding box center [395, 480] width 230 height 13
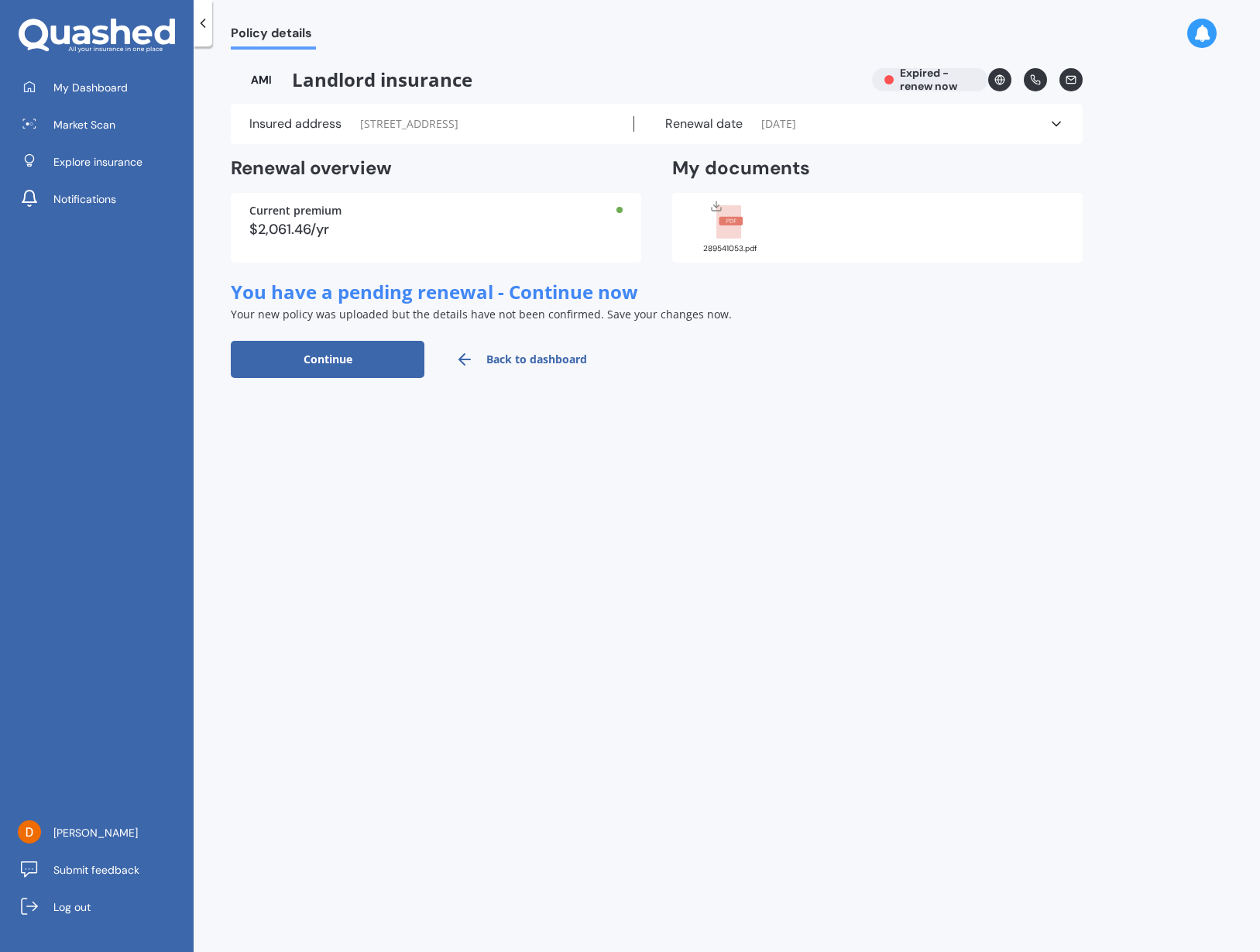
click at [308, 216] on div "Current premium" at bounding box center [436, 211] width 374 height 11
click at [367, 367] on button "Continue" at bounding box center [328, 359] width 194 height 37
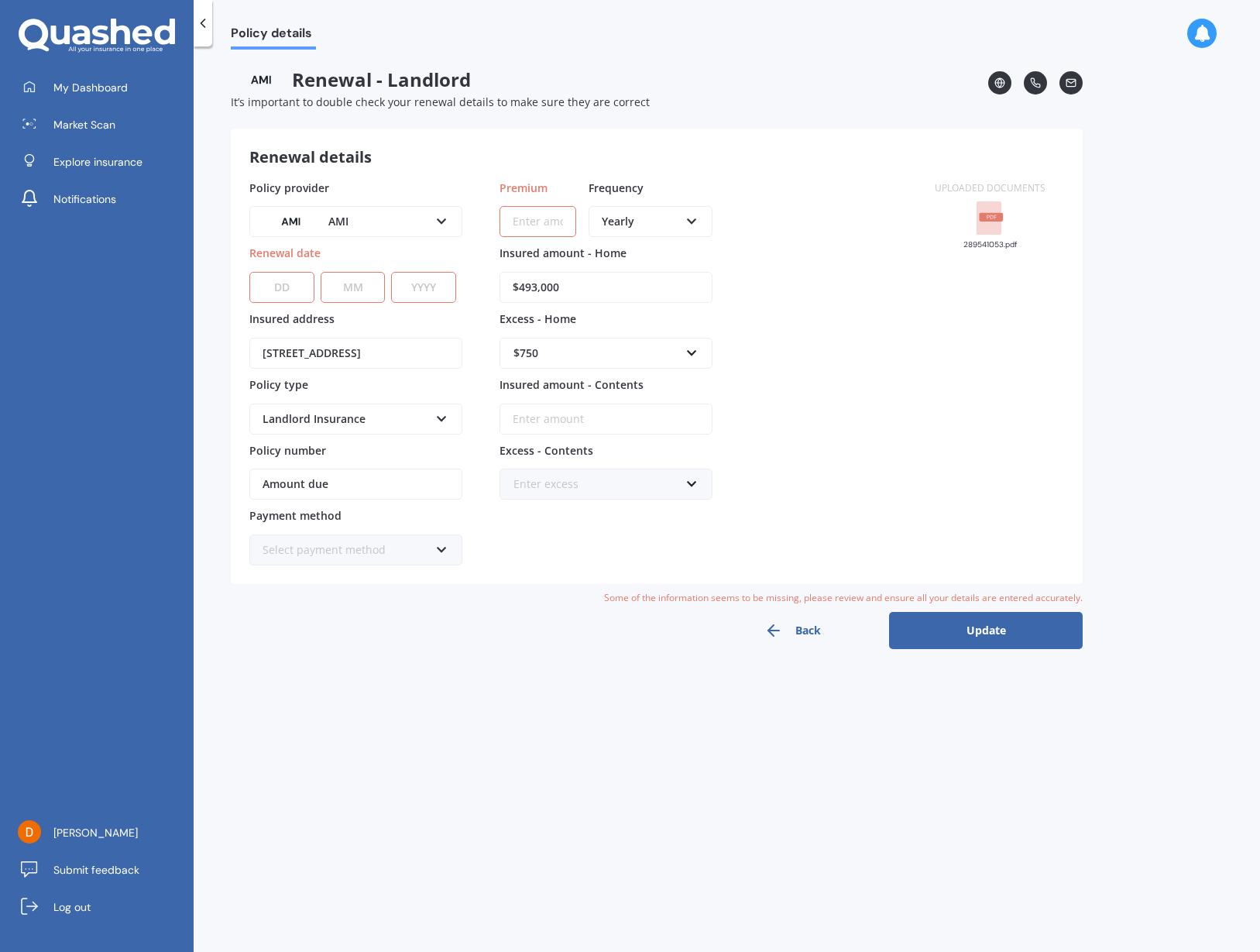
select select "03"
select select "07"
select select "2026"
click at [536, 227] on input "Premium" at bounding box center [537, 221] width 77 height 31
type input "$2,000.00"
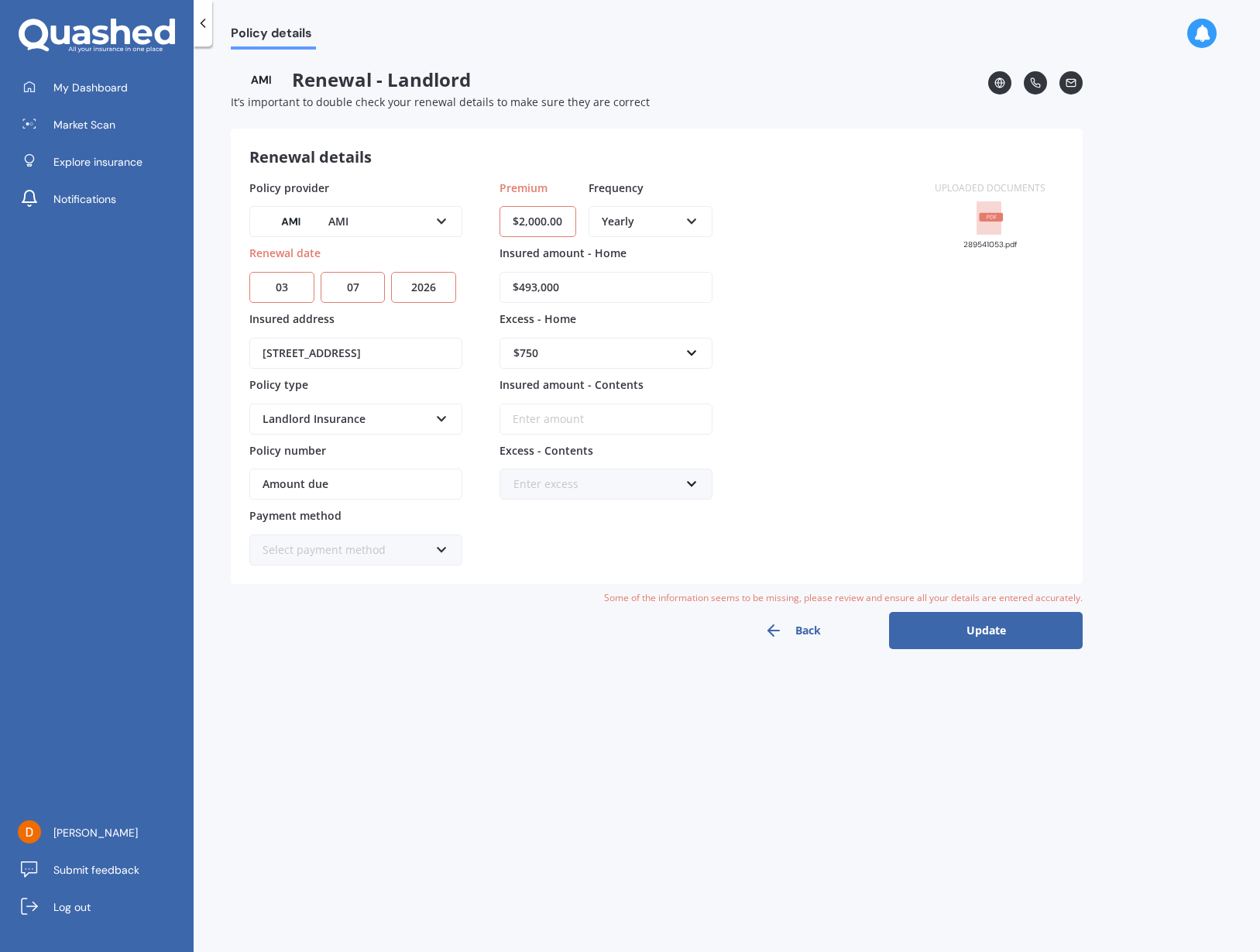
click at [986, 632] on button "Update" at bounding box center [985, 630] width 194 height 37
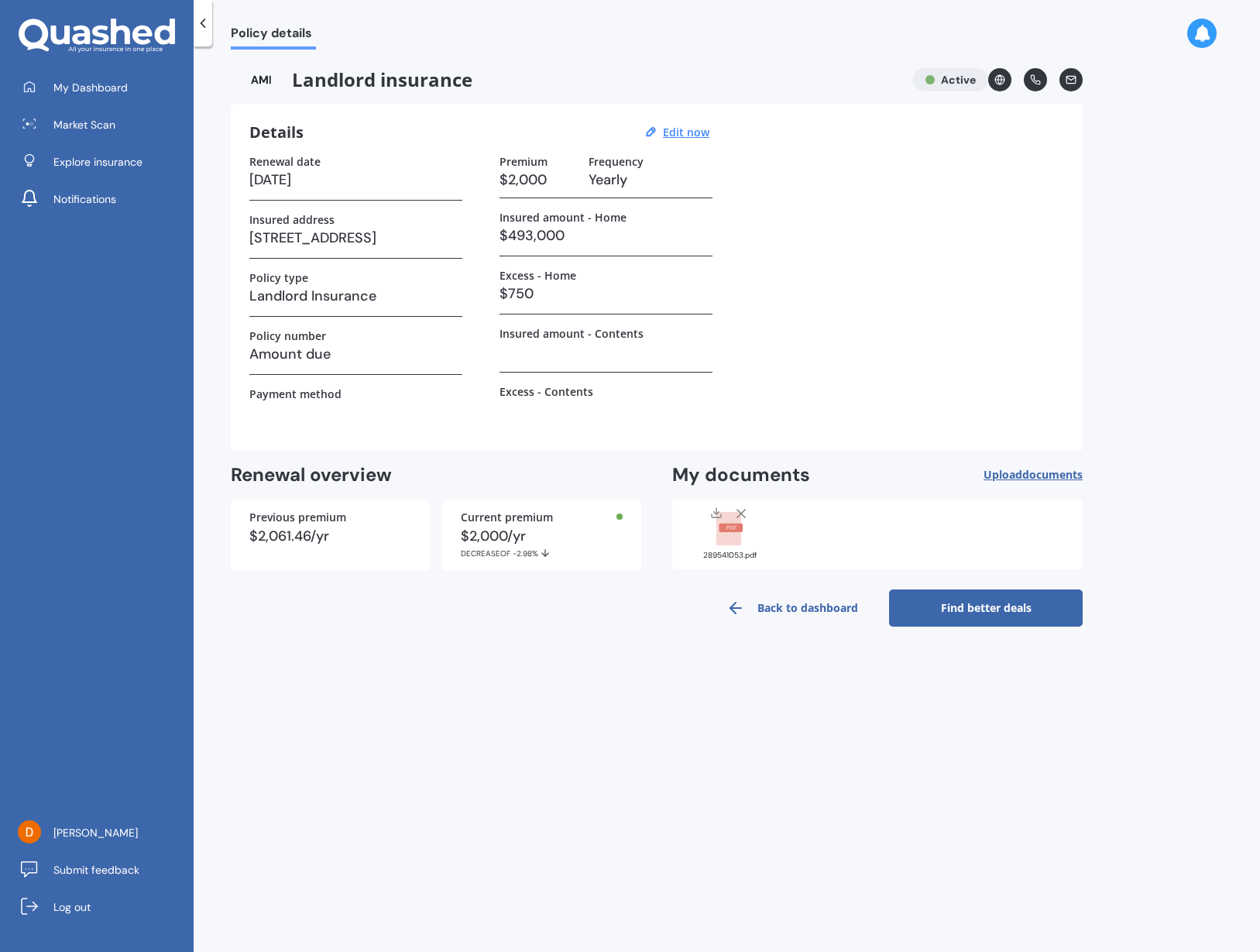
click at [834, 609] on link "Back to dashboard" at bounding box center [792, 608] width 194 height 37
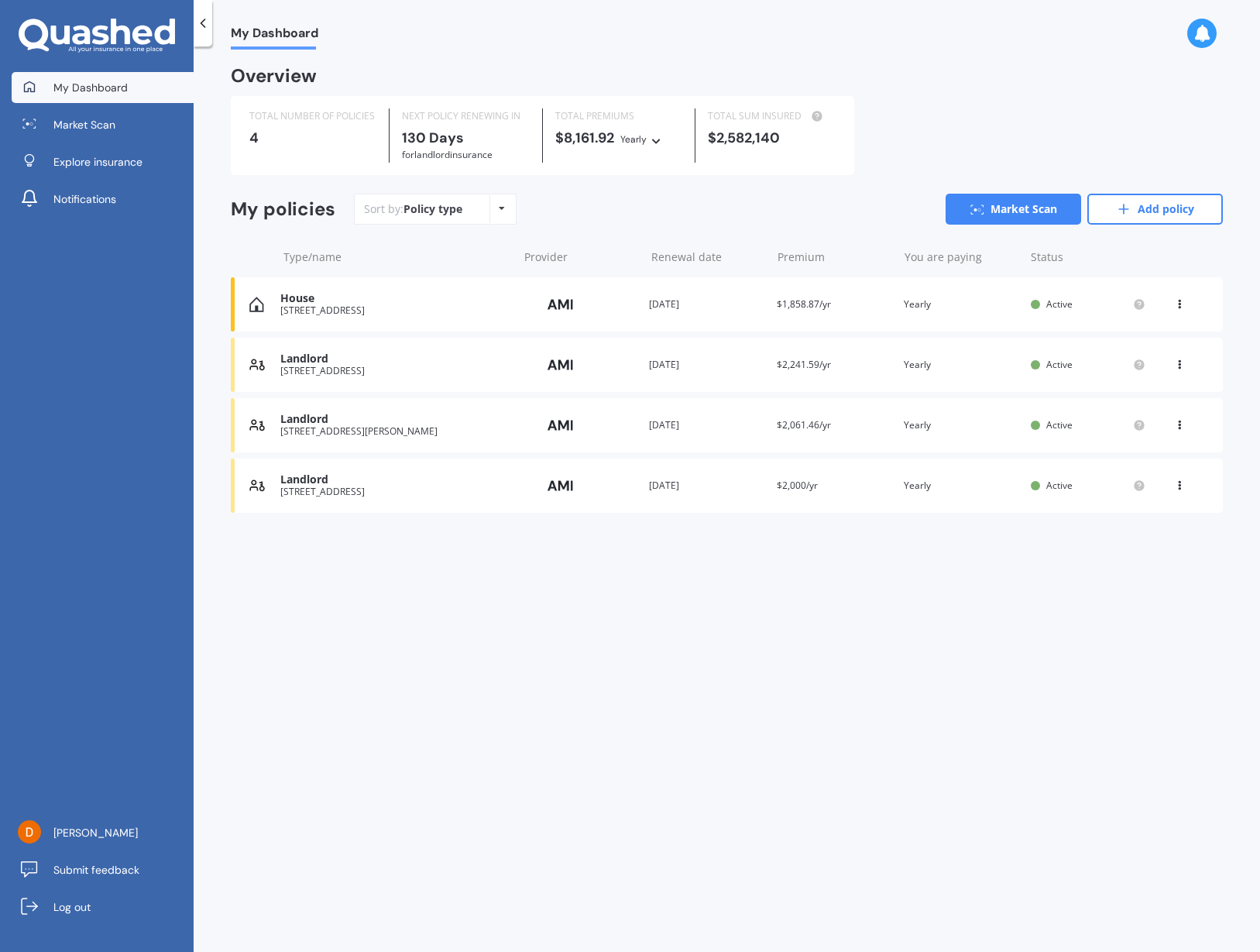
click at [1175, 487] on div "View option View policy Delete" at bounding box center [1182, 486] width 14 height 16
click at [1118, 548] on div "Delete" at bounding box center [1145, 545] width 154 height 31
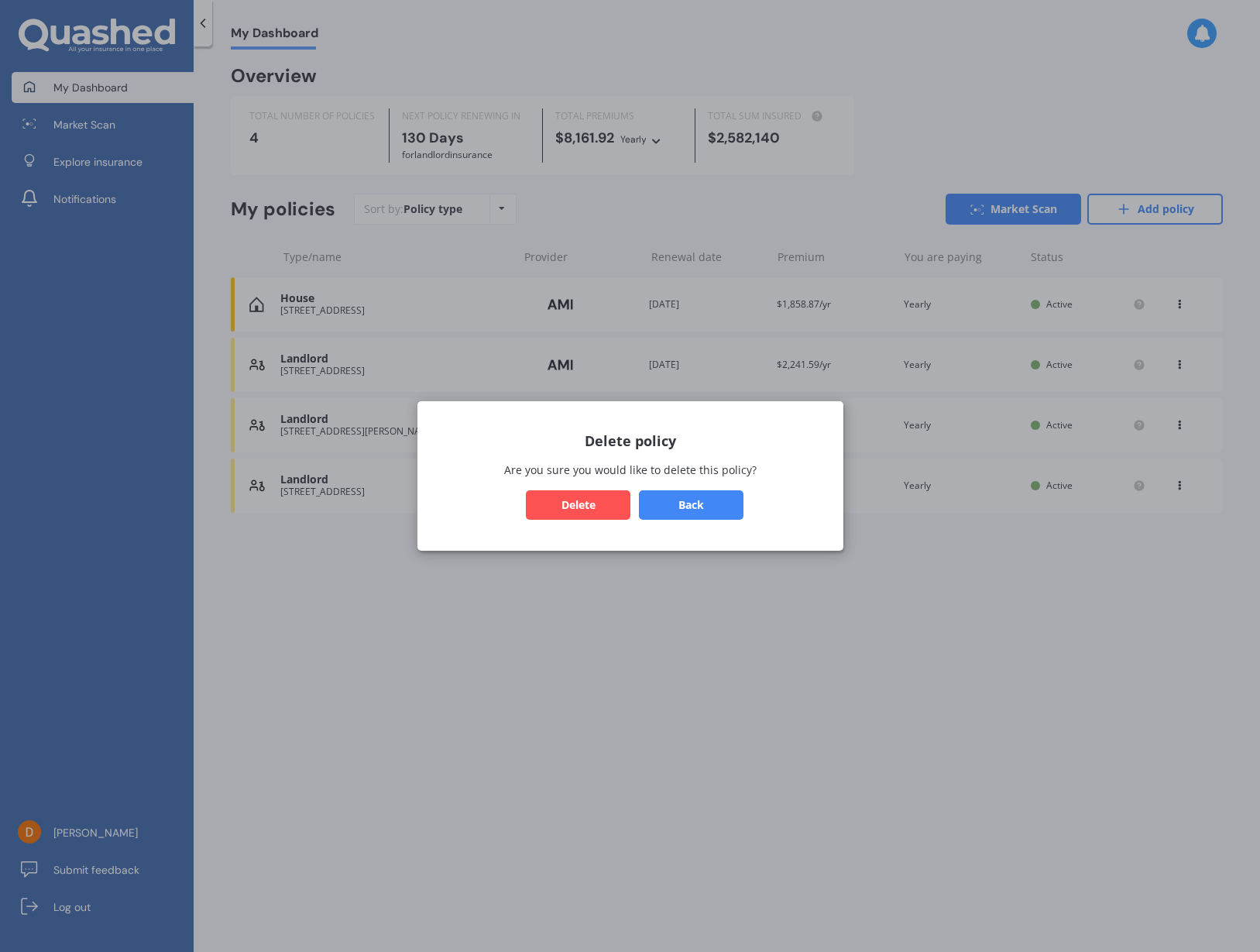
click at [588, 499] on button "Delete" at bounding box center [578, 504] width 104 height 29
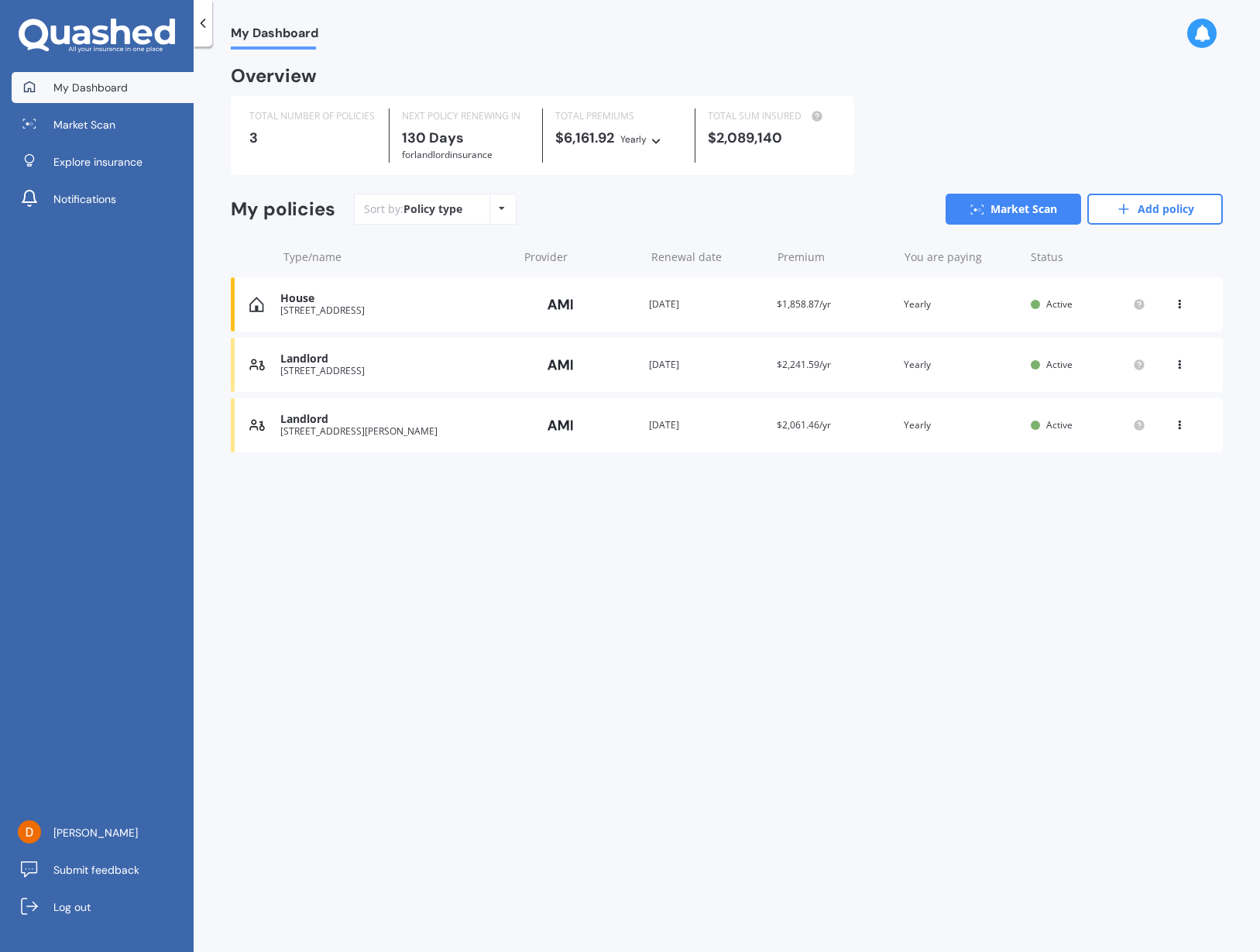
click at [360, 356] on div "Landlord" at bounding box center [395, 358] width 230 height 13
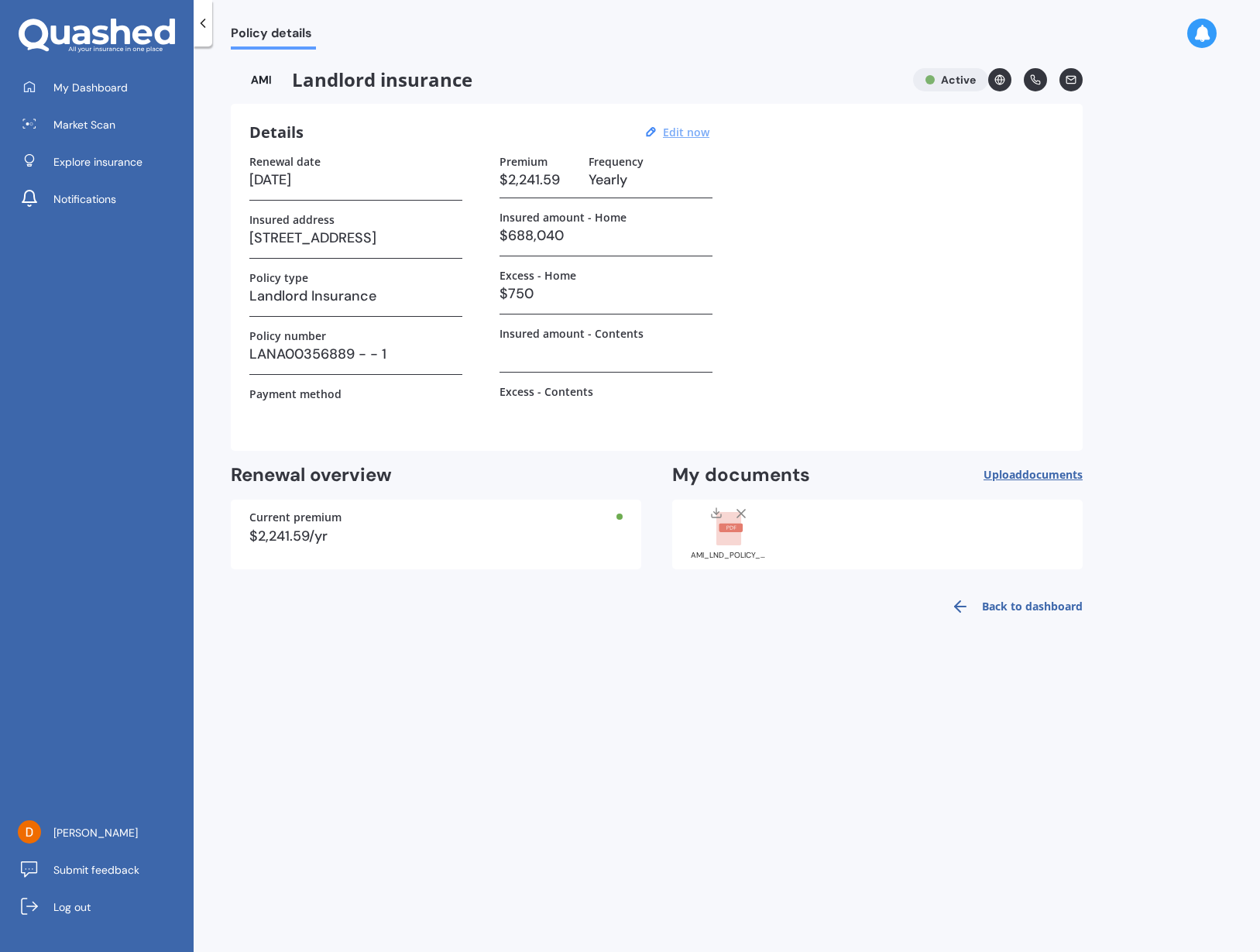
click at [686, 130] on u "Edit now" at bounding box center [686, 132] width 47 height 15
select select "10"
select select "11"
select select "2026"
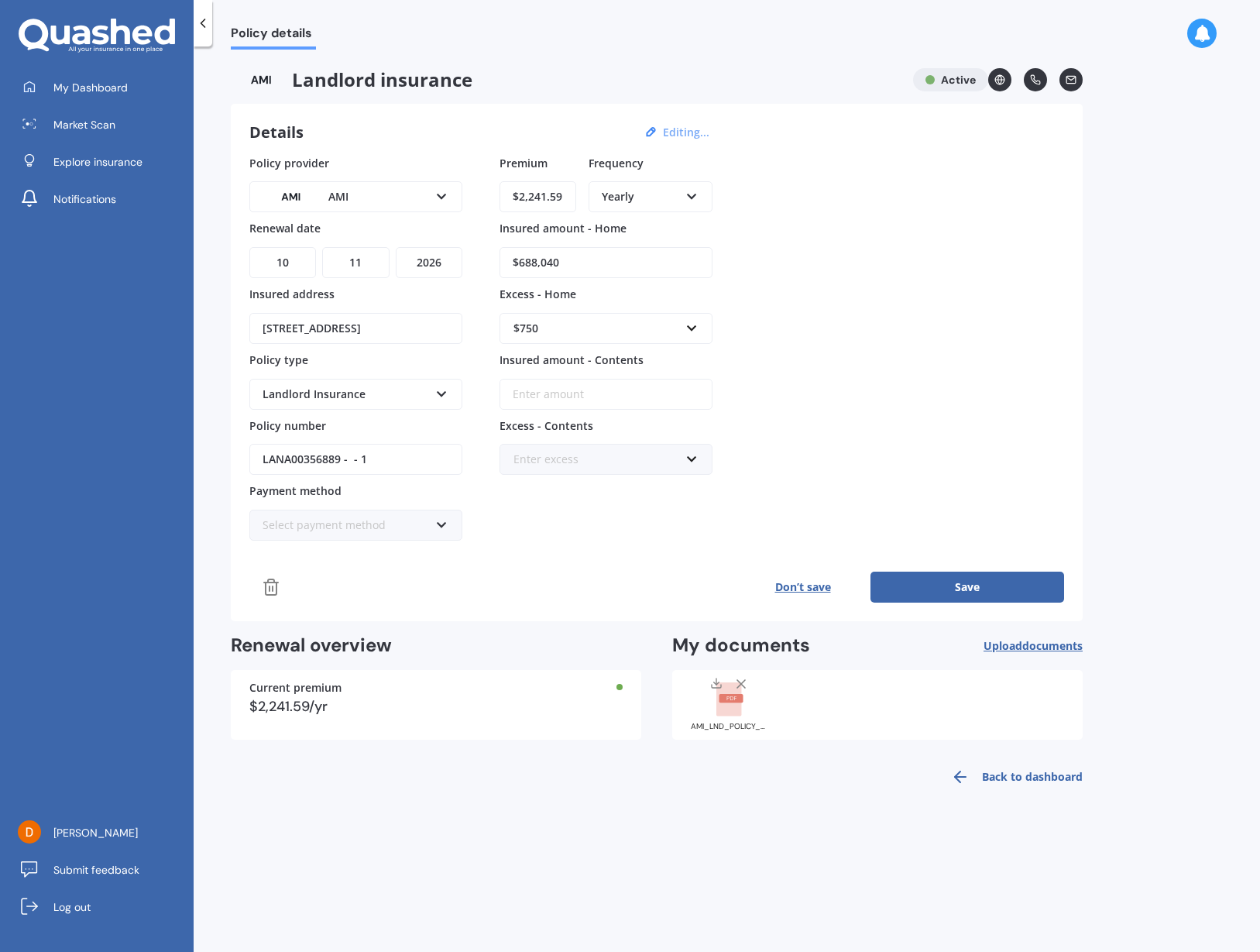
click at [274, 85] on img at bounding box center [261, 79] width 61 height 23
click at [266, 78] on img at bounding box center [261, 79] width 61 height 23
click at [1024, 586] on button "Save" at bounding box center [967, 586] width 194 height 31
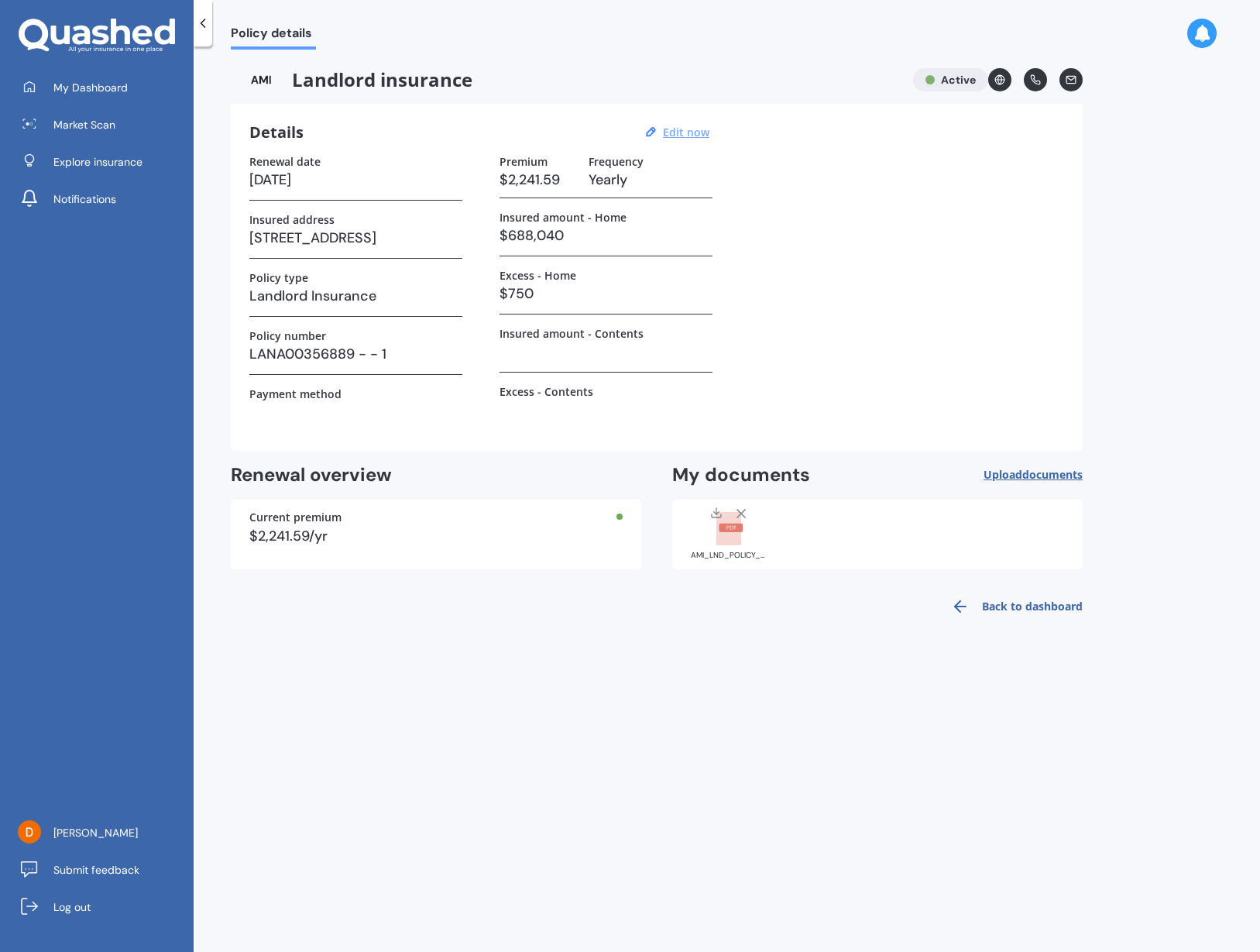
click at [1020, 607] on link "Back to dashboard" at bounding box center [1012, 606] width 141 height 37
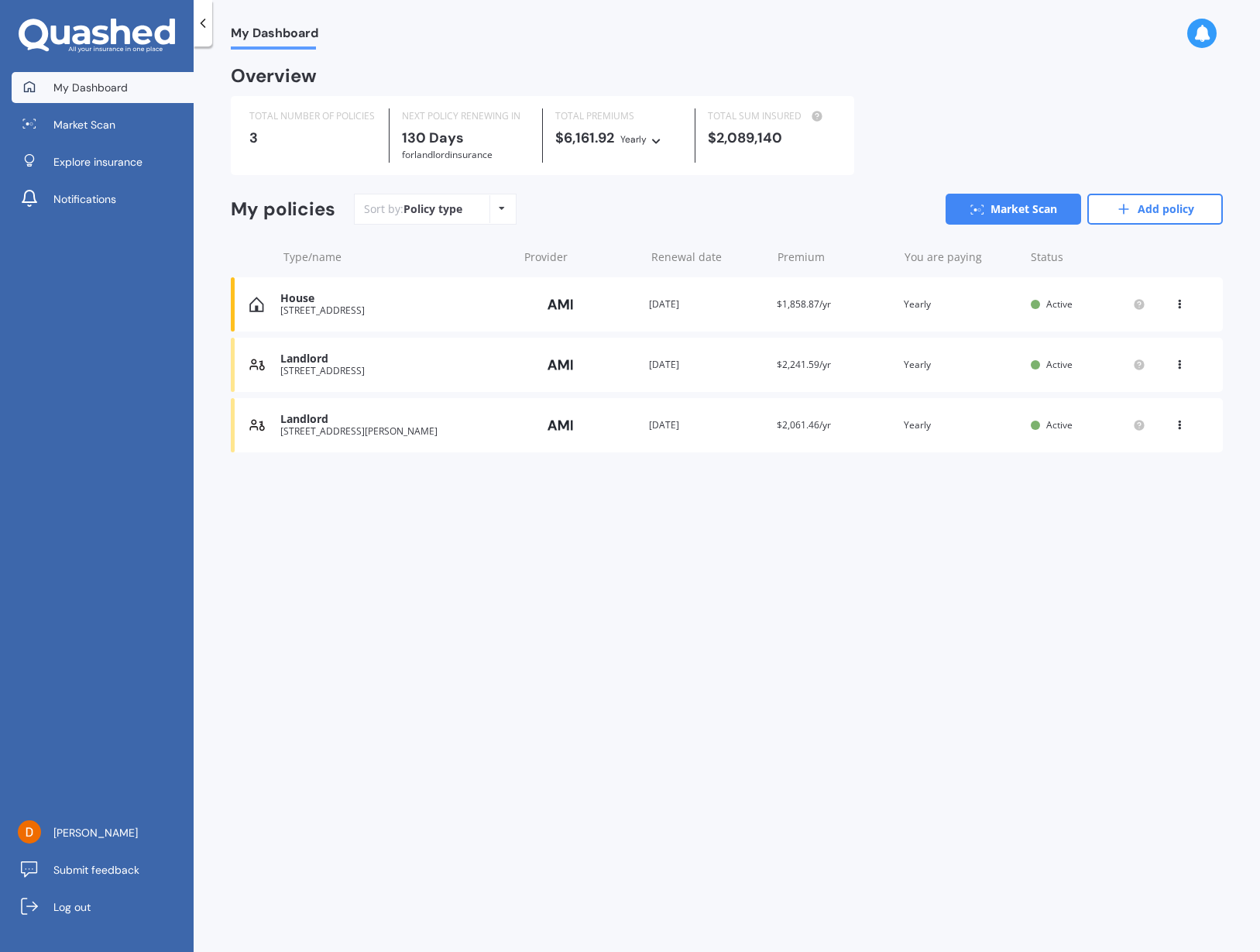
click at [385, 429] on div "[STREET_ADDRESS][PERSON_NAME]" at bounding box center [395, 431] width 230 height 11
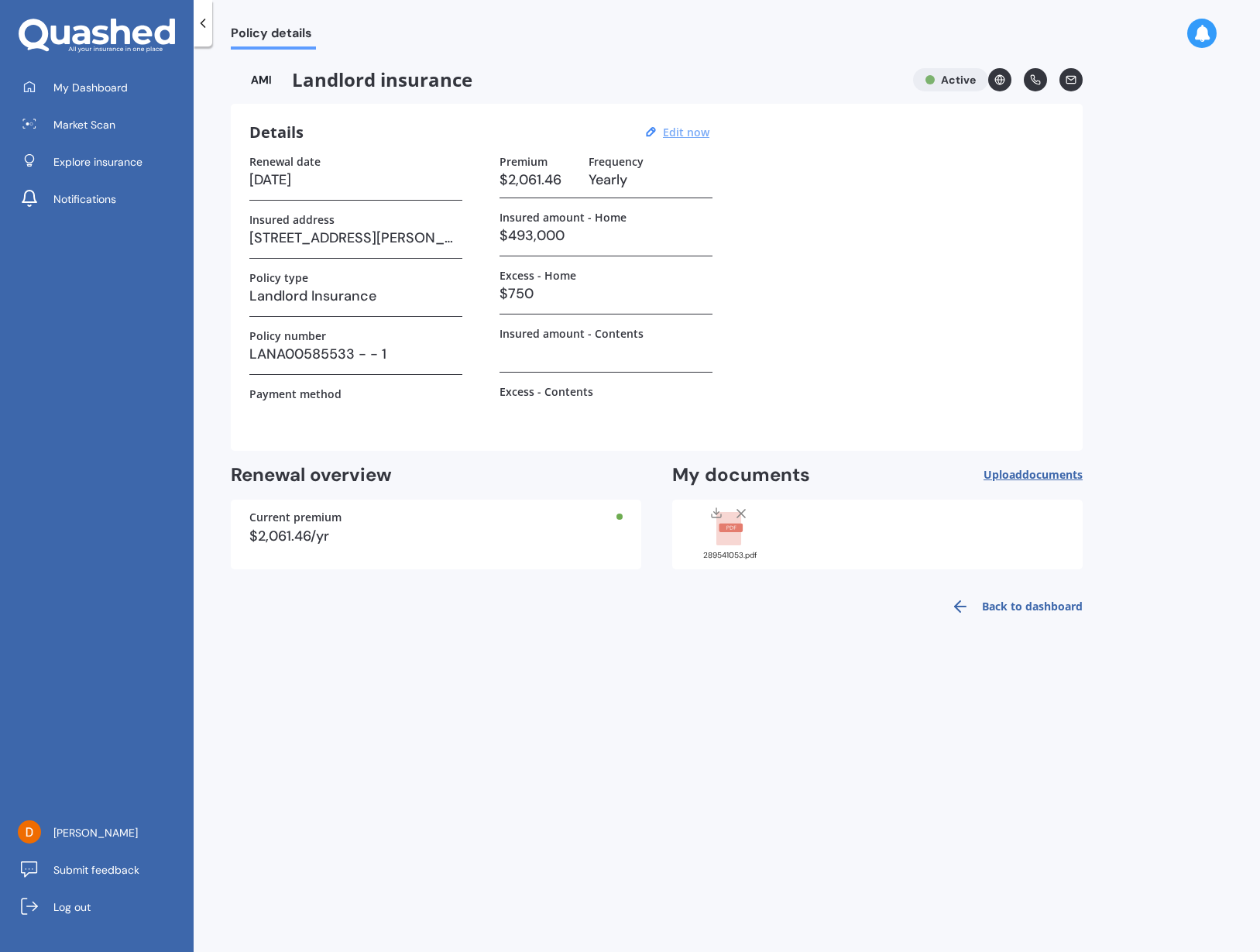
click at [672, 127] on u "Edit now" at bounding box center [686, 132] width 47 height 15
select select "13"
select select "02"
select select "2026"
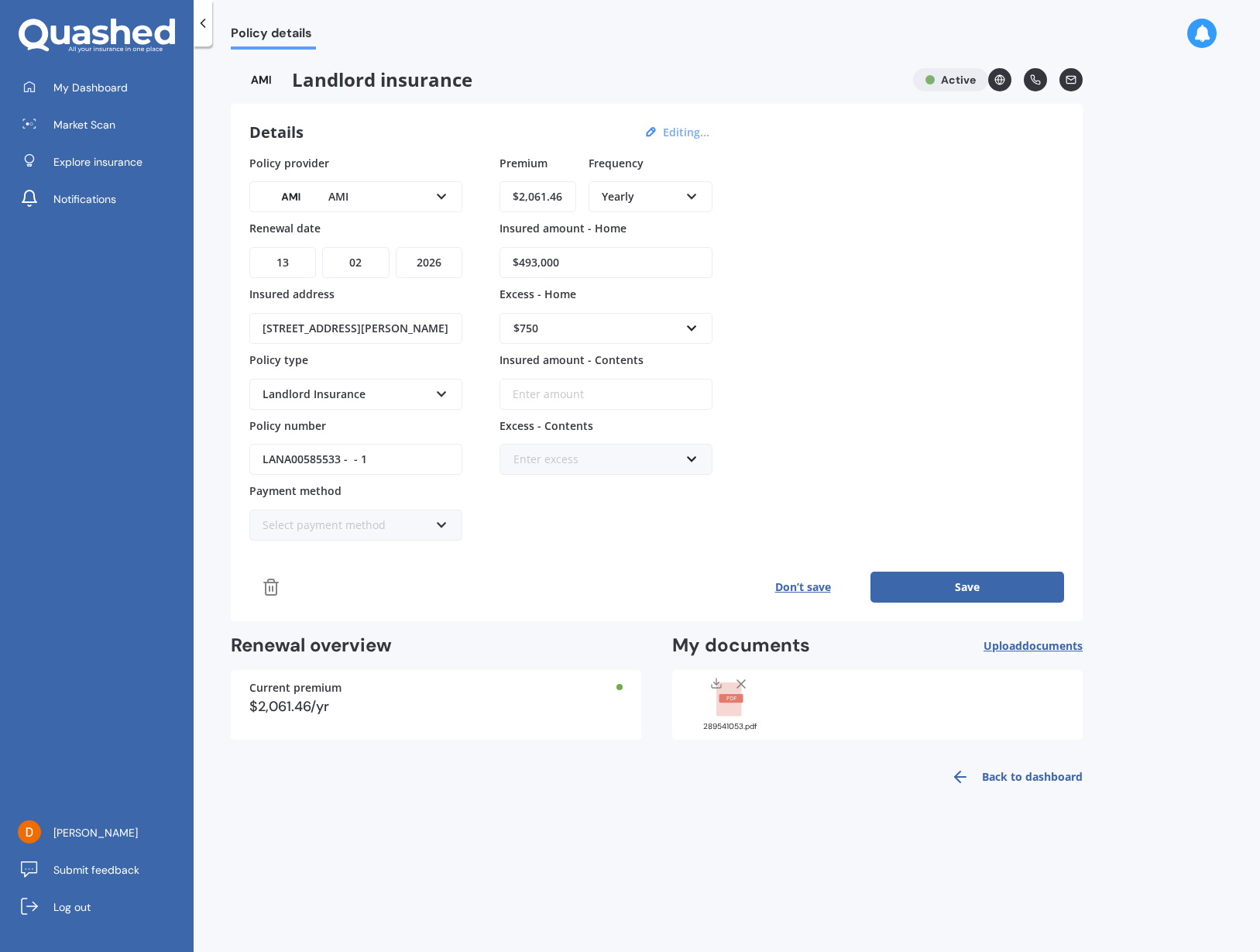
click at [1006, 597] on button "Save" at bounding box center [967, 586] width 194 height 31
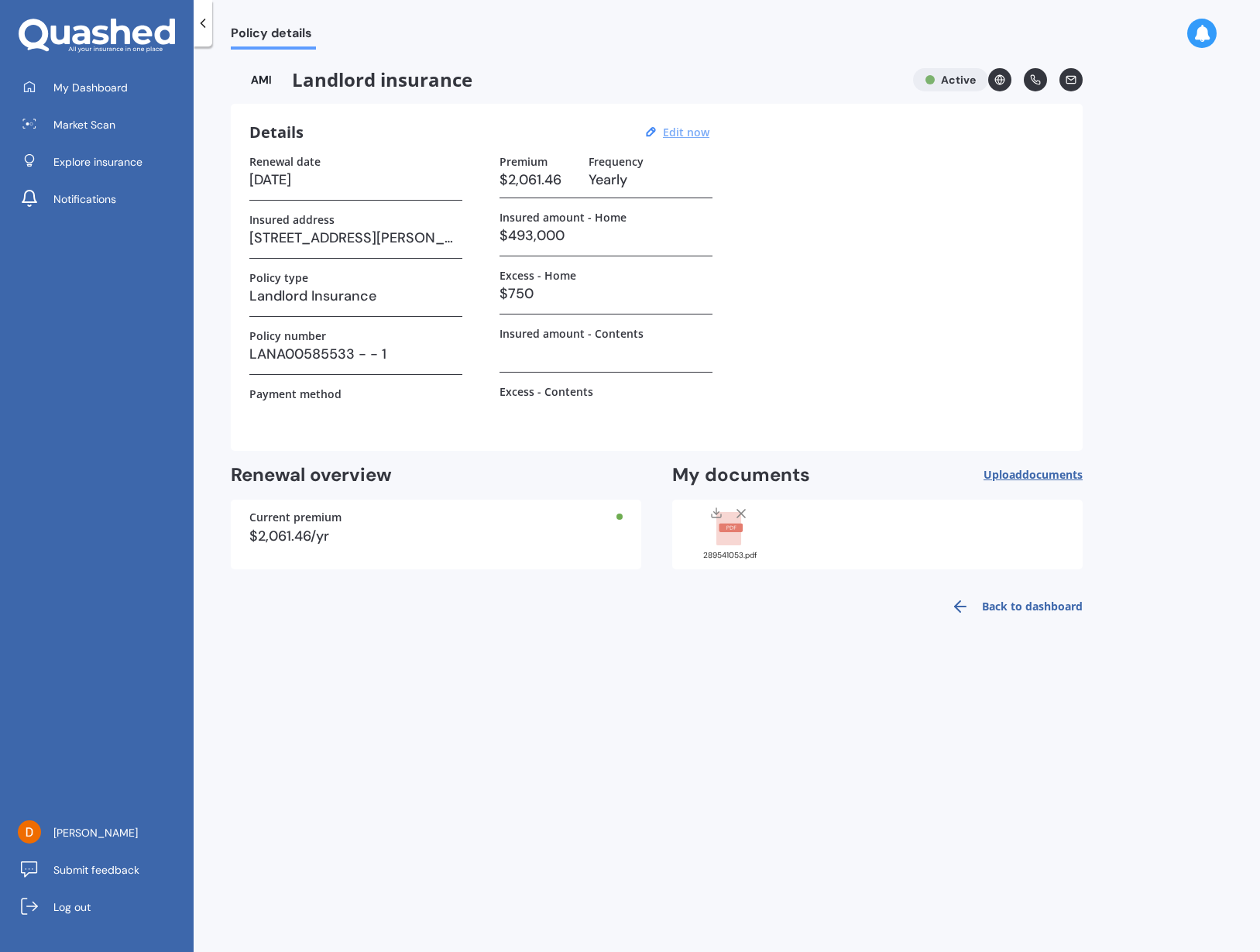
click at [1011, 609] on link "Back to dashboard" at bounding box center [1012, 606] width 141 height 37
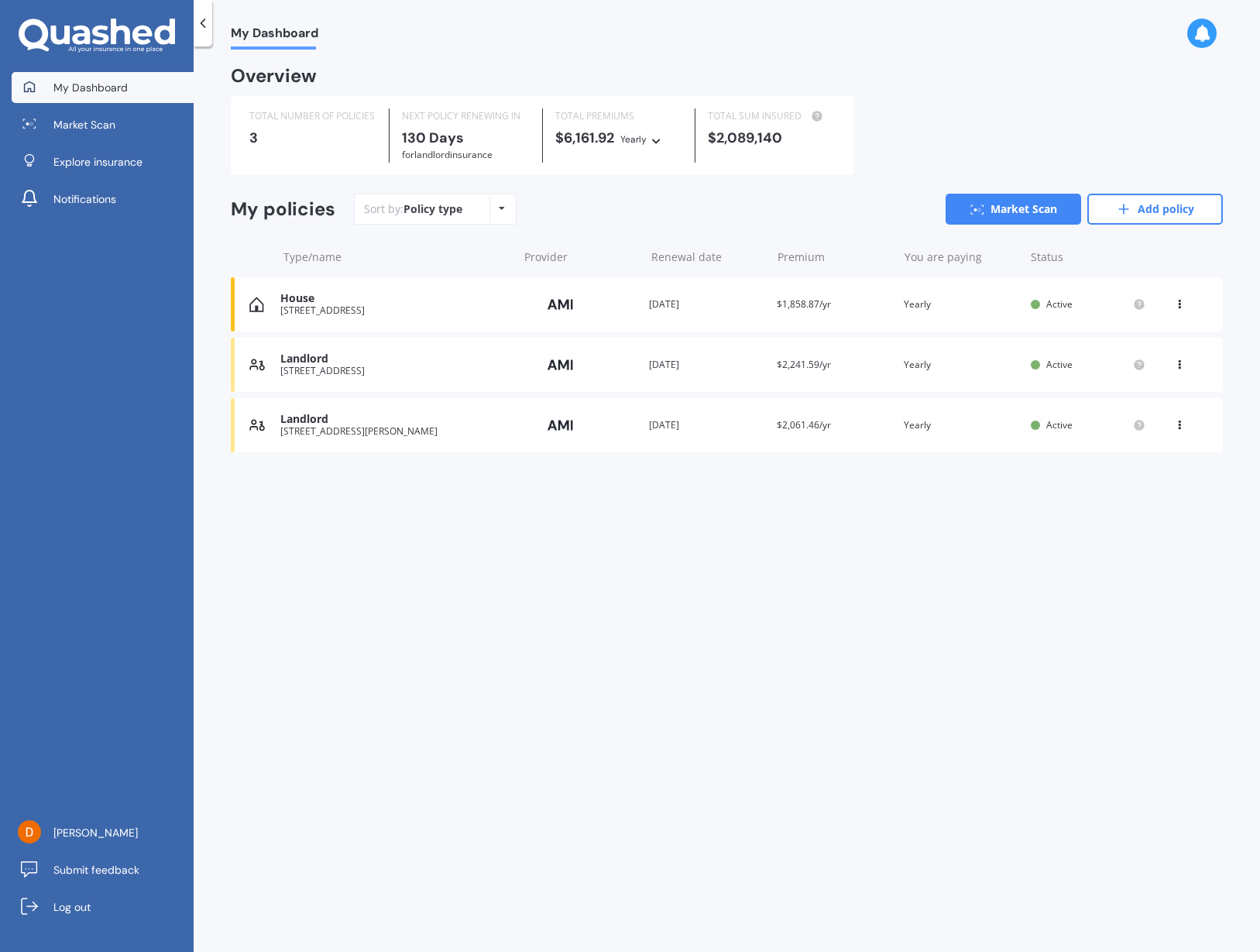
click at [1179, 302] on icon at bounding box center [1180, 302] width 11 height 9
click at [319, 309] on div "[STREET_ADDRESS]" at bounding box center [395, 311] width 230 height 11
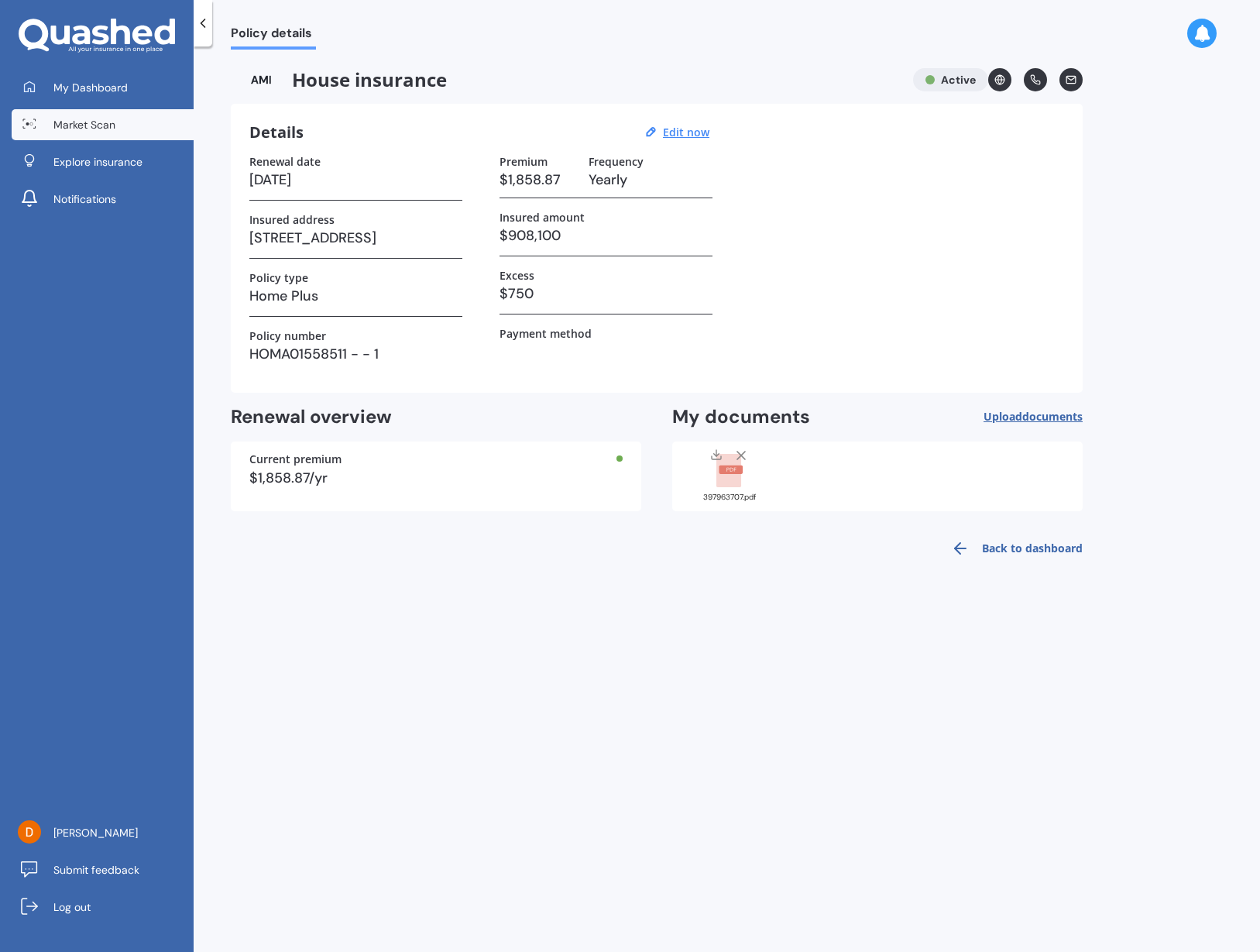
click at [70, 118] on span "Market Scan" at bounding box center [85, 125] width 62 height 16
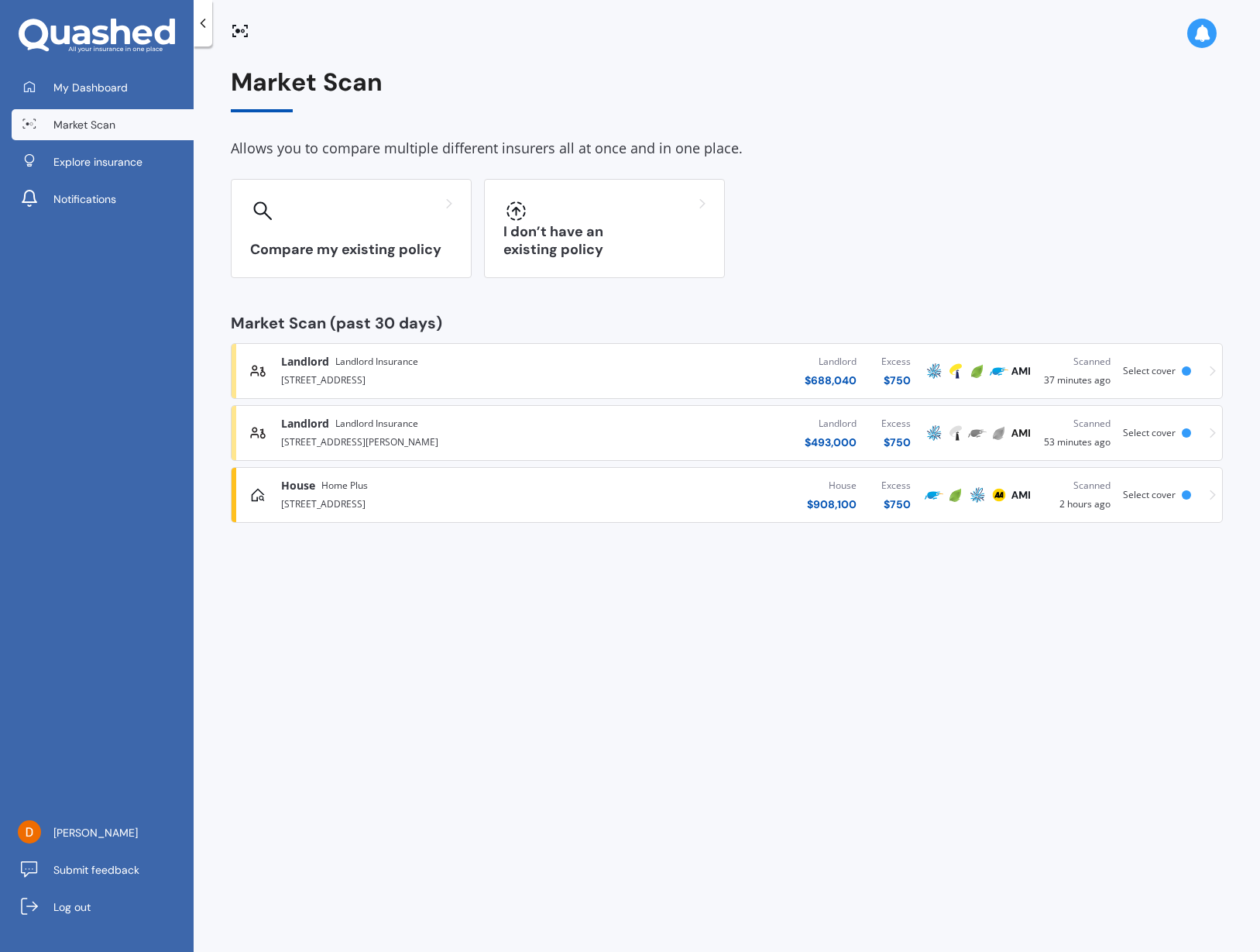
click at [1212, 15] on div at bounding box center [727, 25] width 1067 height 50
click at [807, 621] on div "Market Scan Allows you to compare multiple different insurers all at once and i…" at bounding box center [727, 503] width 1067 height 905
click at [375, 502] on div "[STREET_ADDRESS]" at bounding box center [434, 502] width 306 height 18
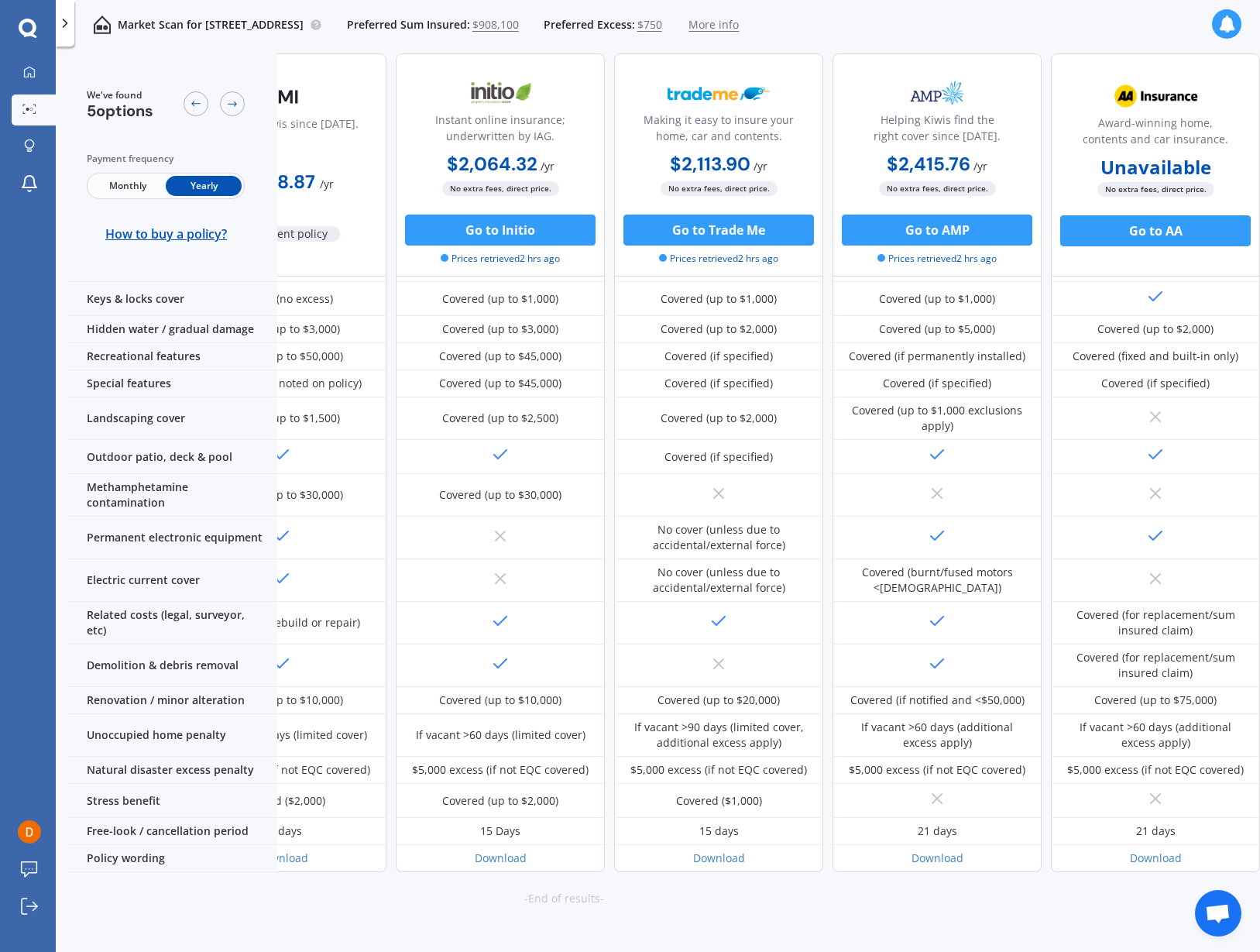
scroll to position [342, 0]
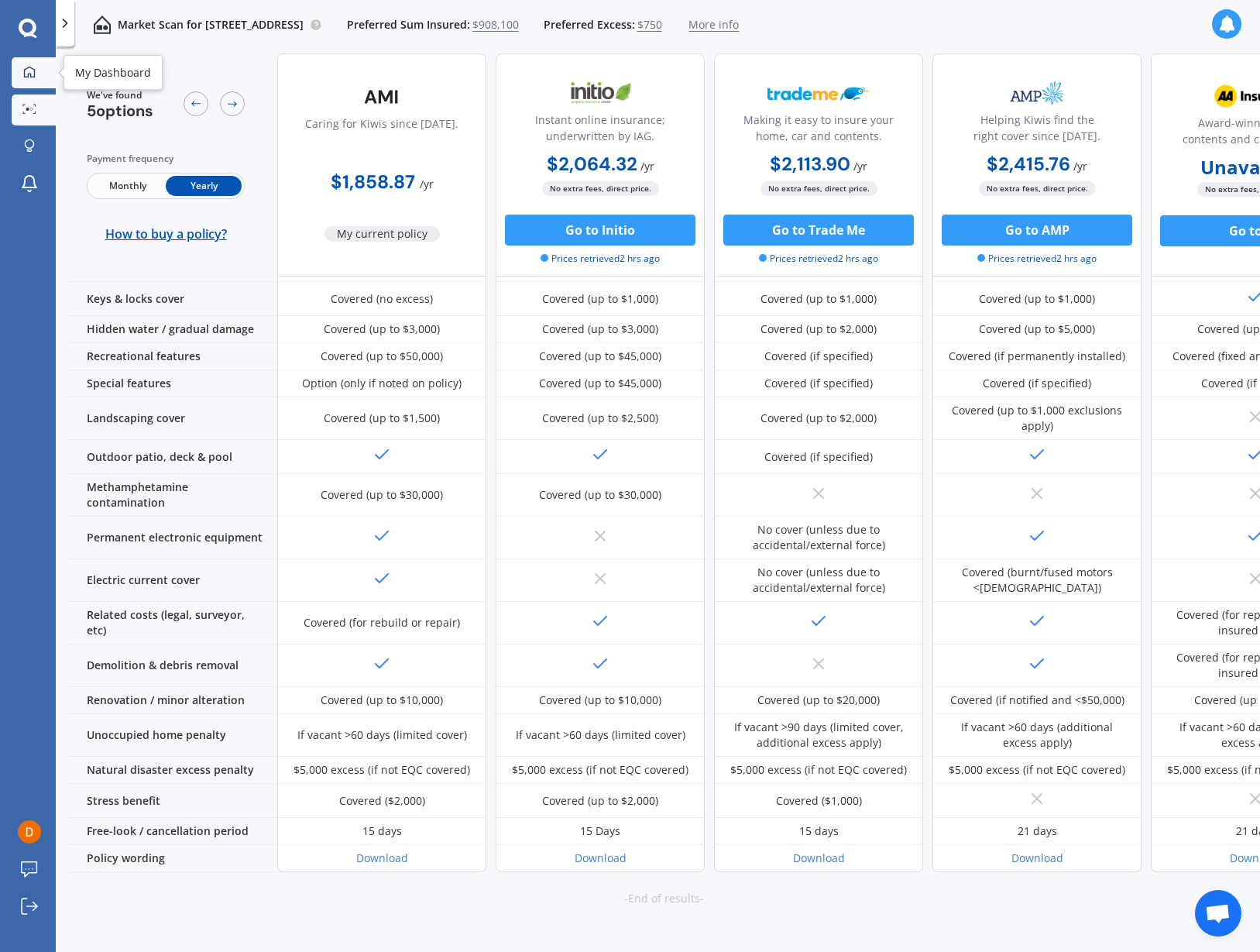
click at [40, 66] on div at bounding box center [29, 73] width 23 height 14
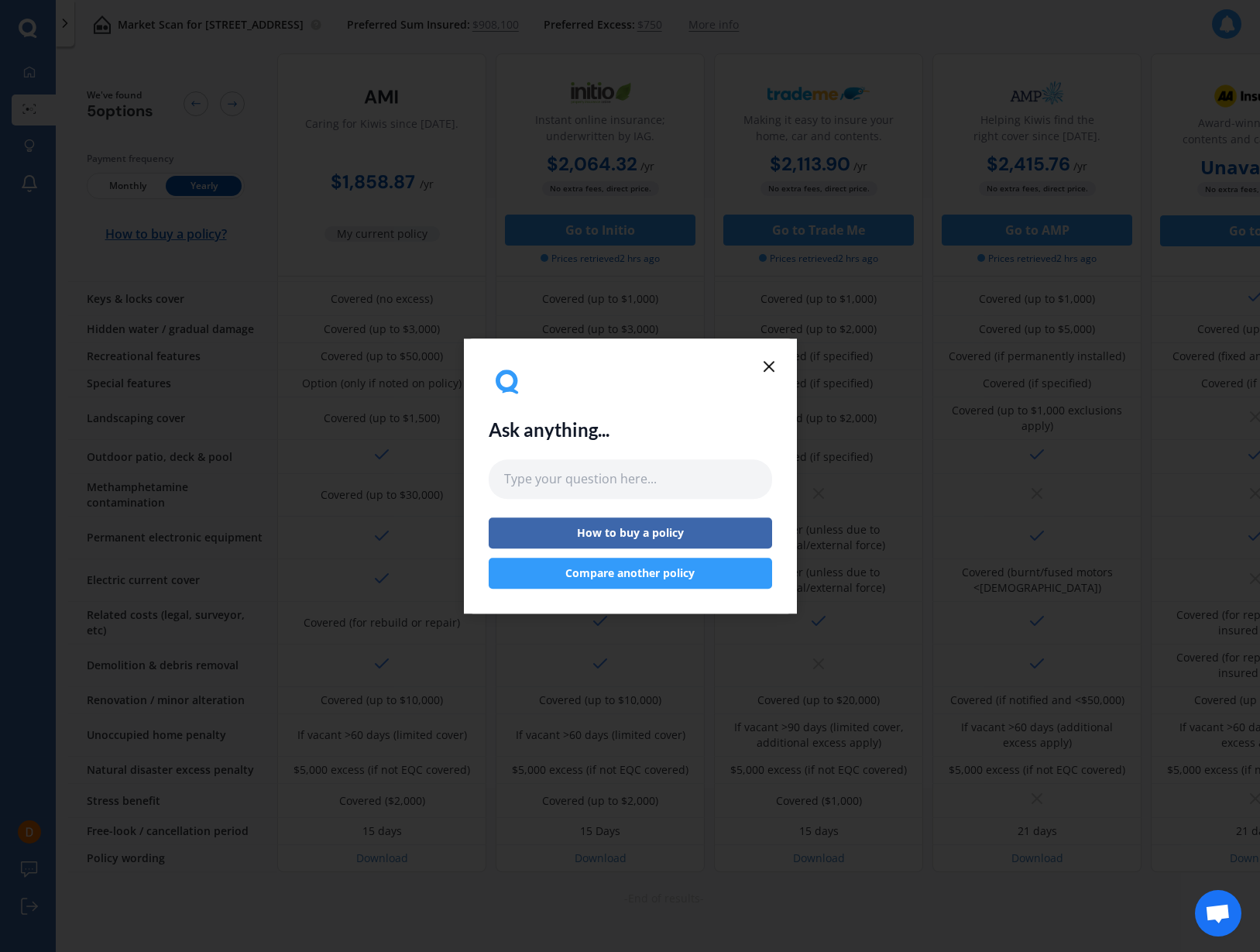
click at [774, 366] on icon at bounding box center [769, 366] width 18 height 18
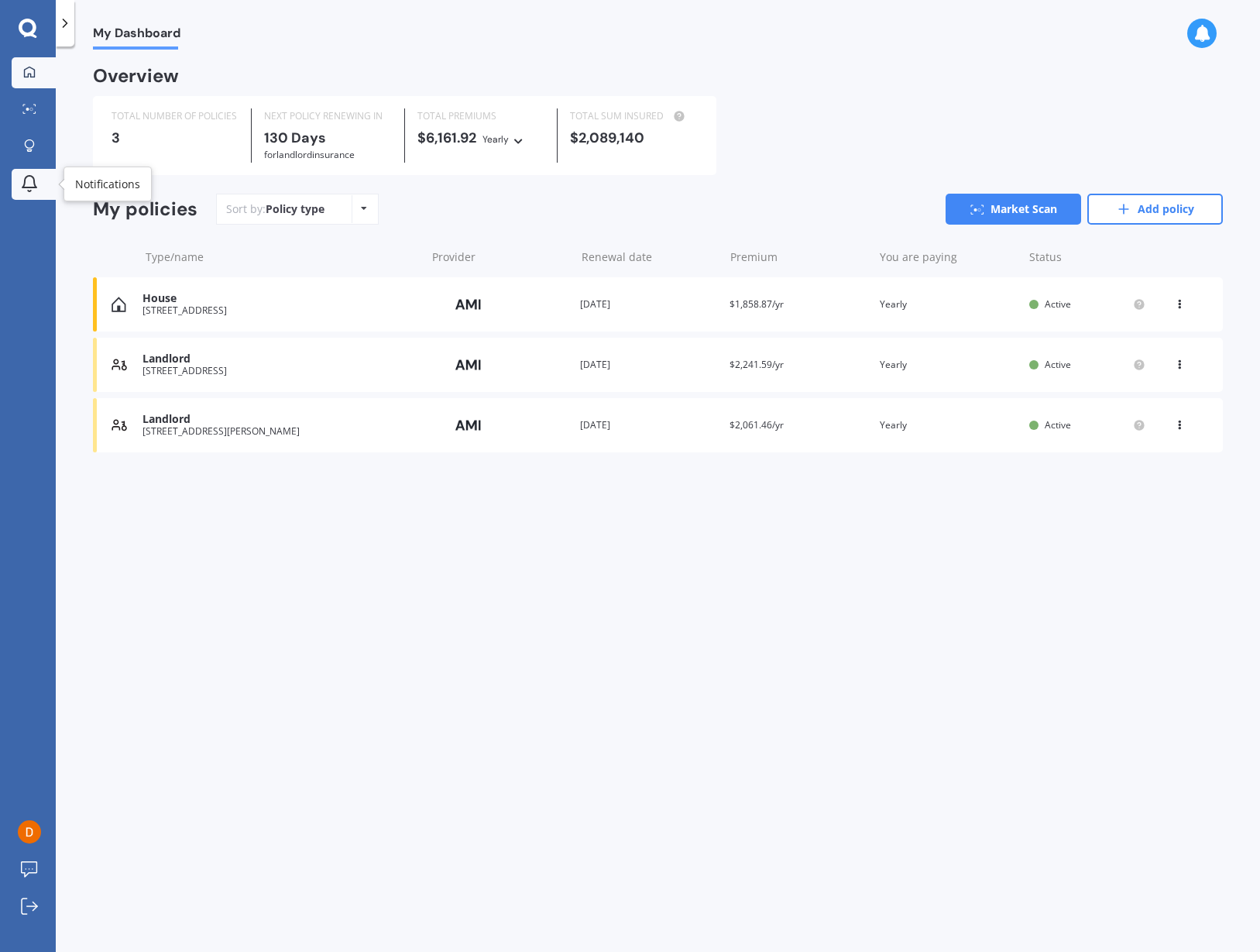
click at [27, 184] on icon at bounding box center [28, 183] width 18 height 18
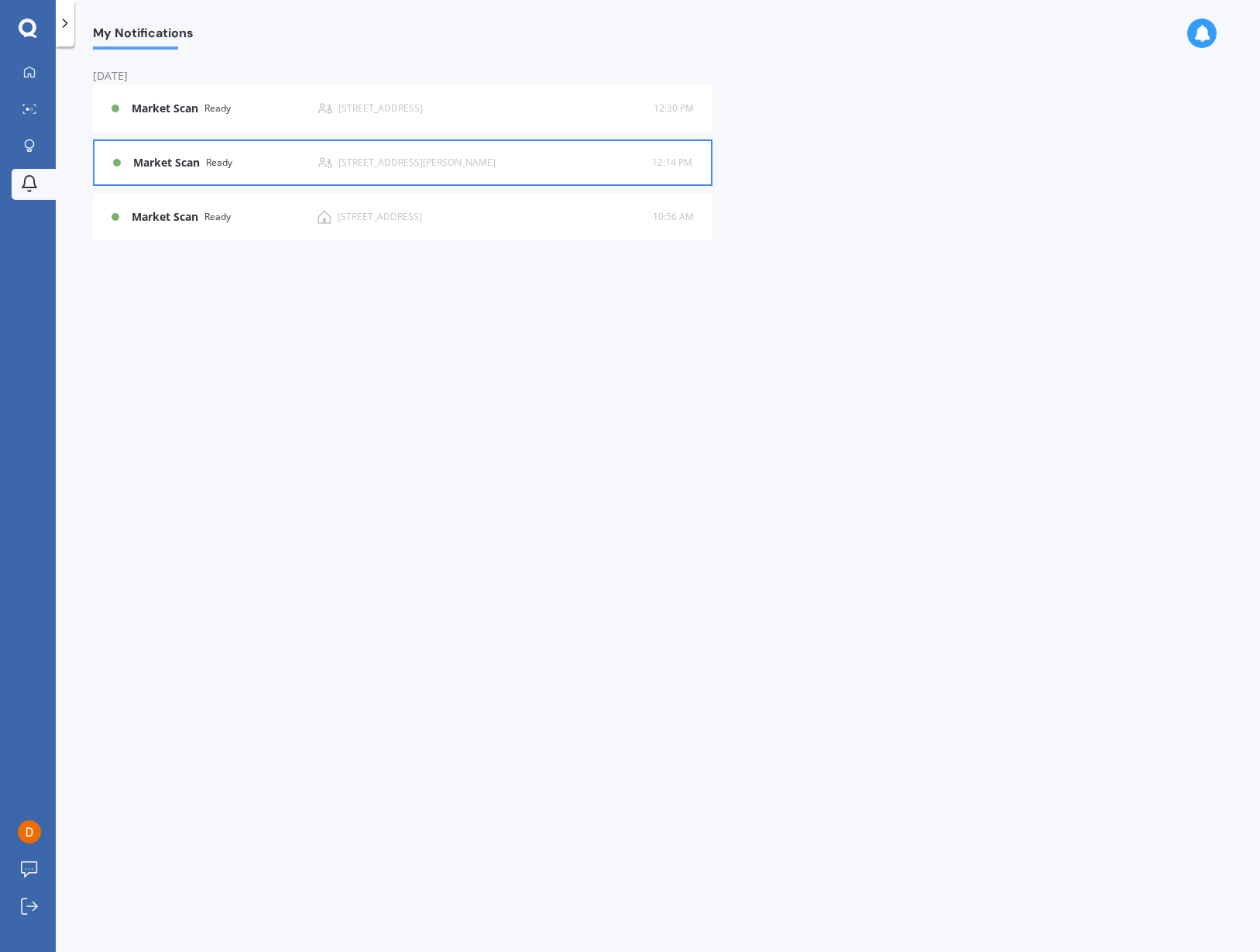
click at [357, 158] on div "[STREET_ADDRESS][PERSON_NAME]" at bounding box center [417, 163] width 158 height 11
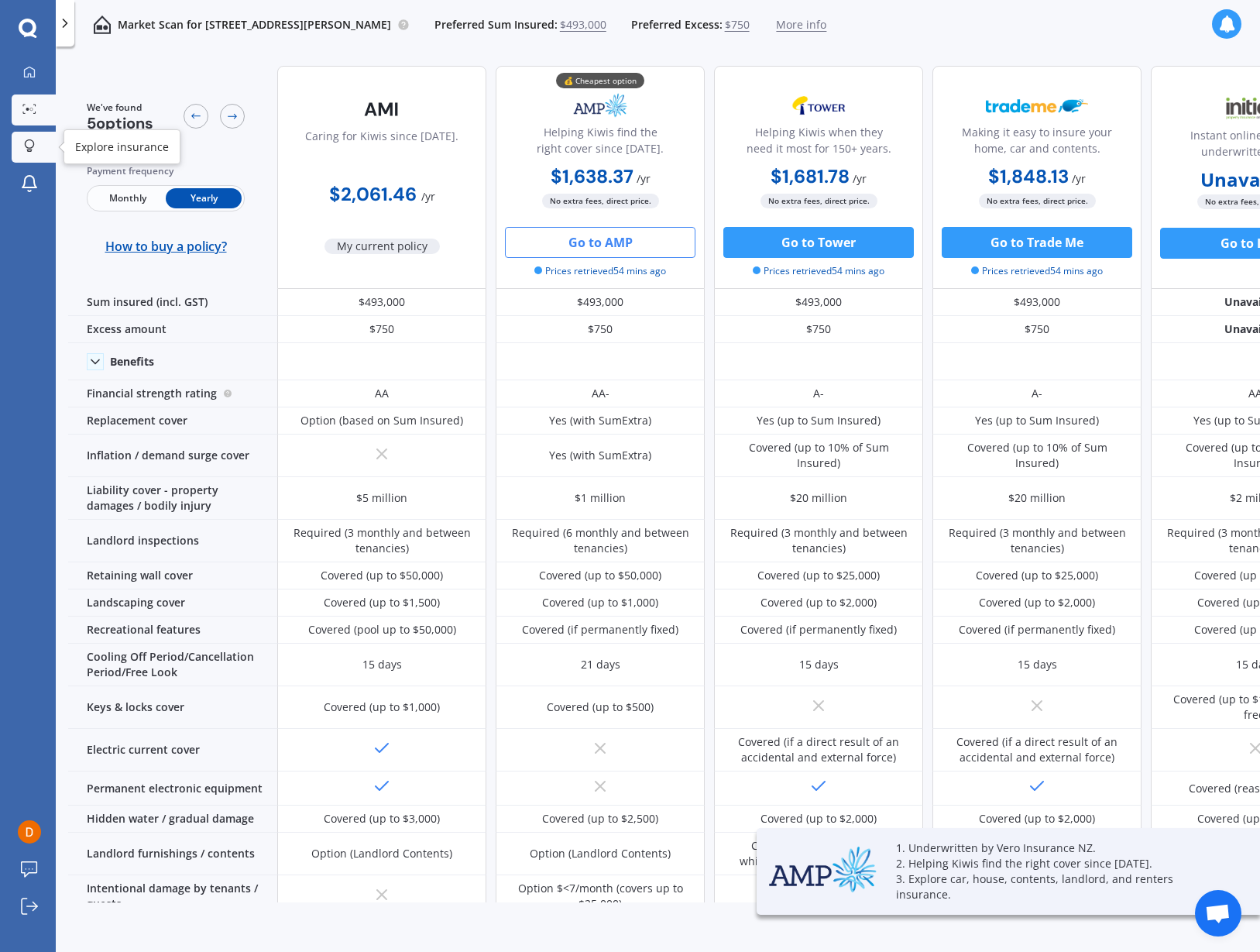
click at [23, 146] on div at bounding box center [29, 146] width 23 height 15
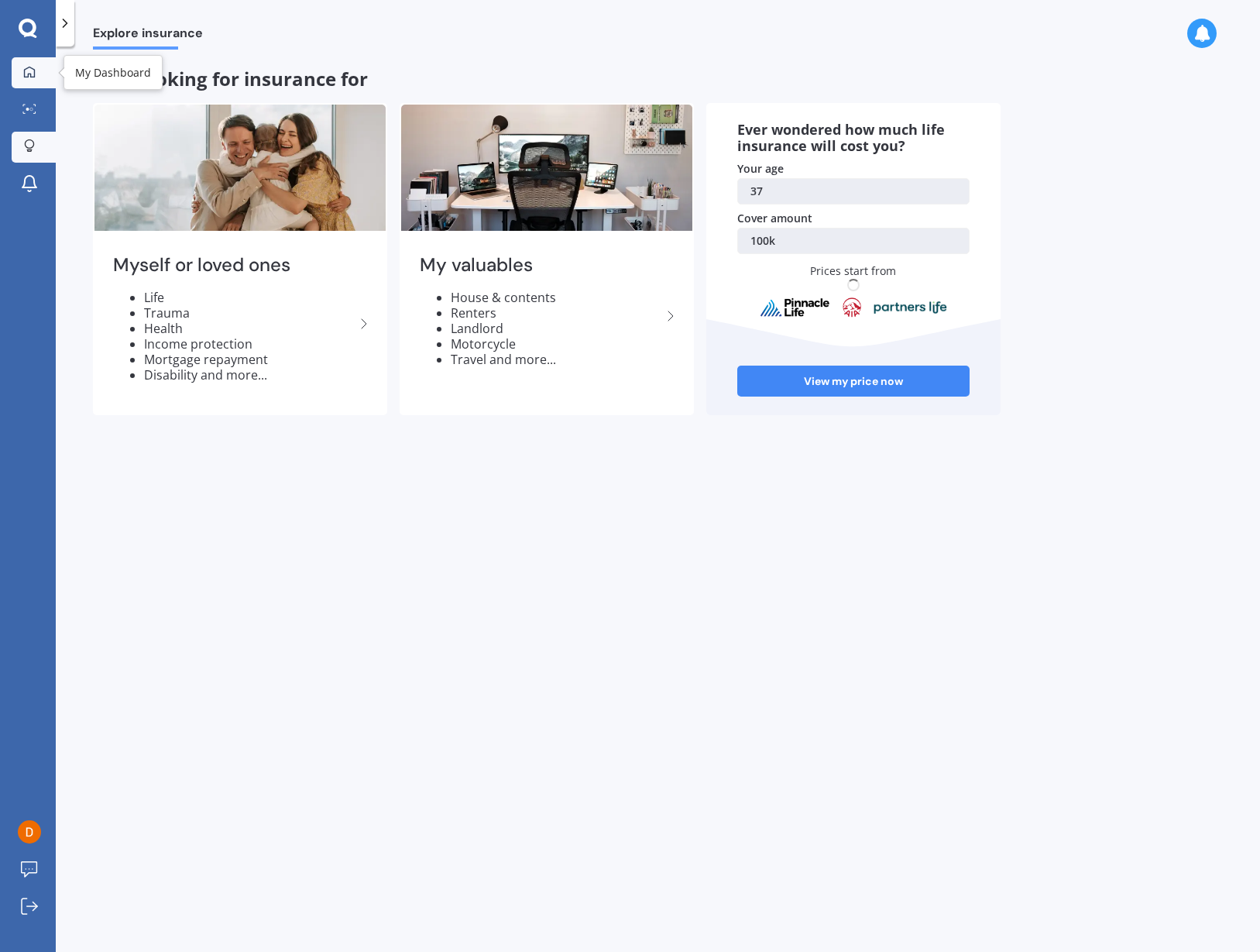
click at [25, 63] on link "My Dashboard" at bounding box center [34, 72] width 44 height 31
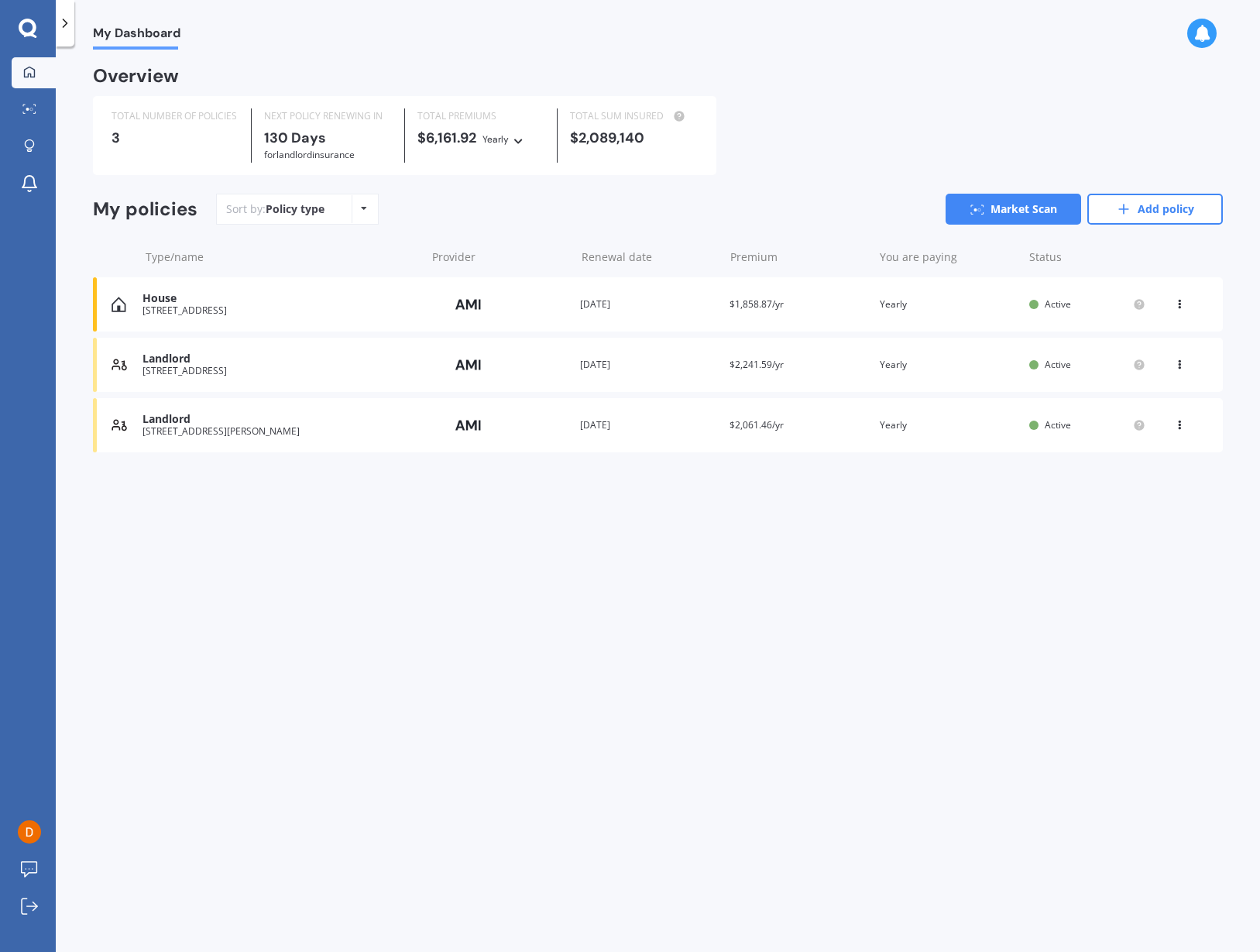
click at [1220, 49] on div at bounding box center [1211, 33] width 48 height 31
click at [1211, 41] on div at bounding box center [1211, 33] width 48 height 31
click at [1209, 39] on icon at bounding box center [1202, 33] width 17 height 17
click at [905, 87] on div "Overview" at bounding box center [658, 82] width 1130 height 28
